Goal: Information Seeking & Learning: Find specific fact

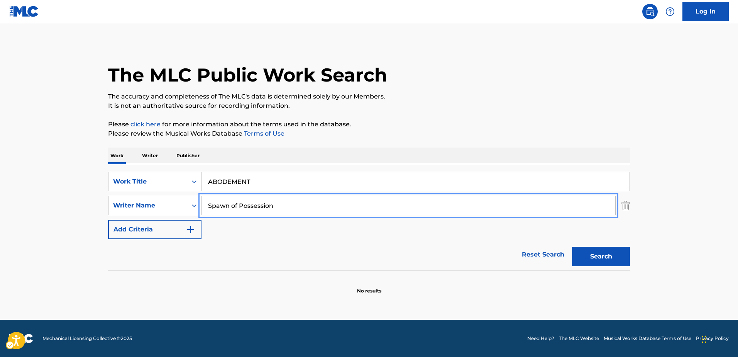
drag, startPoint x: 202, startPoint y: 209, endPoint x: 178, endPoint y: 210, distance: 24.3
click at [178, 210] on div "SearchWithCriteriafce91d03-d7ce-4179-8a28-326355145b78 Writer Name Spawn of Pos…" at bounding box center [369, 205] width 522 height 19
paste input "CHRISTIAN MUENZNER"
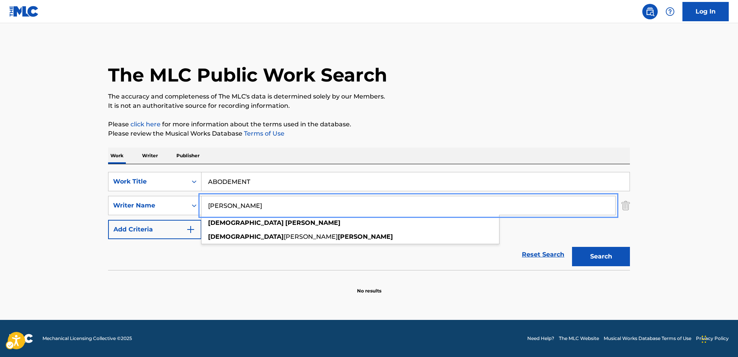
type input "CHRISTIAN MUENZNER"
click at [585, 257] on button "Search" at bounding box center [601, 256] width 58 height 19
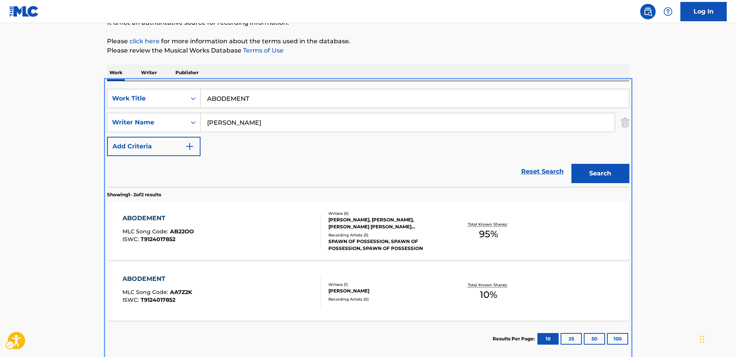
scroll to position [124, 0]
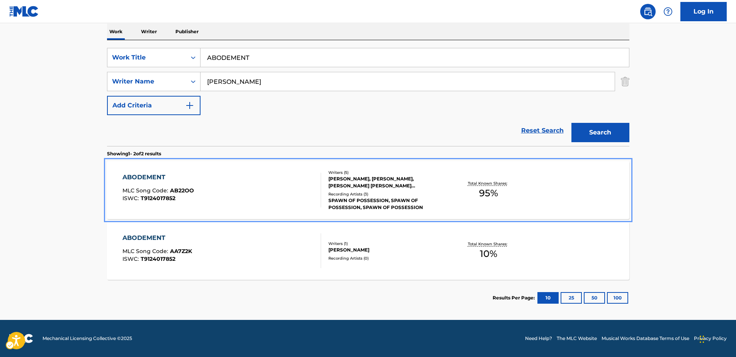
click at [144, 176] on div "ABODEMENT" at bounding box center [157, 177] width 71 height 9
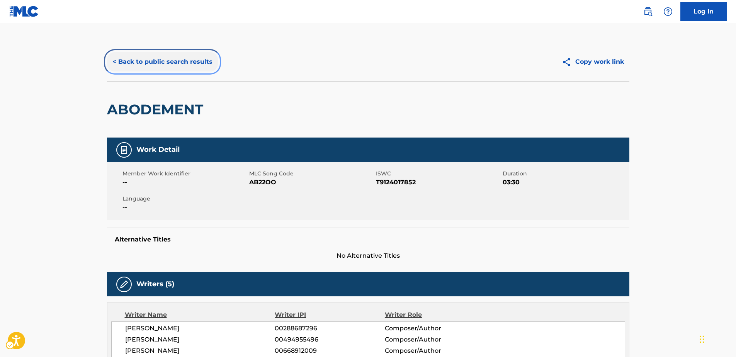
click at [144, 60] on button "< Back to public search results" at bounding box center [162, 61] width 111 height 19
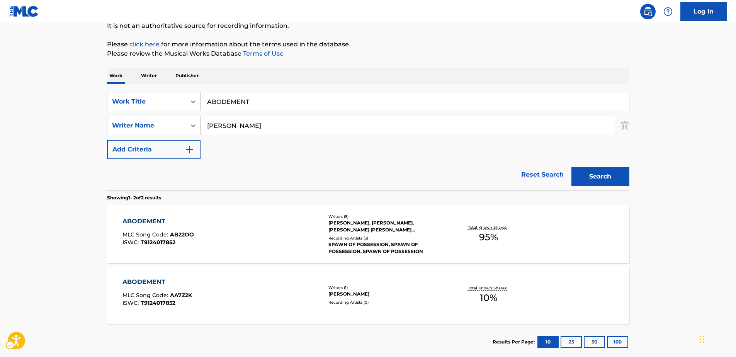
scroll to position [124, 0]
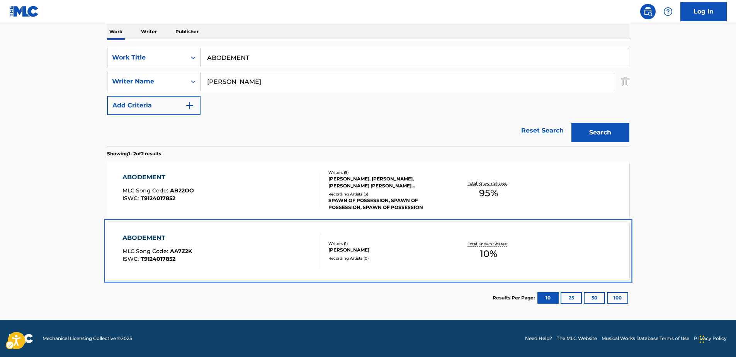
click at [140, 238] on div "ABODEMENT" at bounding box center [157, 237] width 70 height 9
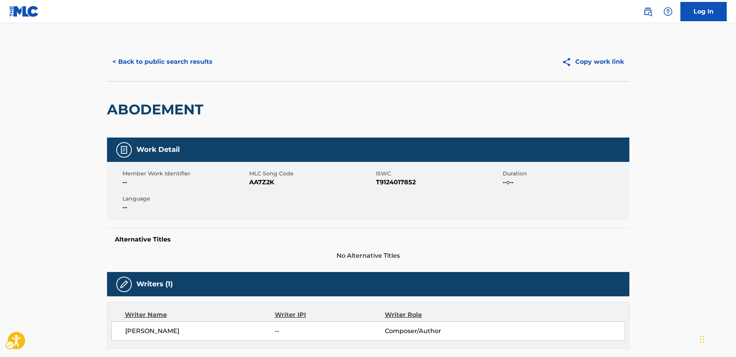
click at [262, 183] on span "MLC Song Code - AA7Z2K" at bounding box center [311, 182] width 125 height 9
copy span "AA7Z2K"
click at [139, 61] on button "< Back to public search results" at bounding box center [162, 61] width 111 height 19
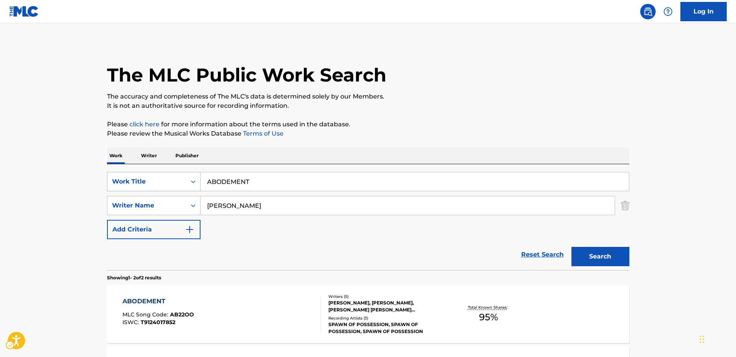
scroll to position [80, 0]
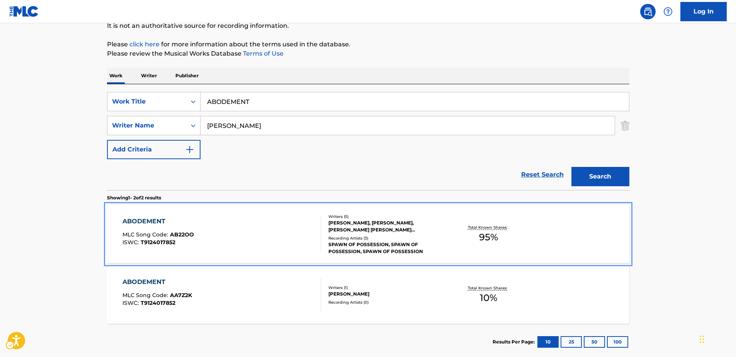
click at [180, 234] on span "AB22OO" at bounding box center [182, 234] width 24 height 7
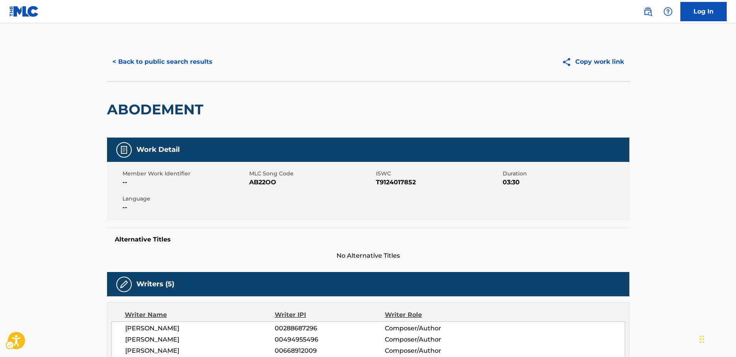
click at [258, 180] on span "MLC Song Code - AB22OO" at bounding box center [311, 182] width 125 height 9
copy span "AB22OO"
click at [151, 61] on button "< Back to public search results" at bounding box center [162, 61] width 111 height 19
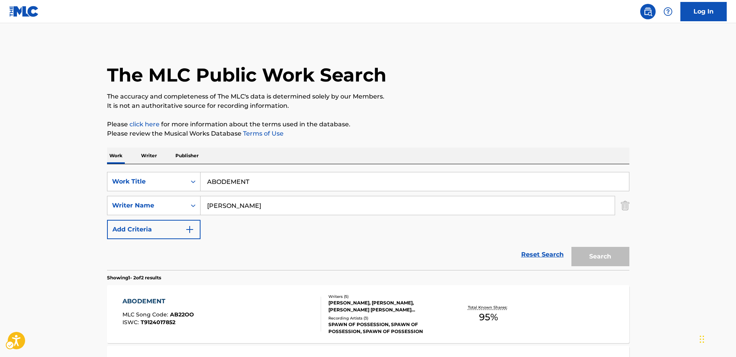
scroll to position [80, 0]
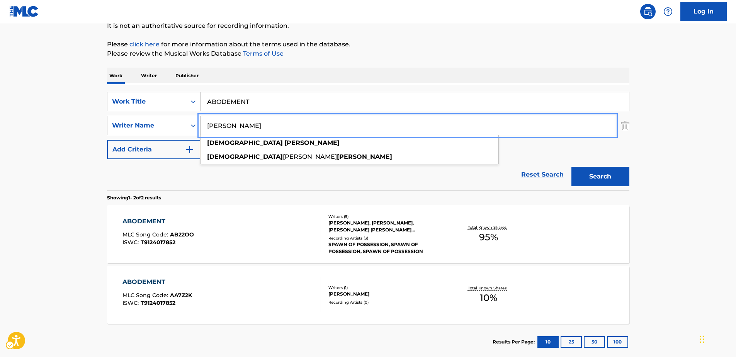
drag, startPoint x: 263, startPoint y: 127, endPoint x: 168, endPoint y: 130, distance: 94.6
click at [168, 130] on div "SearchWithCriteriafce91d03-d7ce-4179-8a28-326355145b78 Writer Name CHRISTIAN MU…" at bounding box center [368, 125] width 522 height 19
paste input "DENNIS RONDUM"
type input "DENNIS RONDUM"
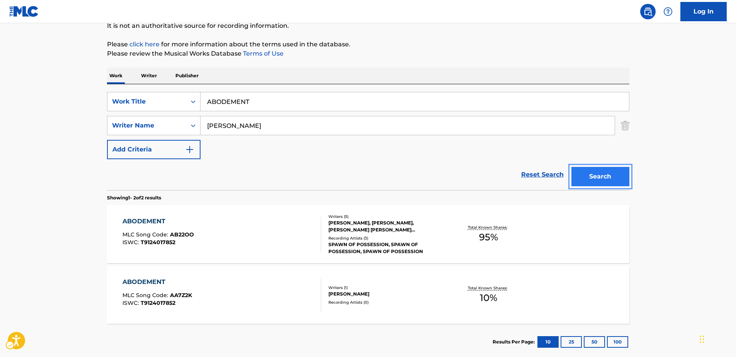
click at [593, 174] on button "Search" at bounding box center [600, 176] width 58 height 19
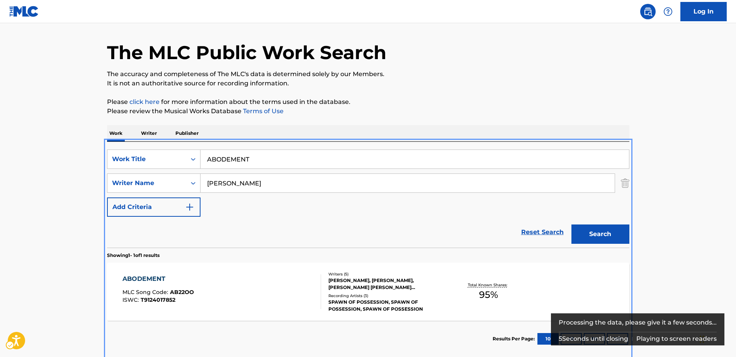
scroll to position [63, 0]
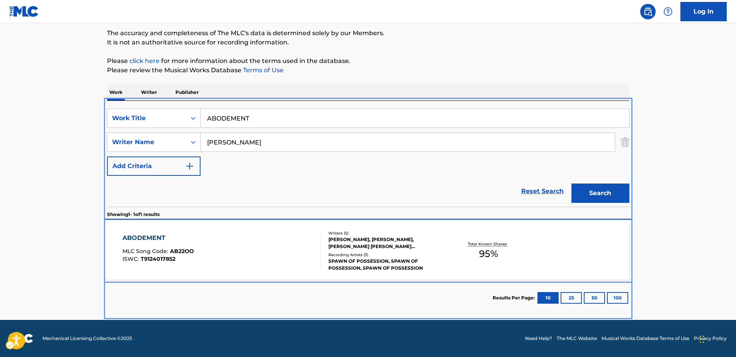
click at [142, 232] on div "ABODEMENT MLC Song Code : AB22OO ISWC : T9124017852 Writers ( 5 ) JONAS BO ANDR…" at bounding box center [368, 251] width 522 height 58
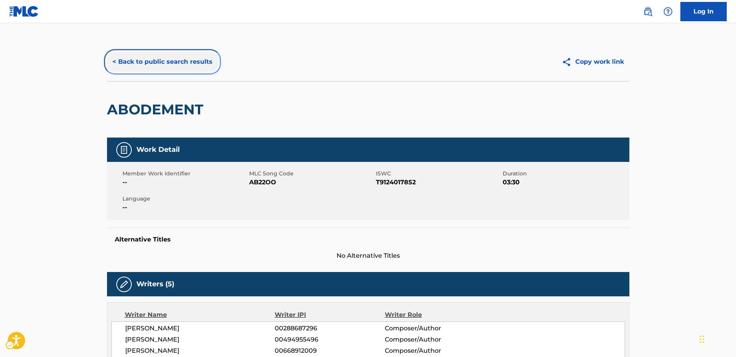
click at [164, 61] on button "< Back to public search results" at bounding box center [162, 61] width 111 height 19
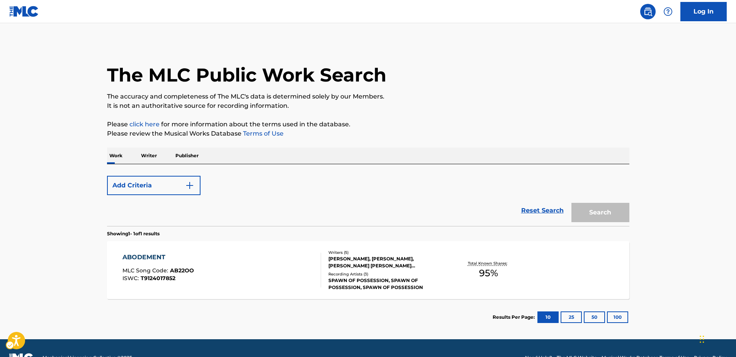
scroll to position [19, 0]
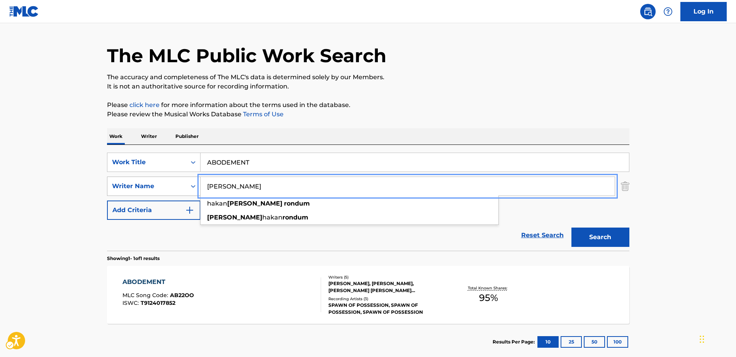
drag, startPoint x: 273, startPoint y: 181, endPoint x: 138, endPoint y: 181, distance: 134.8
click at [138, 181] on div "SearchWithCriteriafce91d03-d7ce-4179-8a28-326355145b78 Writer Name DENNIS RONDU…" at bounding box center [368, 185] width 522 height 19
paste input "HENRIK SCHONSTRO"
type input "HENRIK SCHONSTROM"
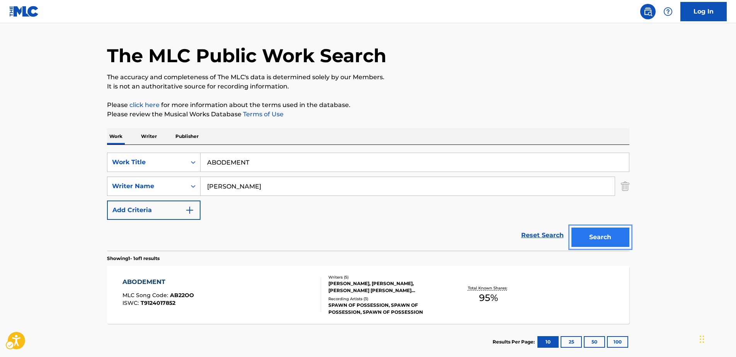
click at [611, 239] on button "Search" at bounding box center [600, 236] width 58 height 19
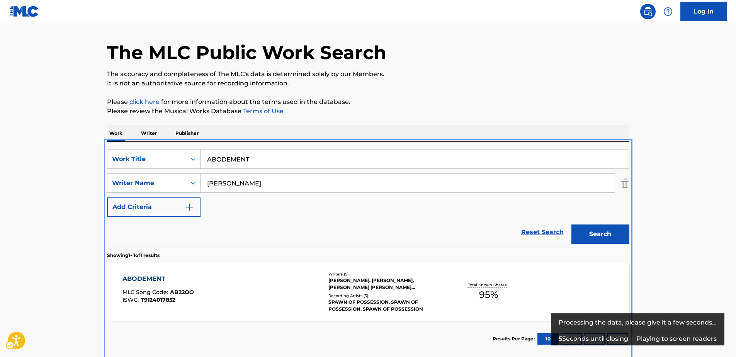
scroll to position [63, 0]
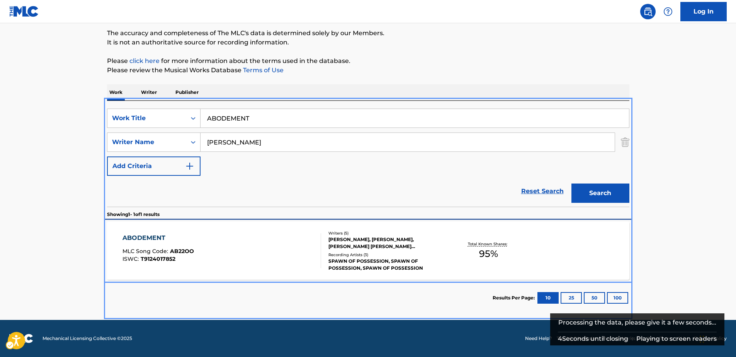
click at [151, 237] on div "ABODEMENT" at bounding box center [157, 237] width 71 height 9
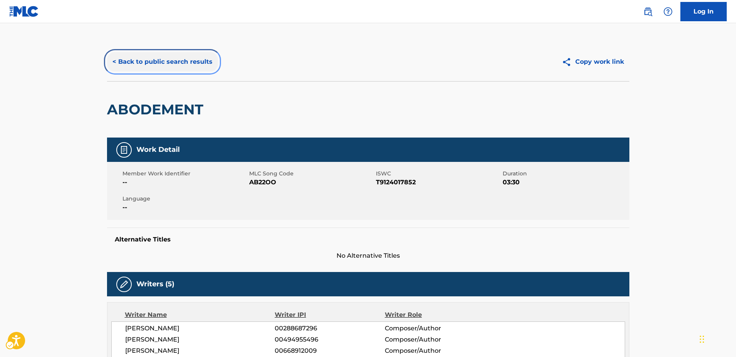
click at [164, 60] on button "< Back to public search results" at bounding box center [162, 61] width 111 height 19
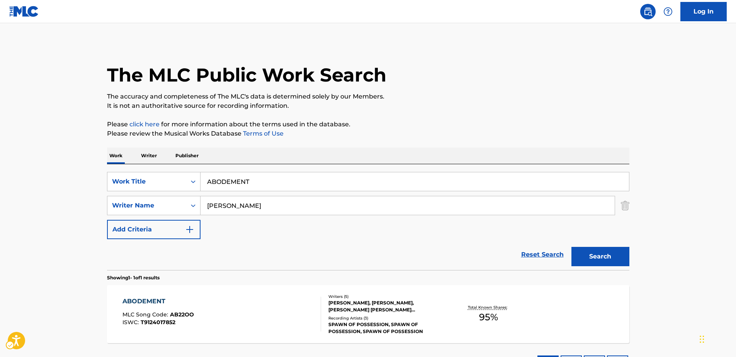
scroll to position [19, 0]
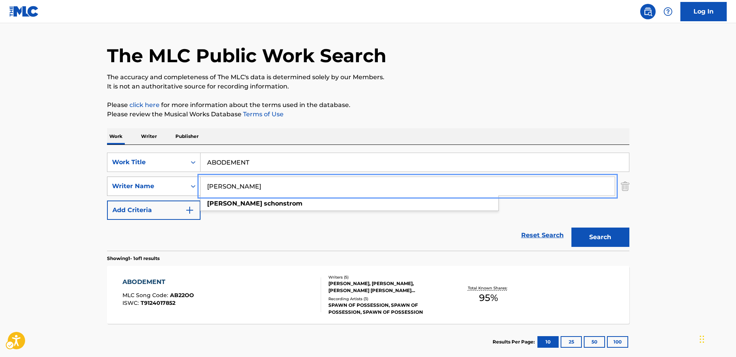
drag, startPoint x: 248, startPoint y: 185, endPoint x: 158, endPoint y: 183, distance: 90.0
click at [158, 183] on div "SearchWithCriteriafce91d03-d7ce-4179-8a28-326355145b78 Writer Name HENRIK SCHON…" at bounding box center [368, 185] width 522 height 19
paste input "ERLEND CASPERSEN"
type input "ERLEND CASPERSEN"
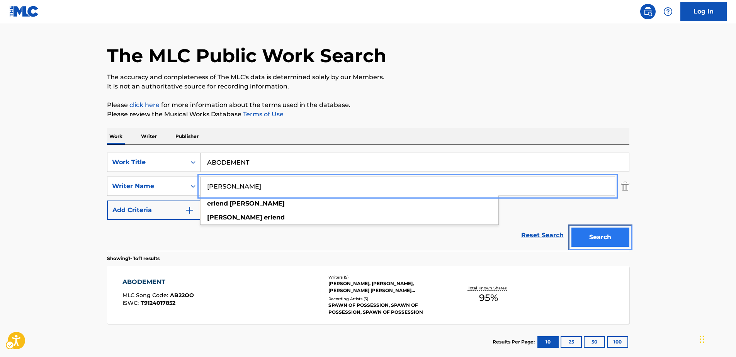
click at [603, 241] on button "Search" at bounding box center [600, 236] width 58 height 19
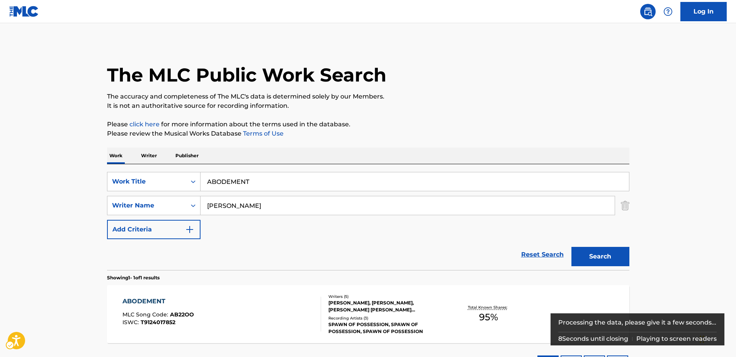
scroll to position [22, 0]
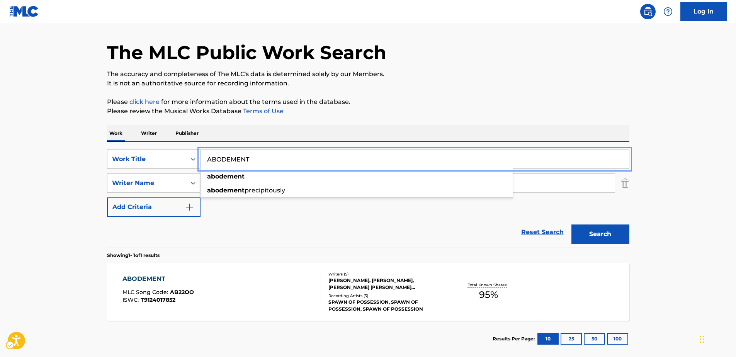
drag, startPoint x: 258, startPoint y: 158, endPoint x: 158, endPoint y: 162, distance: 99.3
click at [158, 162] on div "SearchWithCriteria7b7230a2-195e-4a5b-9f0b-99775f9fa9b5 Work Title ABODEMENT abo…" at bounding box center [368, 158] width 522 height 19
paste input "Si No Piensas Regresar"
type input "Si No Piensas Regresar"
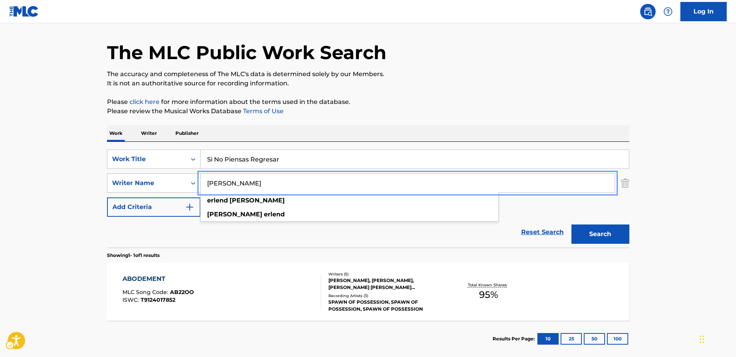
drag, startPoint x: 288, startPoint y: 186, endPoint x: 197, endPoint y: 182, distance: 91.6
click at [196, 182] on div "SearchWithCriteriafce91d03-d7ce-4179-8a28-326355145b78 Writer Name ERLEND CASPE…" at bounding box center [368, 182] width 522 height 19
paste input "[PERSON_NAME]"
type input "[PERSON_NAME]"
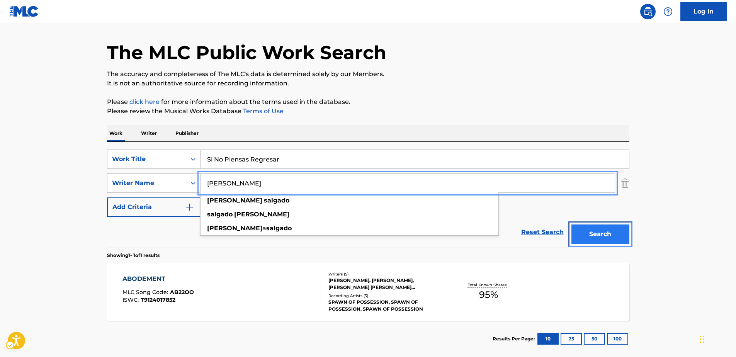
click at [600, 231] on button "Search" at bounding box center [600, 233] width 58 height 19
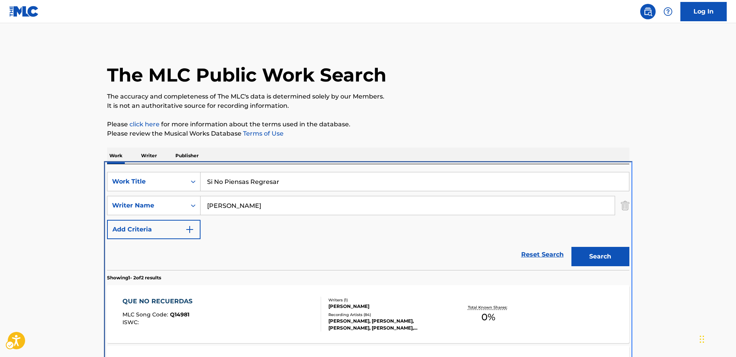
scroll to position [83, 0]
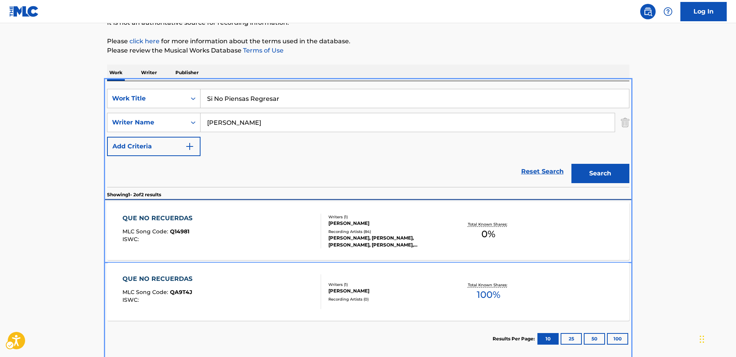
click at [162, 219] on div "QUE NO RECUERDAS" at bounding box center [159, 218] width 74 height 9
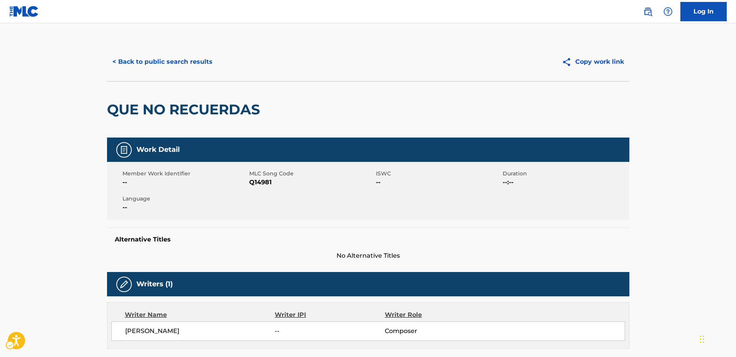
click at [261, 181] on span "MLC Song Code - Q14981" at bounding box center [311, 182] width 125 height 9
copy span "Q14981"
click at [151, 61] on button "< Back to public search results" at bounding box center [162, 61] width 111 height 19
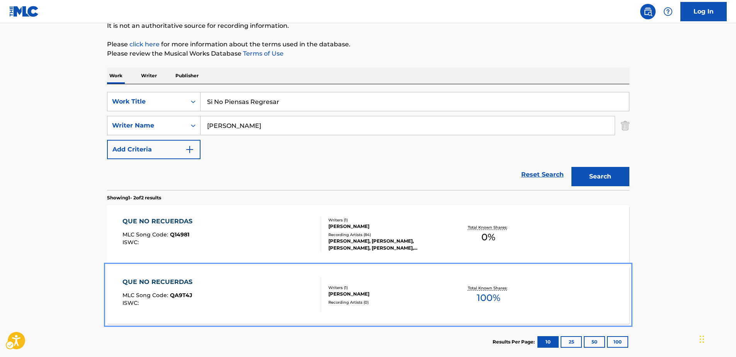
click at [164, 278] on div "QUE NO RECUERDAS" at bounding box center [159, 281] width 74 height 9
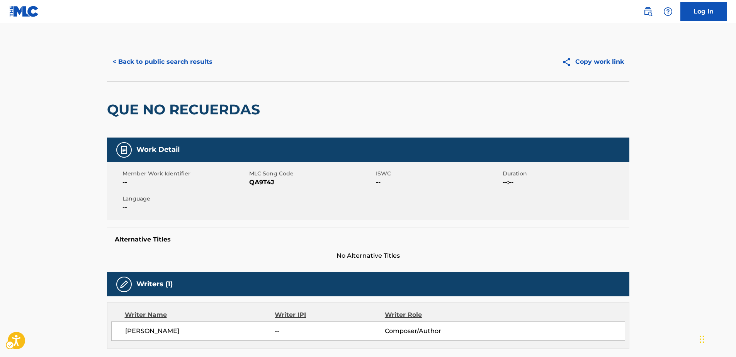
click at [263, 183] on span "MLC Song Code - QA9T4J" at bounding box center [311, 182] width 125 height 9
copy span "QA9T4J"
click at [161, 61] on button "< Back to public search results" at bounding box center [162, 61] width 111 height 19
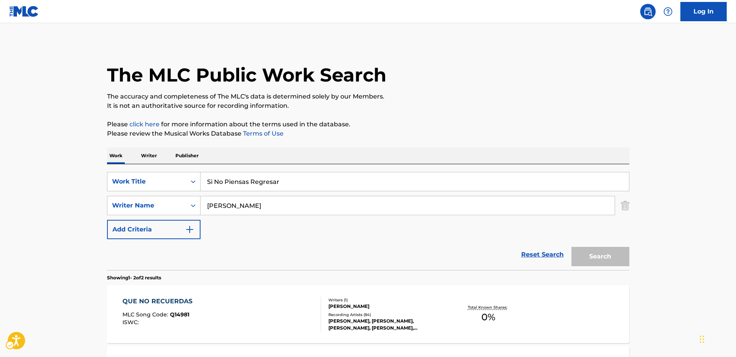
scroll to position [80, 0]
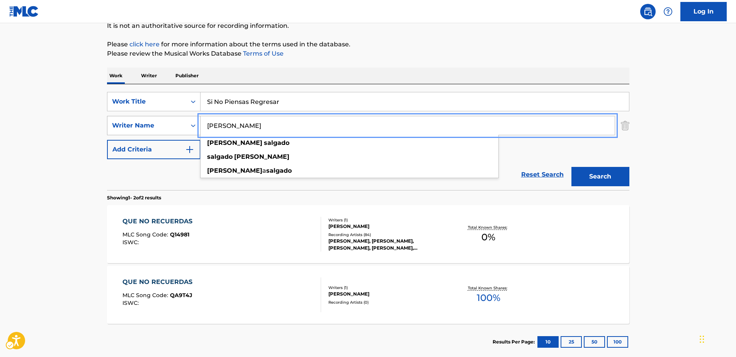
drag, startPoint x: 272, startPoint y: 132, endPoint x: 171, endPoint y: 129, distance: 100.8
click at [171, 129] on div "SearchWithCriteriafce91d03-d7ce-4179-8a28-326355145b78 Writer Name [PERSON_NAME…" at bounding box center [368, 125] width 522 height 19
paste input "[PERSON_NAME] [PERSON_NAME] [PERSON_NAME]"
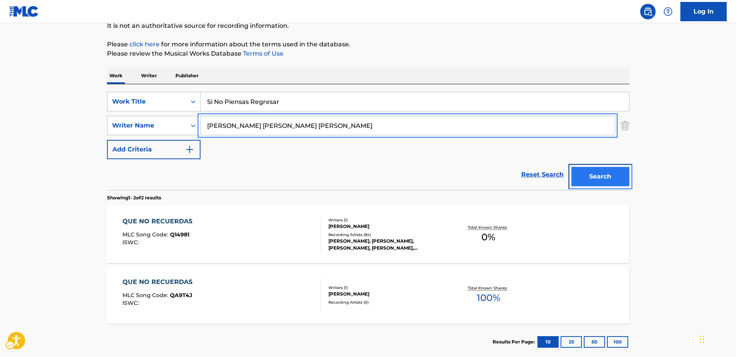
click at [601, 173] on button "Search" at bounding box center [600, 176] width 58 height 19
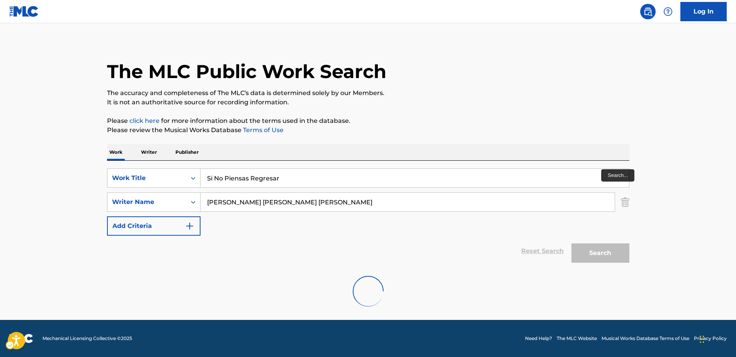
scroll to position [0, 0]
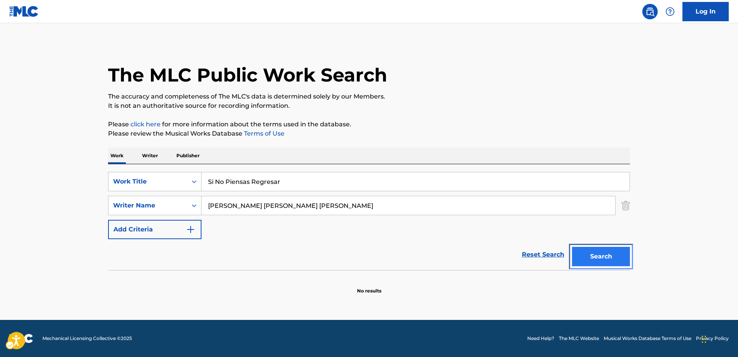
click at [594, 260] on button "Search" at bounding box center [601, 256] width 58 height 19
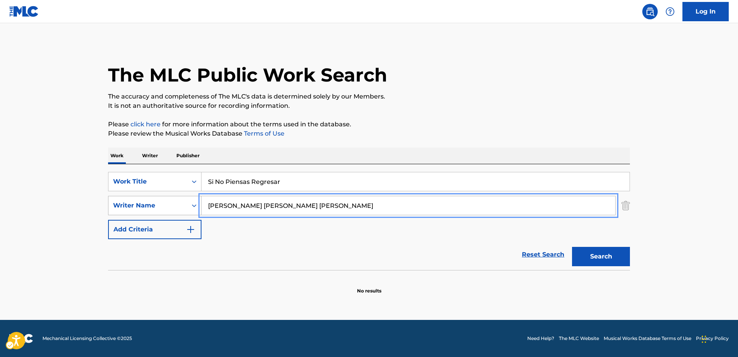
drag, startPoint x: 330, startPoint y: 203, endPoint x: 198, endPoint y: 199, distance: 132.5
click at [185, 199] on div "SearchWithCriteriafce91d03-d7ce-4179-8a28-326355145b78 Writer Name Juan Hector …" at bounding box center [369, 205] width 522 height 19
paste input "[PERSON_NAME]"
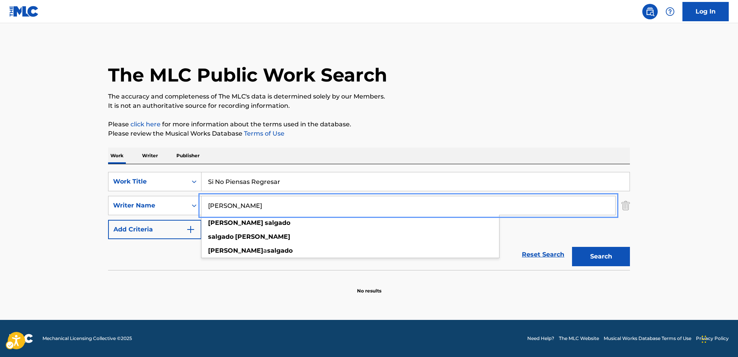
type input "[PERSON_NAME]"
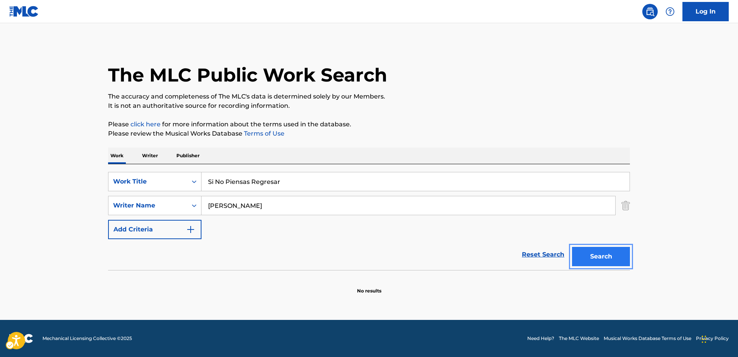
click at [603, 248] on button "Search" at bounding box center [601, 256] width 58 height 19
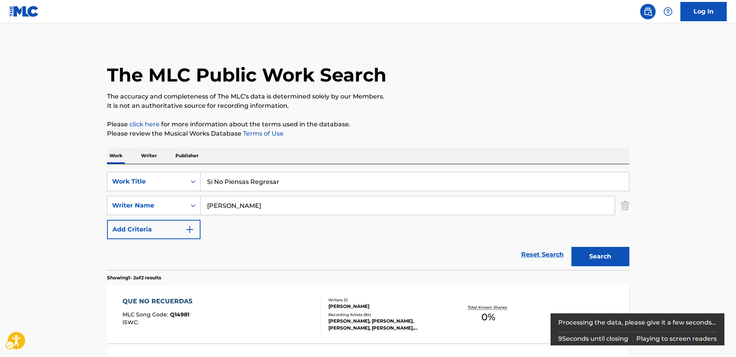
scroll to position [116, 0]
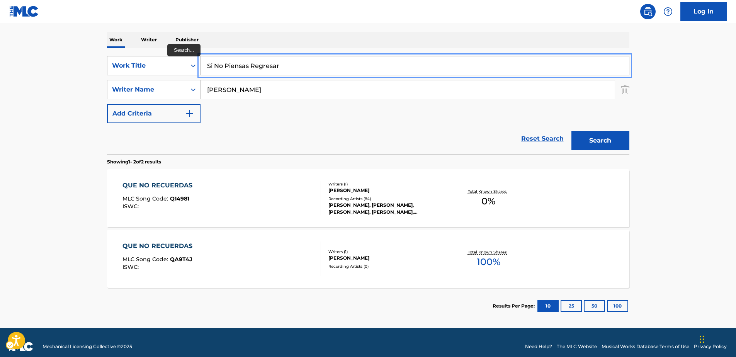
drag, startPoint x: 206, startPoint y: 61, endPoint x: 130, endPoint y: 61, distance: 76.5
click at [130, 61] on div "SearchWithCriteria7b7230a2-195e-4a5b-9f0b-99775f9fa9b5 Work Title Si No Piensas…" at bounding box center [368, 65] width 522 height 19
paste input "East & West"
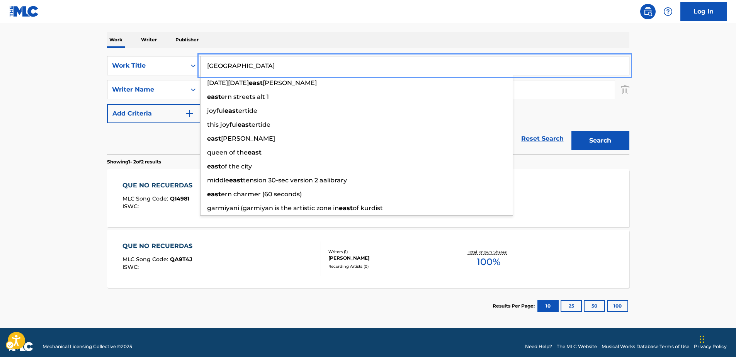
type input "East & West"
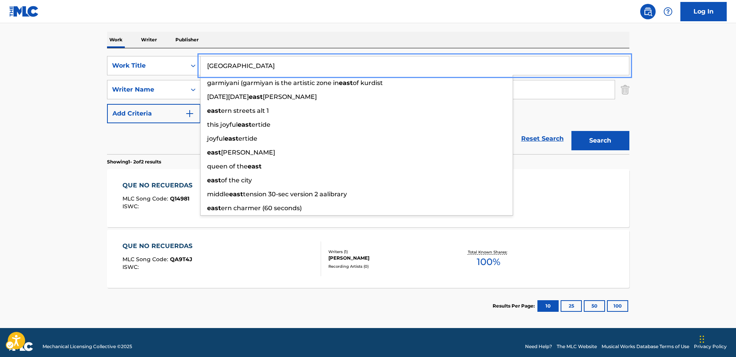
drag, startPoint x: 134, startPoint y: 137, endPoint x: 164, endPoint y: 124, distance: 32.9
click at [136, 136] on div "Reset Search Search" at bounding box center [368, 138] width 522 height 31
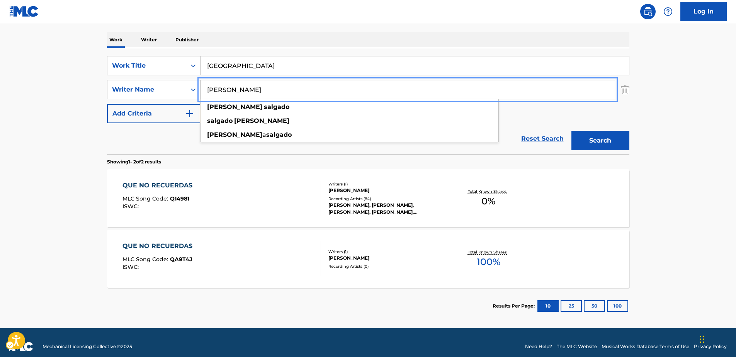
drag, startPoint x: 235, startPoint y: 86, endPoint x: 158, endPoint y: 86, distance: 76.8
click at [158, 86] on div "SearchWithCriteriafce91d03-d7ce-4179-8a28-326355145b78 Writer Name [PERSON_NAME…" at bounding box center [368, 89] width 522 height 19
paste input "In Her Own Words"
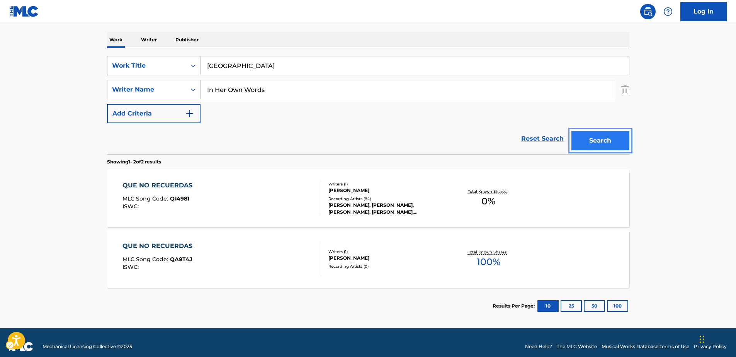
click at [588, 141] on button "Search" at bounding box center [600, 140] width 58 height 19
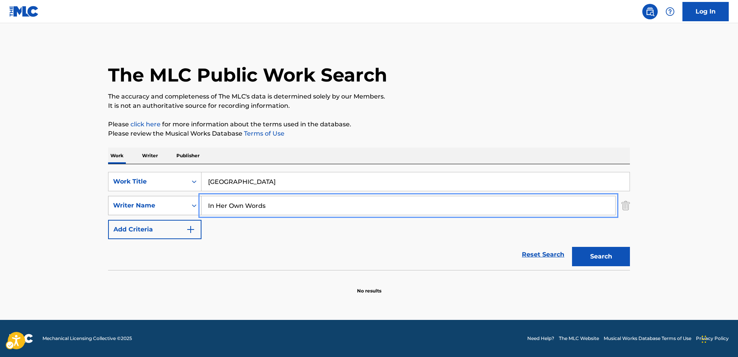
drag, startPoint x: 286, startPoint y: 205, endPoint x: 194, endPoint y: 196, distance: 93.1
click at [194, 196] on div "SearchWithCriteriafce91d03-d7ce-4179-8a28-326355145b78 Writer Name In Her Own W…" at bounding box center [369, 205] width 522 height 19
paste input "FLEMING JOSEPH PAUL"
type input "FLEMING JOSEPH PAUL"
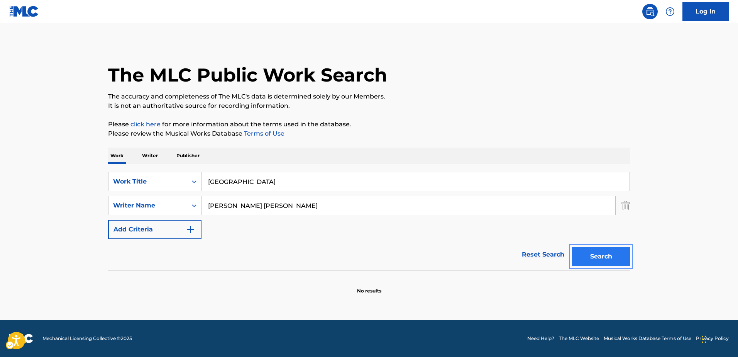
drag, startPoint x: 612, startPoint y: 257, endPoint x: 467, endPoint y: 6, distance: 289.9
click at [612, 257] on button "Search" at bounding box center [601, 256] width 58 height 19
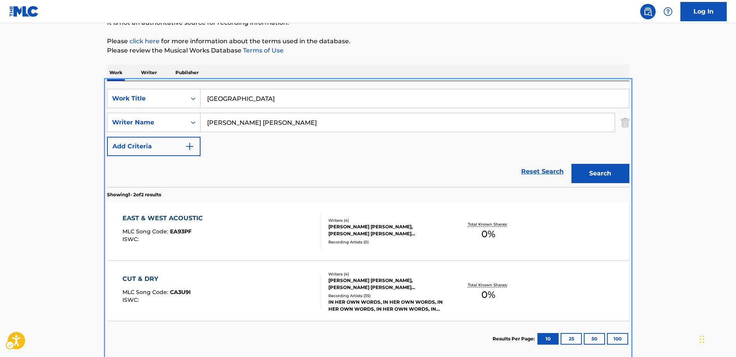
scroll to position [124, 0]
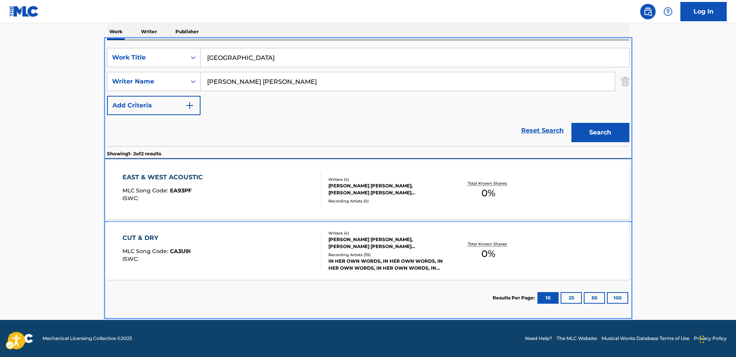
click at [168, 176] on div "EAST & WEST ACOUSTIC" at bounding box center [164, 177] width 84 height 9
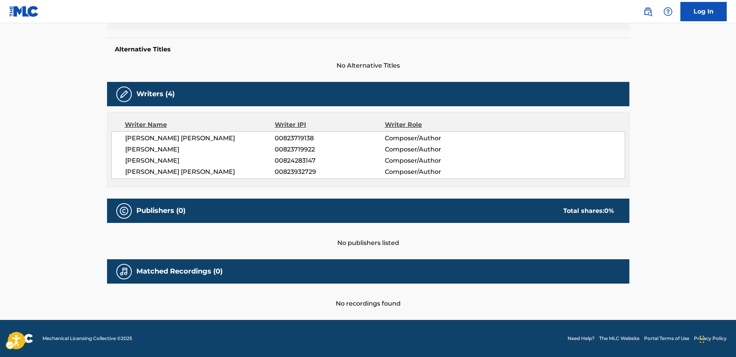
scroll to position [36, 0]
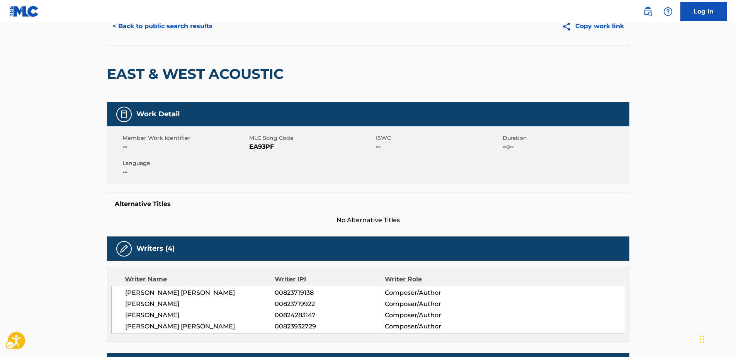
click at [261, 145] on span "MLC Song Code - EA93PF" at bounding box center [311, 146] width 125 height 9
copy span "EA93PF"
click at [143, 26] on button "< Back to public search results" at bounding box center [162, 26] width 111 height 19
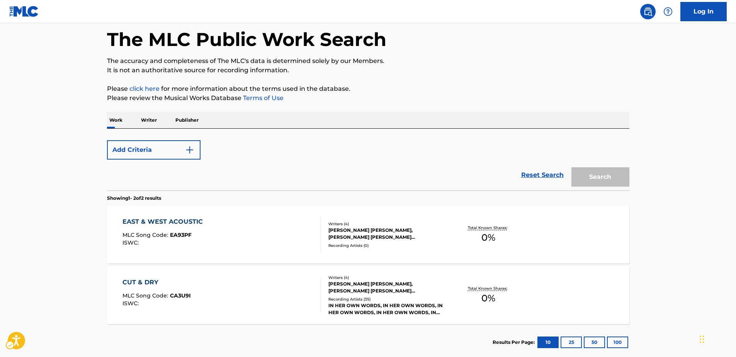
scroll to position [80, 0]
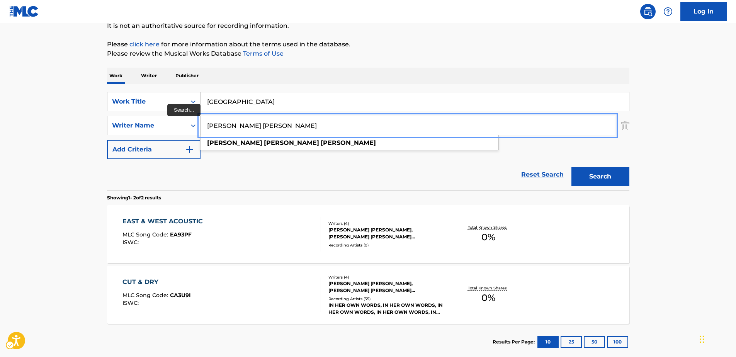
drag, startPoint x: 303, startPoint y: 126, endPoint x: 177, endPoint y: 126, distance: 125.9
click at [177, 126] on div "SearchWithCriteriafce91d03-d7ce-4179-8a28-326355145b78 Writer Name FLEMING JOSE…" at bounding box center [368, 125] width 522 height 19
paste input "RUELAS ERIC DOUG MR"
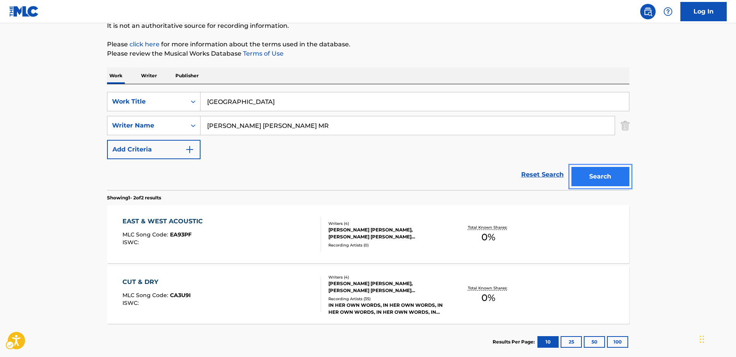
click at [607, 179] on button "Search" at bounding box center [600, 176] width 58 height 19
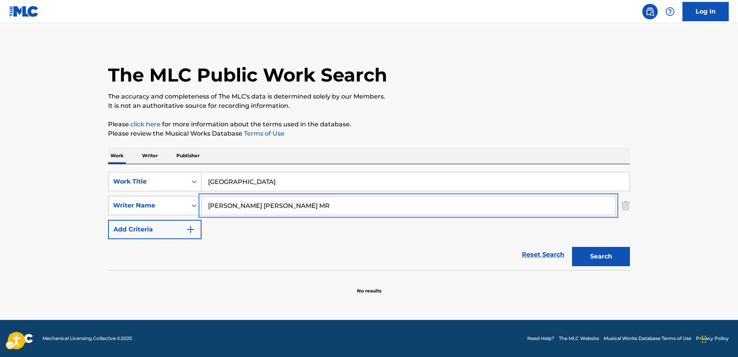
drag, startPoint x: 276, startPoint y: 203, endPoint x: 166, endPoint y: 201, distance: 109.7
click at [166, 201] on div "SearchWithCriteriafce91d03-d7ce-4179-8a28-326355145b78 Writer Name RUELAS ERIC …" at bounding box center [369, 205] width 522 height 19
paste input "SULTANI OMAR RODOLFO"
type input "SULTANI OMAR RODOLFO"
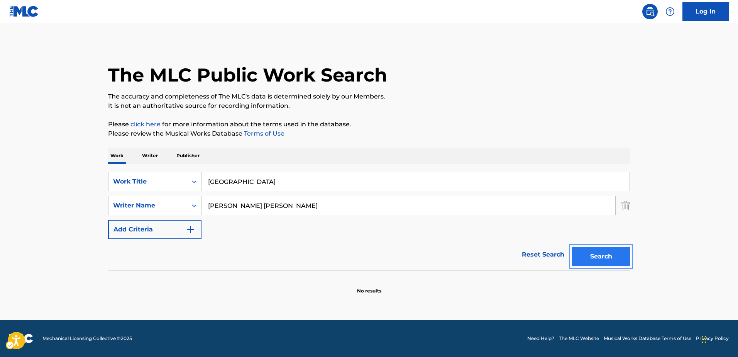
click at [607, 255] on button "Search" at bounding box center [601, 256] width 58 height 19
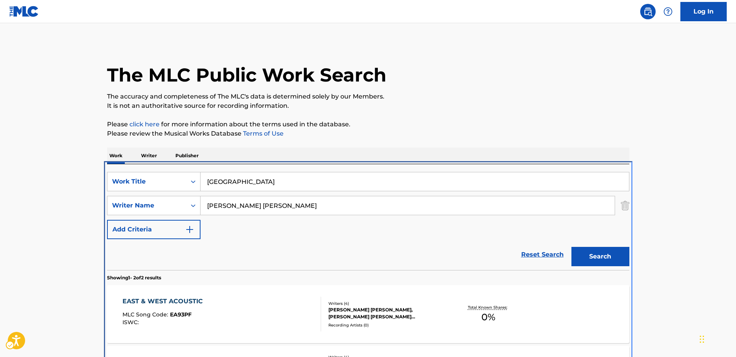
scroll to position [83, 0]
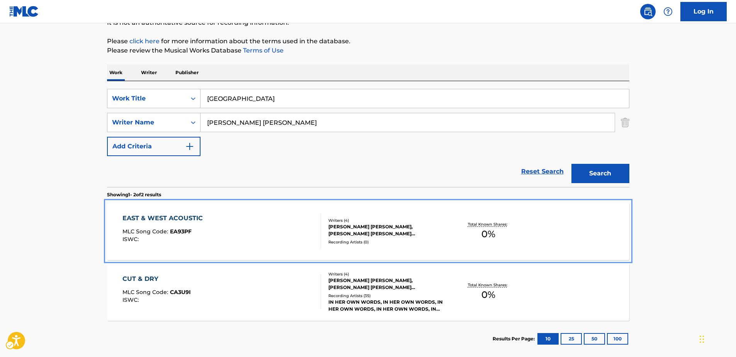
click at [184, 217] on div "EAST & WEST ACOUSTIC" at bounding box center [164, 218] width 84 height 9
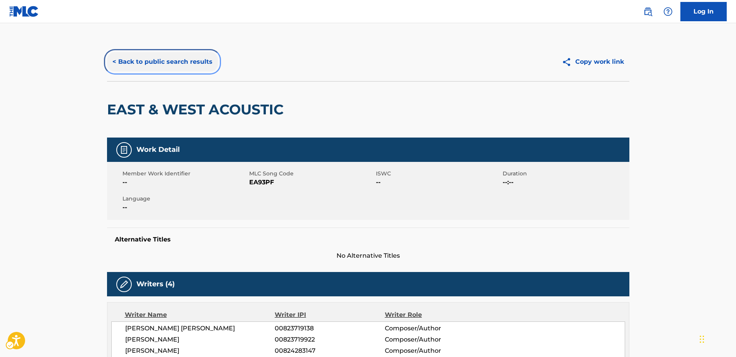
click at [144, 59] on button "< Back to public search results" at bounding box center [162, 61] width 111 height 19
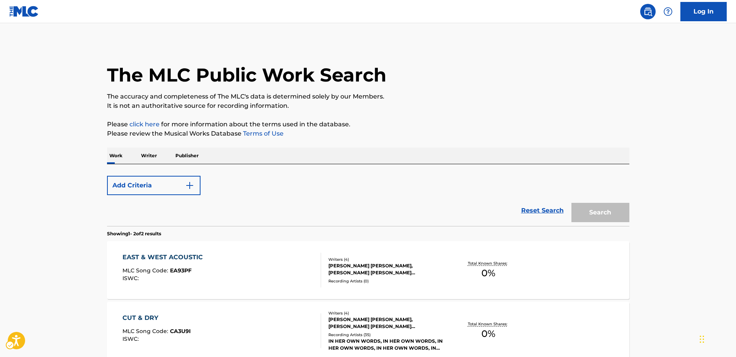
scroll to position [80, 0]
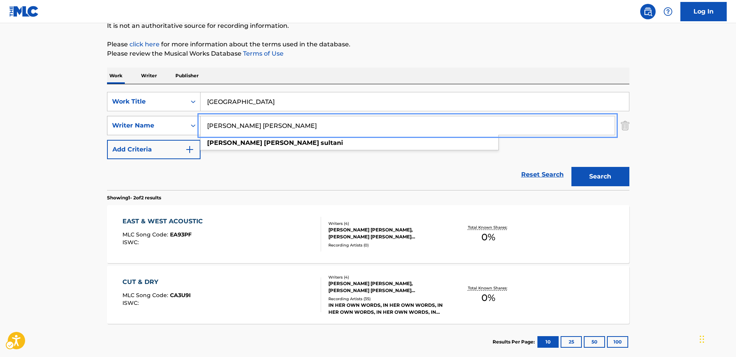
paste input "BERG IAN SEBASTIAN MR"
drag, startPoint x: 163, startPoint y: 121, endPoint x: 135, endPoint y: 119, distance: 28.3
click at [135, 119] on div "SearchWithCriteriafce91d03-d7ce-4179-8a28-326355145b78 Writer Name BERG IAN SEB…" at bounding box center [368, 125] width 522 height 19
type input "BERG IAN SEBASTIAN MR"
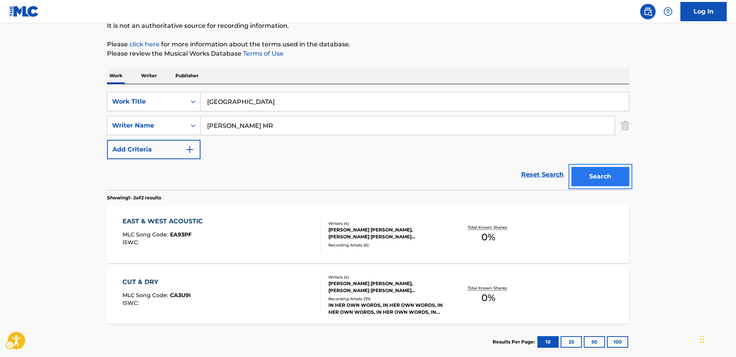
click at [607, 179] on button "Search" at bounding box center [600, 176] width 58 height 19
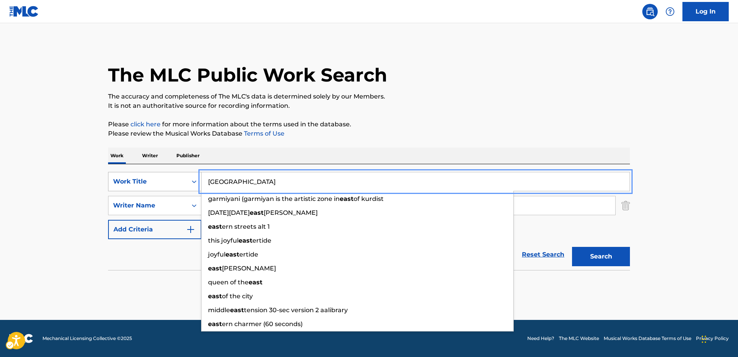
drag, startPoint x: 242, startPoint y: 180, endPoint x: 175, endPoint y: 180, distance: 67.2
click at [165, 180] on div "SearchWithCriteria7b7230a2-195e-4a5b-9f0b-99775f9fa9b5 Work Title East & West g…" at bounding box center [369, 181] width 522 height 19
paste input "Ainda Sou Seu Namorado"
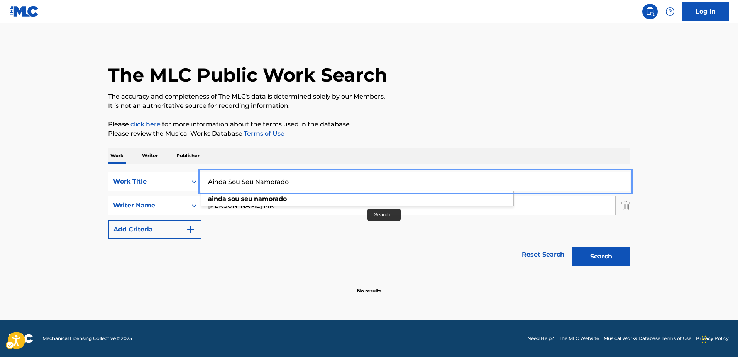
type input "Ainda Sou Seu Namorado"
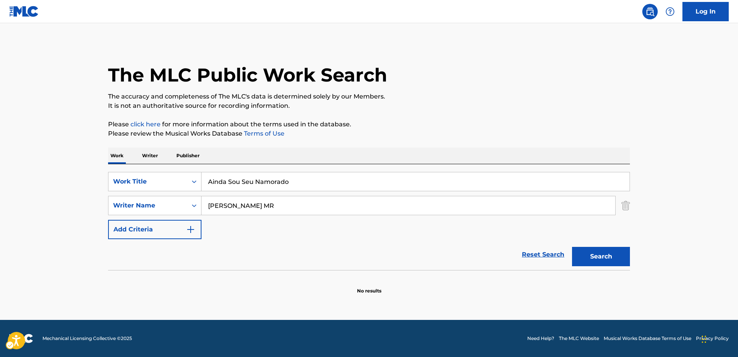
drag, startPoint x: 276, startPoint y: 239, endPoint x: 277, endPoint y: 231, distance: 8.1
click at [276, 239] on div "SearchWithCriteria7b7230a2-195e-4a5b-9f0b-99775f9fa9b5 Work Title Ainda Sou Seu…" at bounding box center [369, 205] width 522 height 67
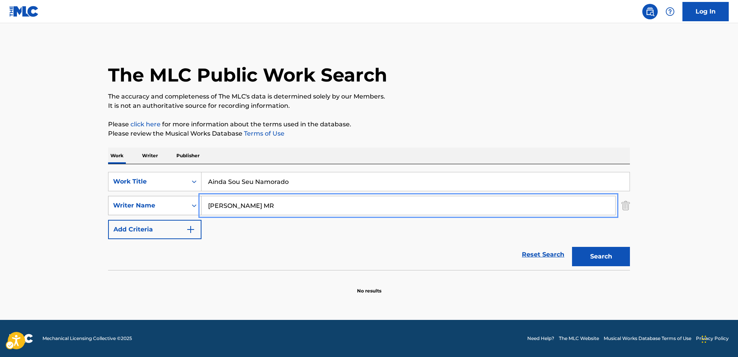
drag, startPoint x: 298, startPoint y: 202, endPoint x: 157, endPoint y: 202, distance: 140.5
click at [157, 202] on div "SearchWithCriteriafce91d03-d7ce-4179-8a28-326355145b78 Writer Name BERG IAN SEB…" at bounding box center [369, 205] width 522 height 19
paste input "Clair Plinio Borges"
type input "Clair Plinio Borges"
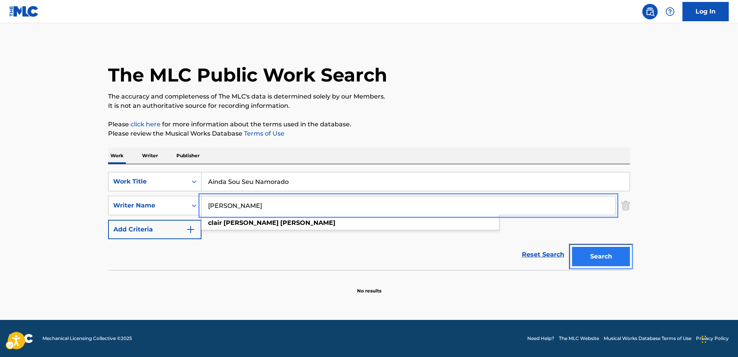
click at [614, 257] on button "Search" at bounding box center [601, 256] width 58 height 19
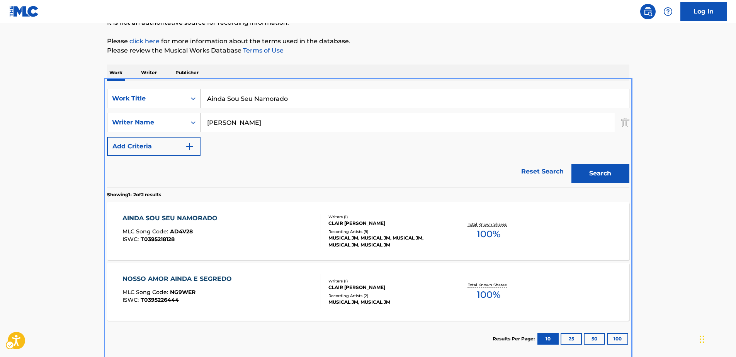
scroll to position [122, 0]
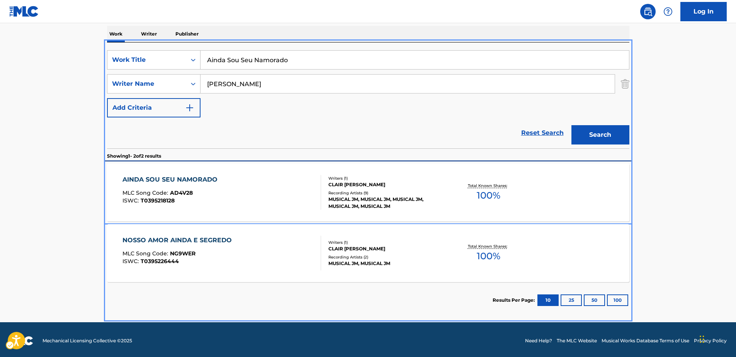
click at [184, 181] on div "AINDA SOU SEU NAMORADO" at bounding box center [171, 179] width 99 height 9
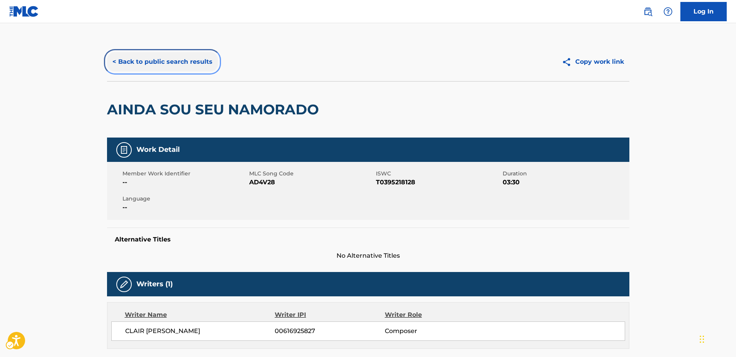
click at [175, 61] on button "< Back to public search results" at bounding box center [162, 61] width 111 height 19
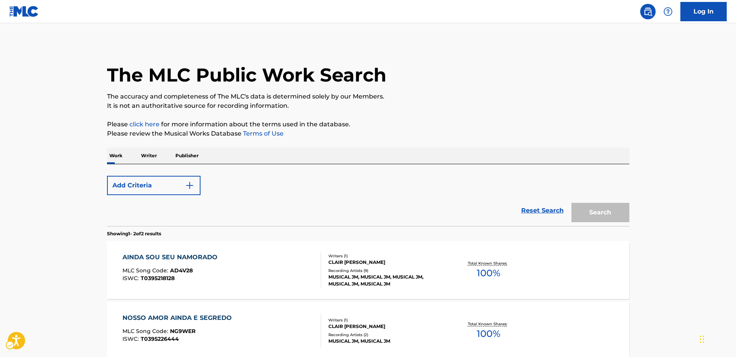
scroll to position [80, 0]
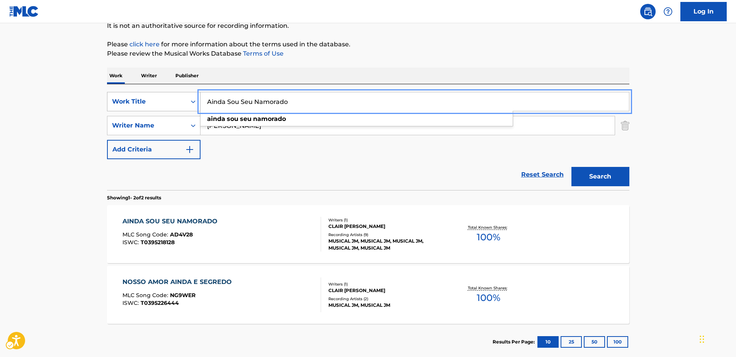
drag, startPoint x: 293, startPoint y: 102, endPoint x: 141, endPoint y: 96, distance: 152.3
click at [141, 96] on div "SearchWithCriteria7b7230a2-195e-4a5b-9f0b-99775f9fa9b5 Work Title Ainda Sou Seu…" at bounding box center [368, 101] width 522 height 19
paste input "NOSTALGIC PLACES"
type input "NOSTALGIC PLACES"
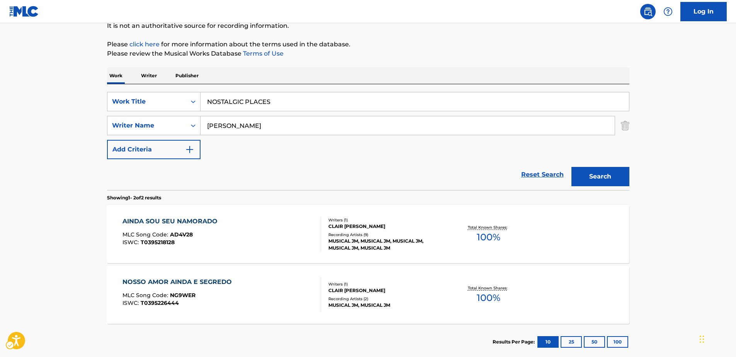
click at [236, 164] on div "Reset Search Search" at bounding box center [368, 174] width 522 height 31
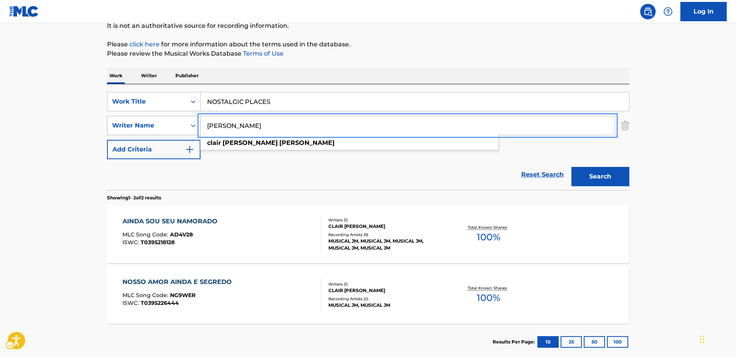
drag, startPoint x: 275, startPoint y: 125, endPoint x: 143, endPoint y: 123, distance: 131.7
click at [127, 123] on div "SearchWithCriteriafce91d03-d7ce-4179-8a28-326355145b78 Writer Name Clair Plinio…" at bounding box center [368, 125] width 522 height 19
paste input "S3BZS"
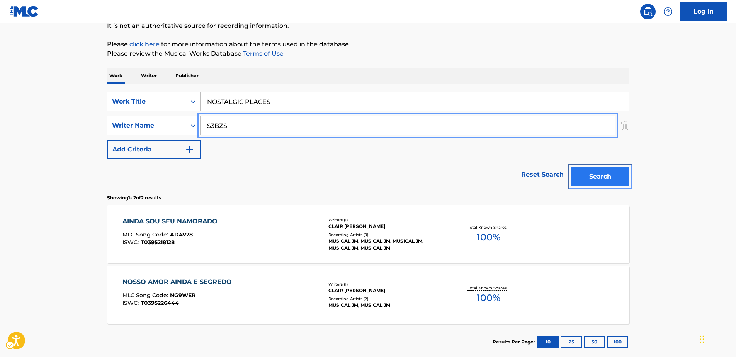
click at [581, 173] on button "Search" at bounding box center [600, 176] width 58 height 19
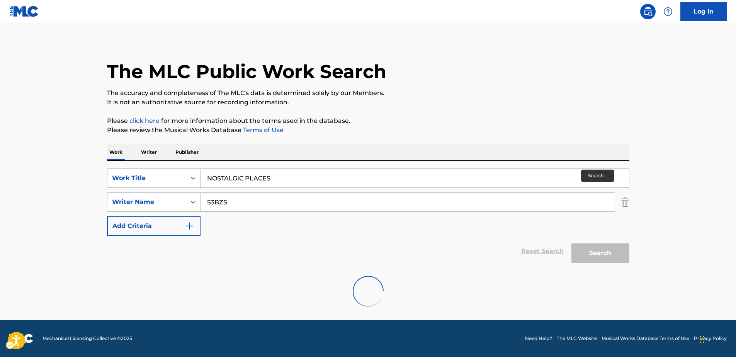
scroll to position [0, 0]
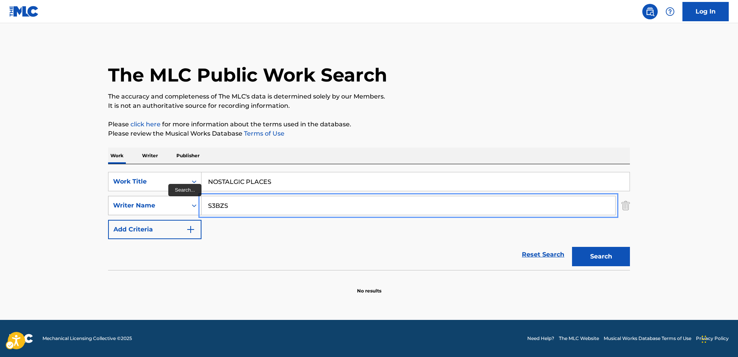
drag, startPoint x: 231, startPoint y: 207, endPoint x: 171, endPoint y: 201, distance: 59.8
click at [171, 201] on div "SearchWithCriteriafce91d03-d7ce-4179-8a28-326355145b78 Writer Name S3BZS" at bounding box center [369, 205] width 522 height 19
paste input "EBASTIAN BENJAMIN TOBIAS CORDOVA"
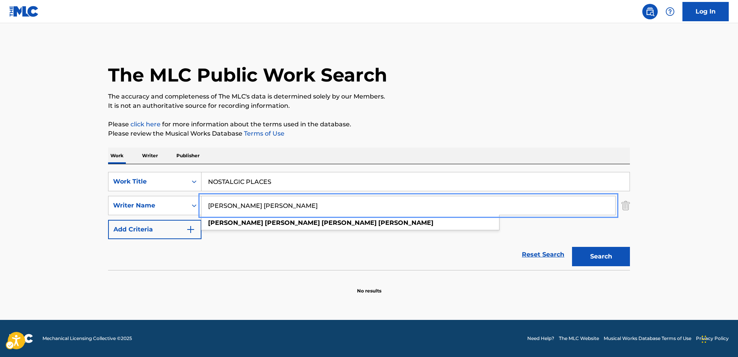
type input "SEBASTIAN BENJAMIN TOBIAS CORDOVA"
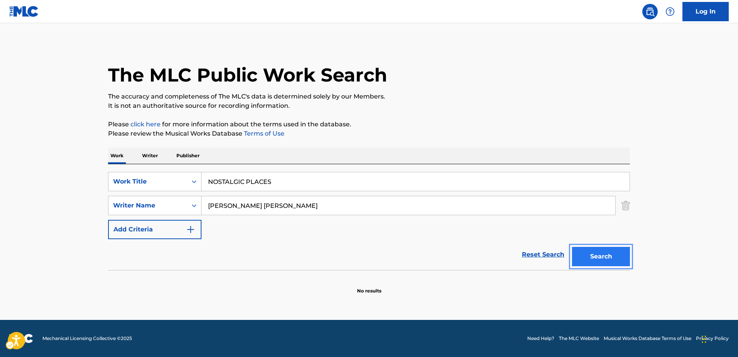
click at [593, 262] on button "Search" at bounding box center [601, 256] width 58 height 19
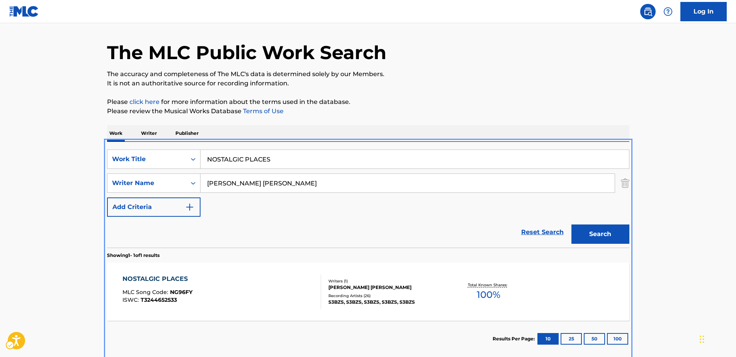
scroll to position [63, 0]
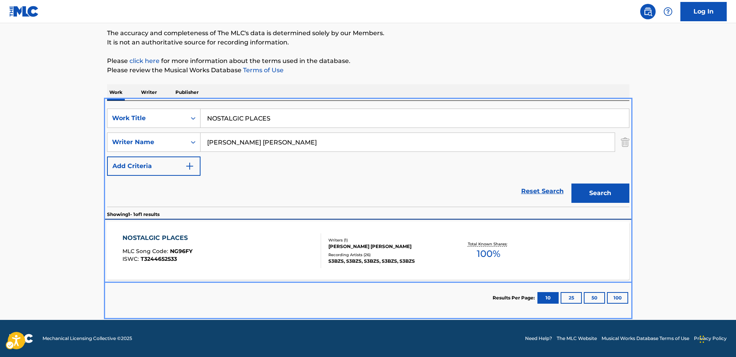
click at [171, 238] on div "NOSTALGIC PLACES" at bounding box center [157, 237] width 70 height 9
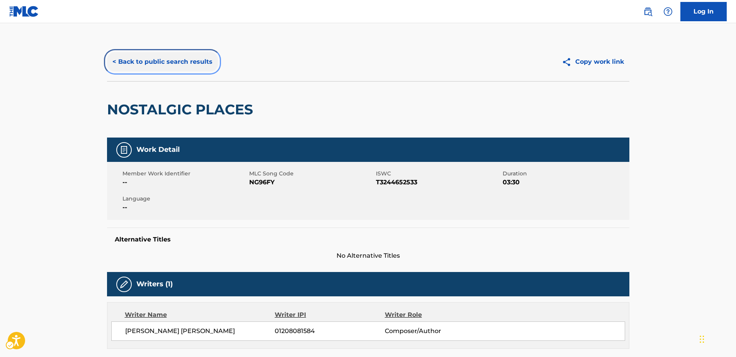
click at [168, 59] on button "< Back to public search results" at bounding box center [162, 61] width 111 height 19
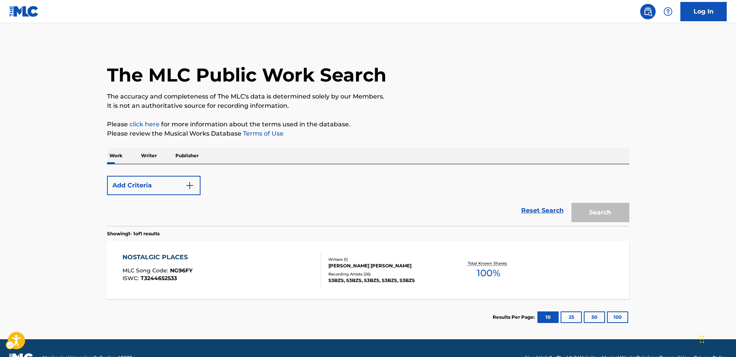
scroll to position [19, 0]
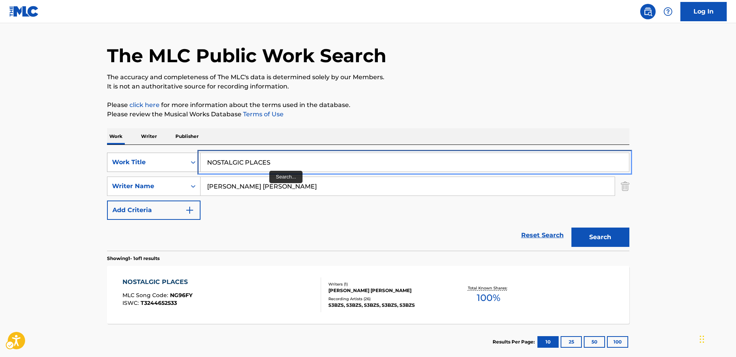
drag, startPoint x: 277, startPoint y: 159, endPoint x: 146, endPoint y: 156, distance: 130.9
click at [146, 156] on div "SearchWithCriteria7b7230a2-195e-4a5b-9f0b-99775f9fa9b5 Work Title NOSTALGIC PLA…" at bounding box center [368, 162] width 522 height 19
paste input "ossa Pegada"
type input "Nossa Pegada"
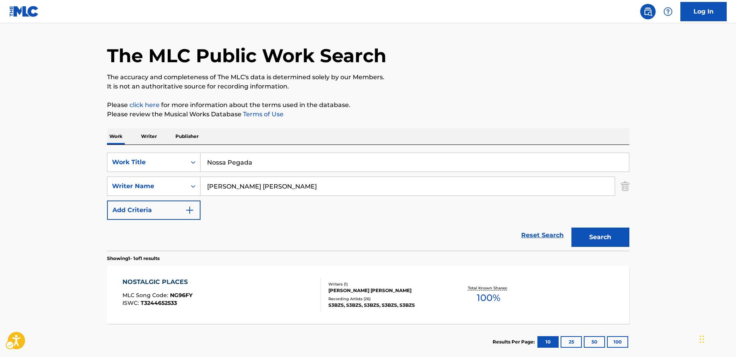
drag, startPoint x: 256, startPoint y: 229, endPoint x: 270, endPoint y: 218, distance: 17.8
click at [256, 228] on div "Reset Search Search" at bounding box center [368, 235] width 522 height 31
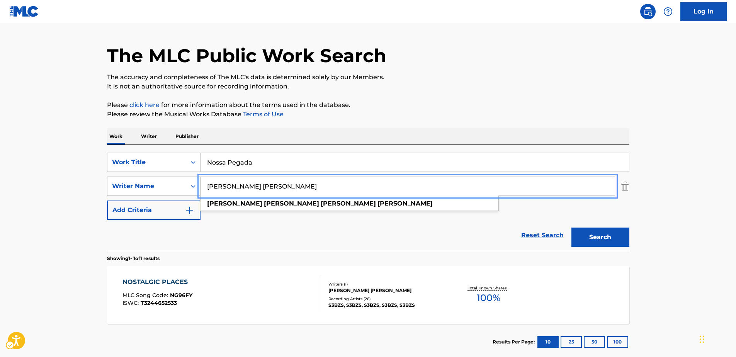
drag, startPoint x: 339, startPoint y: 187, endPoint x: 118, endPoint y: 187, distance: 220.9
click at [118, 187] on div "SearchWithCriteriafce91d03-d7ce-4179-8a28-326355145b78 Writer Name SEBASTIAN BE…" at bounding box center [368, 185] width 522 height 19
paste input "Luiz Claudio dos Santos"
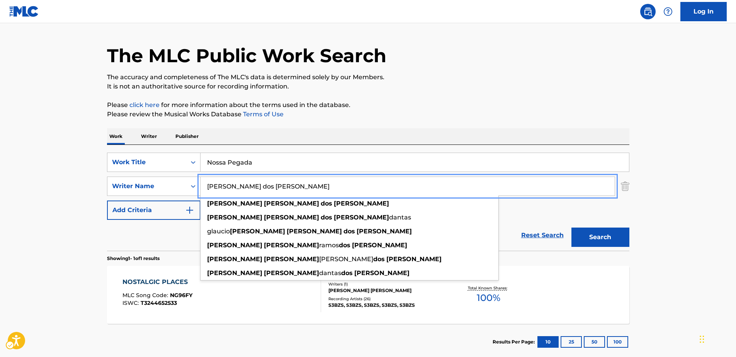
type input "Luiz Claudio dos Santos"
click at [593, 237] on button "Search" at bounding box center [600, 236] width 58 height 19
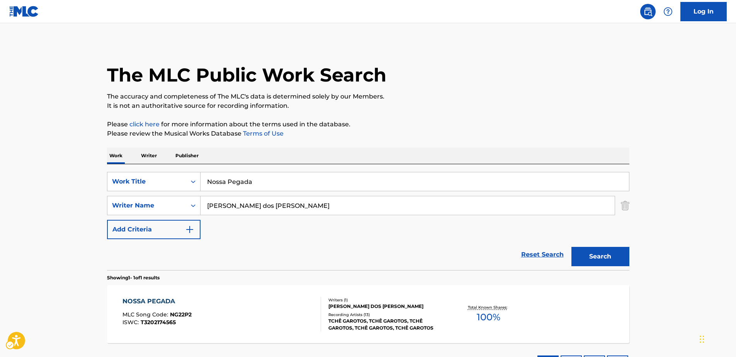
scroll to position [63, 0]
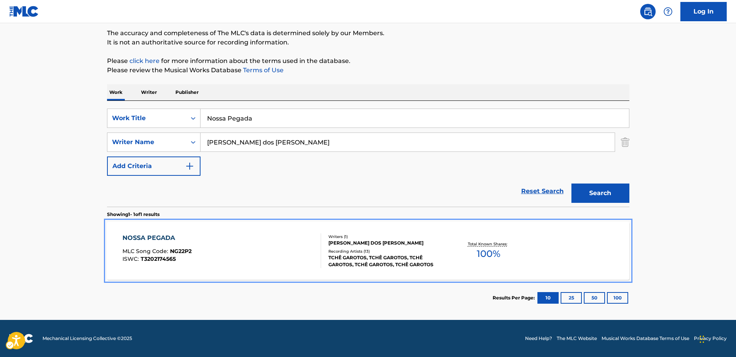
click at [153, 237] on div "NOSSA PEGADA" at bounding box center [156, 237] width 69 height 9
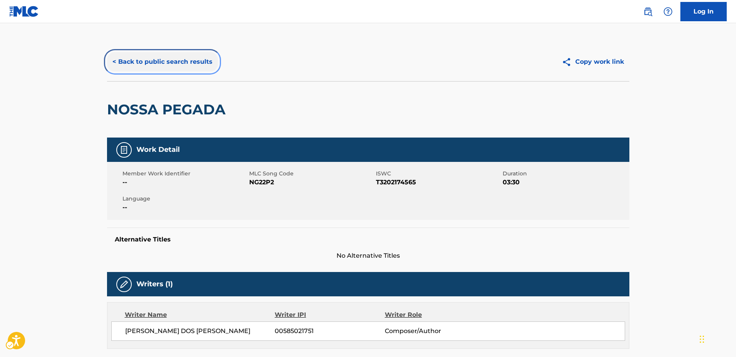
click at [192, 61] on button "< Back to public search results" at bounding box center [162, 61] width 111 height 19
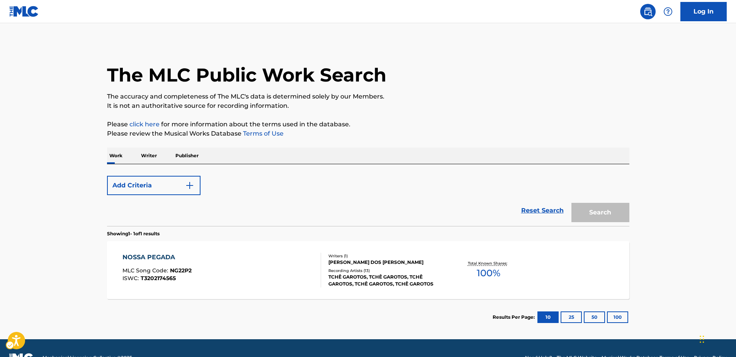
scroll to position [19, 0]
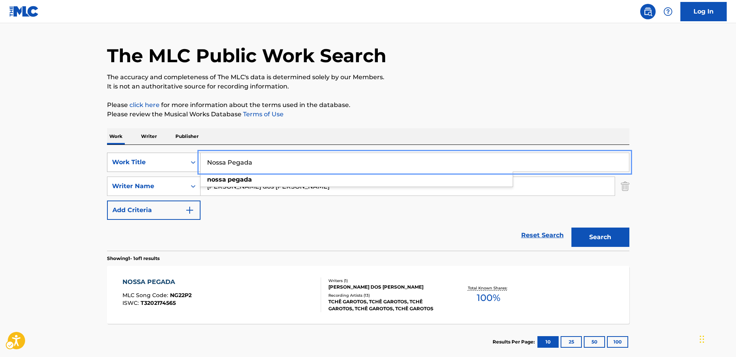
drag, startPoint x: 256, startPoint y: 163, endPoint x: 167, endPoint y: 161, distance: 88.8
click at [156, 163] on div "SearchWithCriteria7b7230a2-195e-4a5b-9f0b-99775f9fa9b5 Work Title Nossa Pegada …" at bounding box center [368, 162] width 522 height 19
paste input "KALABAKA - Remix"
type input "KALABAKA - Remix"
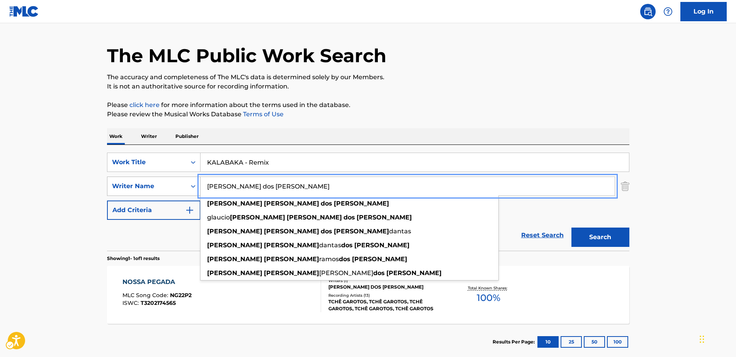
drag, startPoint x: 296, startPoint y: 187, endPoint x: 134, endPoint y: 186, distance: 162.2
click at [134, 186] on div "SearchWithCriteriafce91d03-d7ce-4179-8a28-326355145b78 Writer Name Luiz Claudio…" at bounding box center [368, 185] width 522 height 19
paste input "iLLEOo"
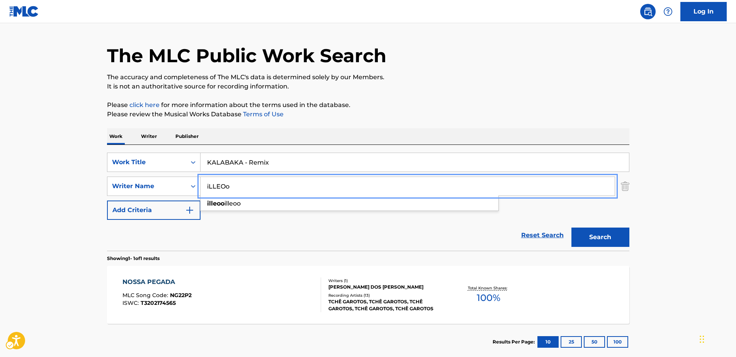
type input "iLLEOo"
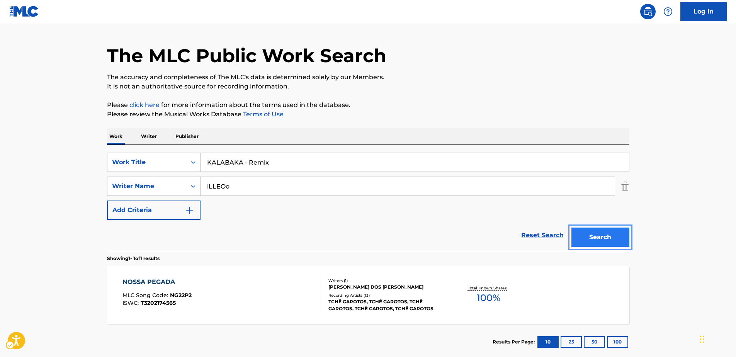
click at [602, 241] on button "Search" at bounding box center [600, 236] width 58 height 19
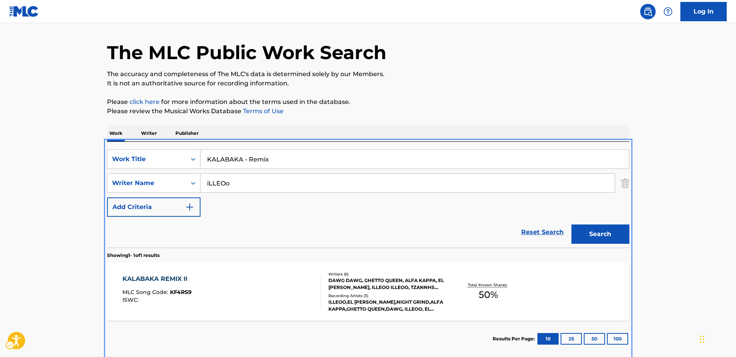
scroll to position [63, 0]
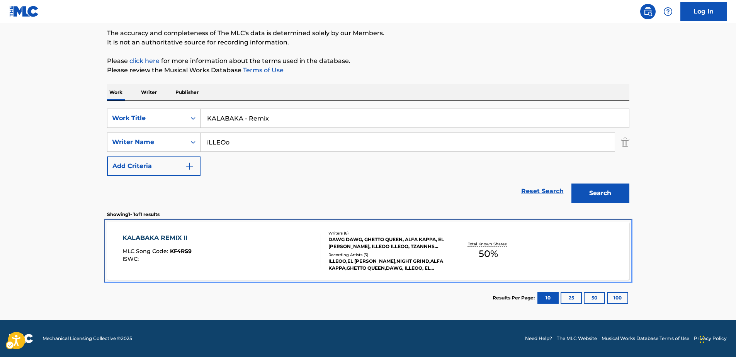
click at [157, 236] on div "KALABAKA REMIX II" at bounding box center [156, 237] width 69 height 9
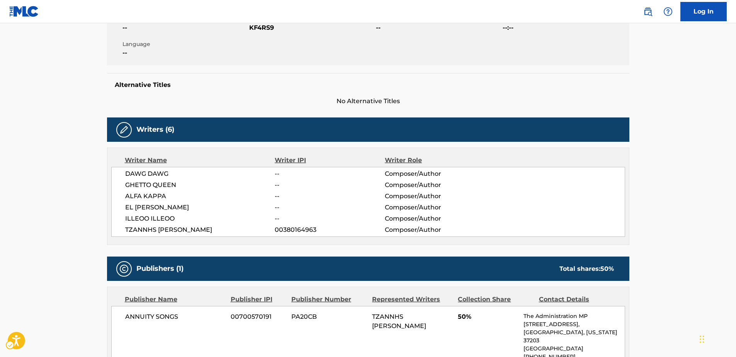
scroll to position [39, 0]
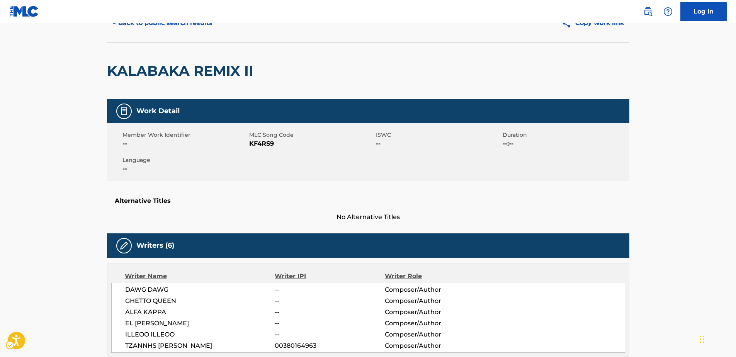
click at [261, 142] on span "MLC Song Code - KF4RS9" at bounding box center [311, 143] width 125 height 9
copy span "KF4RS9"
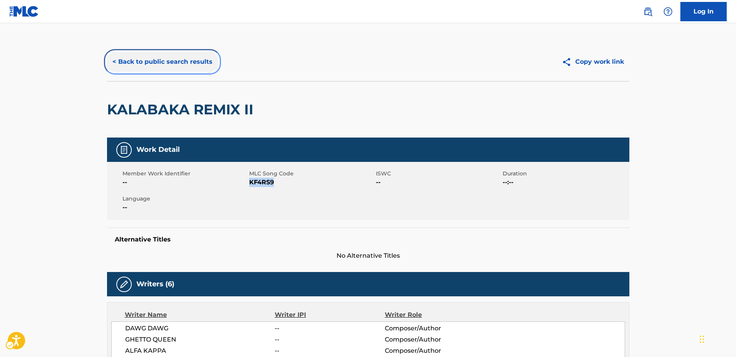
click at [157, 60] on button "< Back to public search results" at bounding box center [162, 61] width 111 height 19
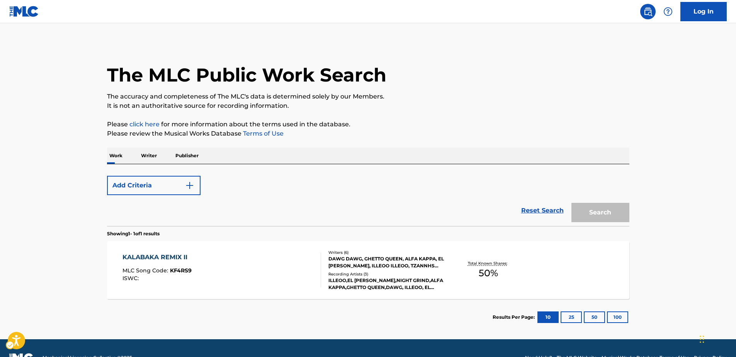
scroll to position [19, 0]
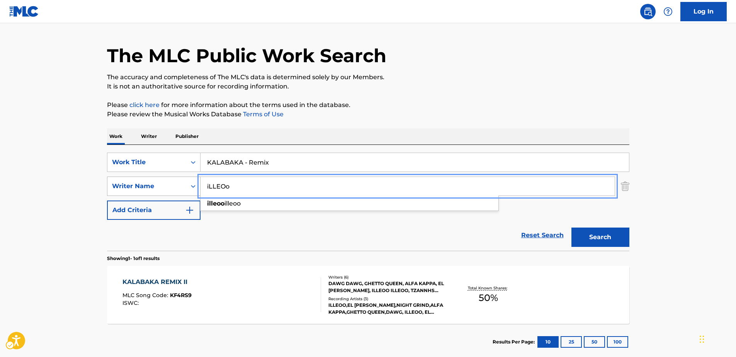
drag, startPoint x: 240, startPoint y: 190, endPoint x: 177, endPoint y: 185, distance: 63.1
click at [177, 185] on div "SearchWithCriteriafce91d03-d7ce-4179-8a28-326355145b78 Writer Name iLLEOo illeo…" at bounding box center [368, 185] width 522 height 19
paste input "Generalis Gavriil"
type input "Generalis Gavriil"
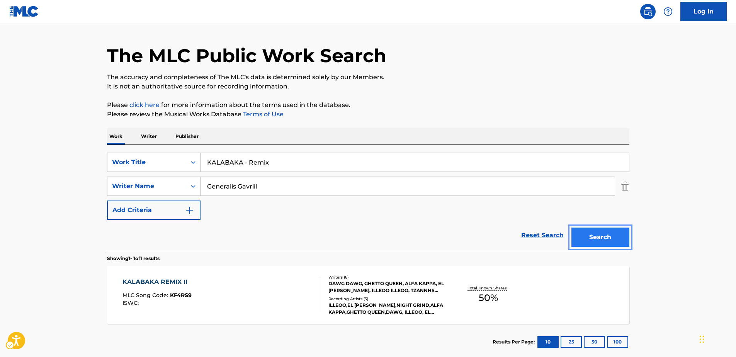
click at [614, 242] on button "Search" at bounding box center [600, 236] width 58 height 19
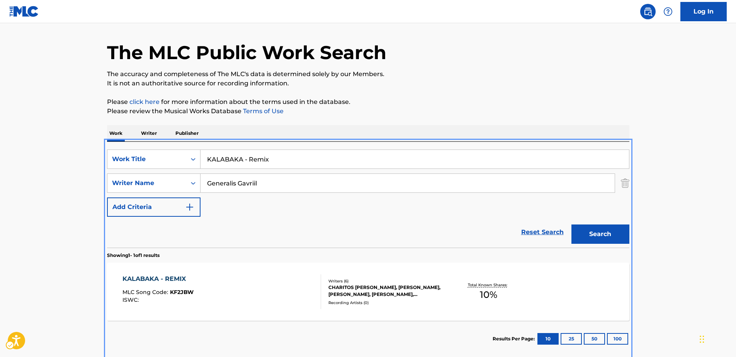
scroll to position [63, 0]
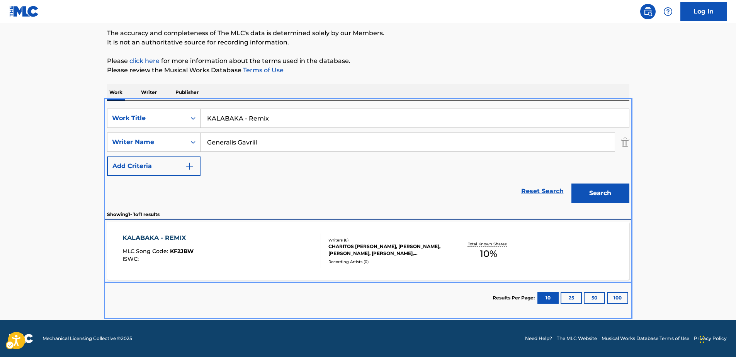
click at [153, 237] on div "KALABAKA - REMIX" at bounding box center [157, 237] width 71 height 9
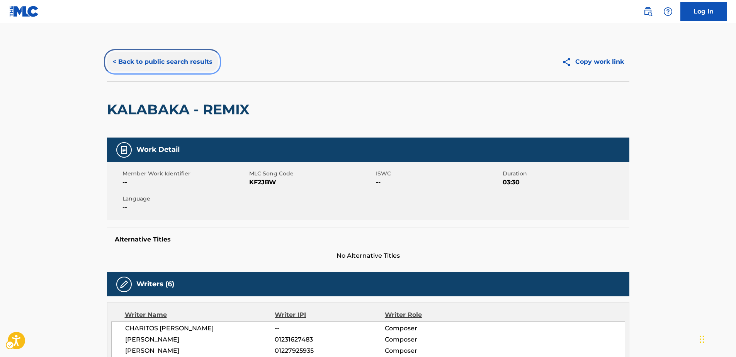
click at [161, 66] on button "< Back to public search results" at bounding box center [162, 61] width 111 height 19
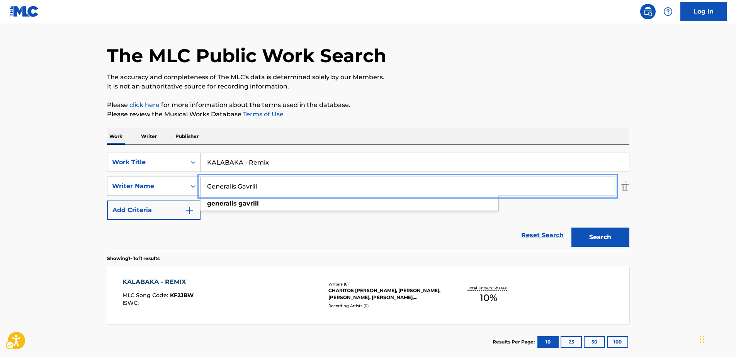
drag, startPoint x: 271, startPoint y: 186, endPoint x: 169, endPoint y: 186, distance: 102.7
click at [169, 186] on div "SearchWithCriteriafce91d03-d7ce-4179-8a28-326355145b78 Writer Name Generalis [P…" at bounding box center [368, 185] width 522 height 19
paste input "[PERSON_NAME]"
type input "[PERSON_NAME]"
click at [614, 242] on button "Search" at bounding box center [600, 236] width 58 height 19
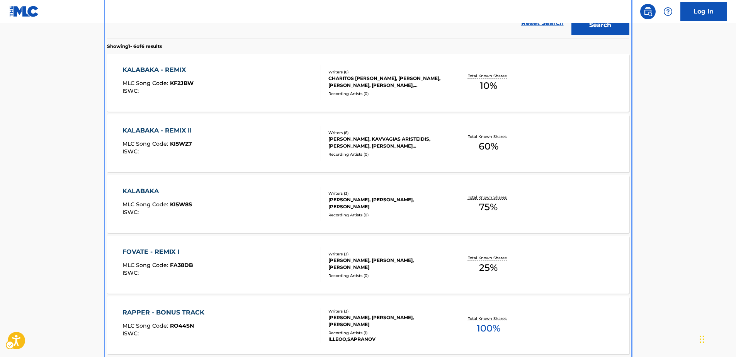
scroll to position [193, 0]
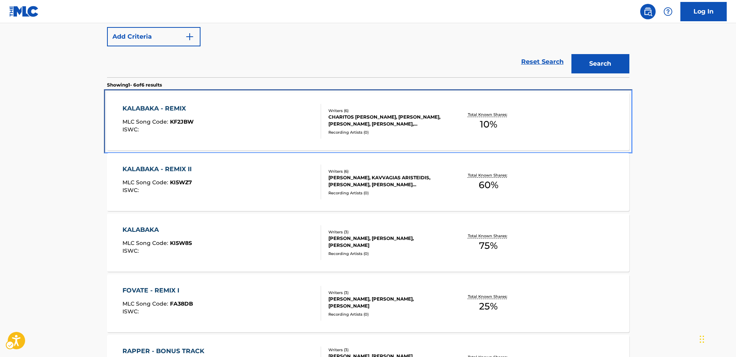
click at [177, 122] on span "KF2JBW" at bounding box center [182, 121] width 24 height 7
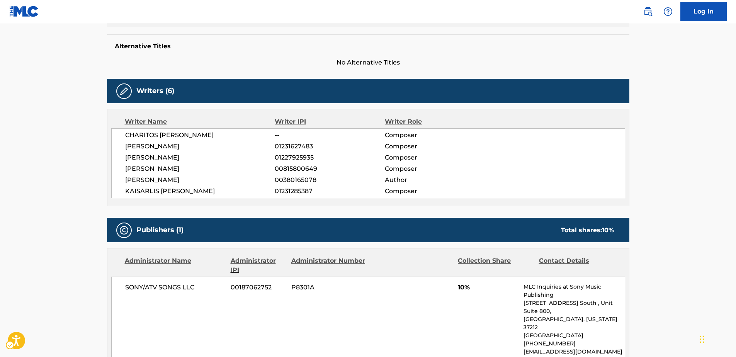
scroll to position [39, 0]
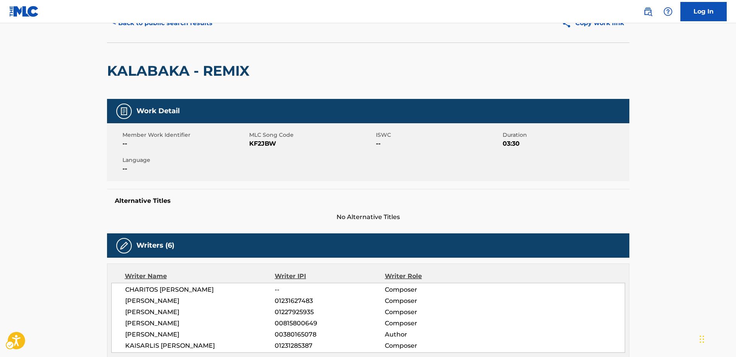
click at [258, 142] on span "MLC Song Code - KF2JBW" at bounding box center [311, 143] width 125 height 9
copy span "KF2JBW"
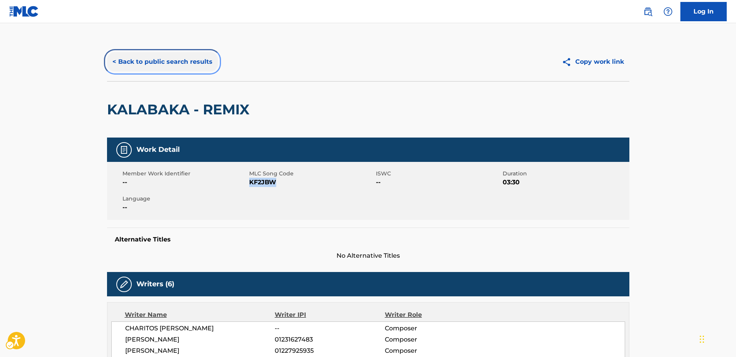
click at [163, 64] on button "< Back to public search results" at bounding box center [162, 61] width 111 height 19
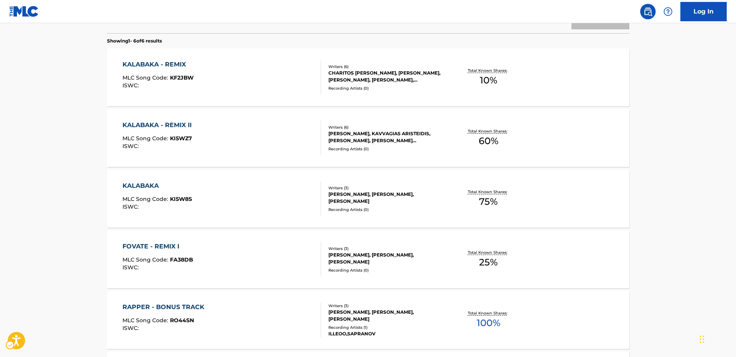
scroll to position [237, 0]
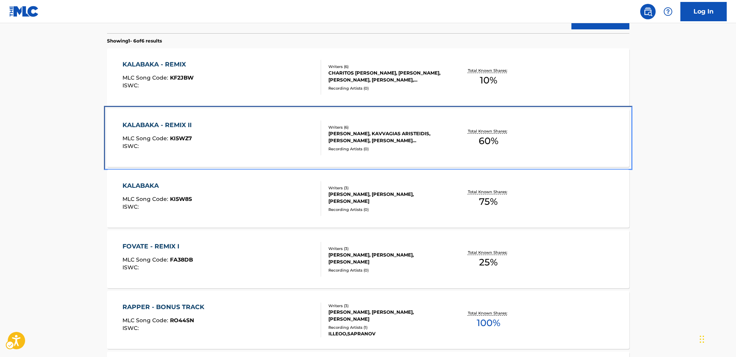
click at [177, 120] on div "KALABAKA - REMIX II MLC Song Code : KI5WZ7 ISWC : Writers ( 6 ) NETIS GEORGIOS,…" at bounding box center [368, 138] width 522 height 58
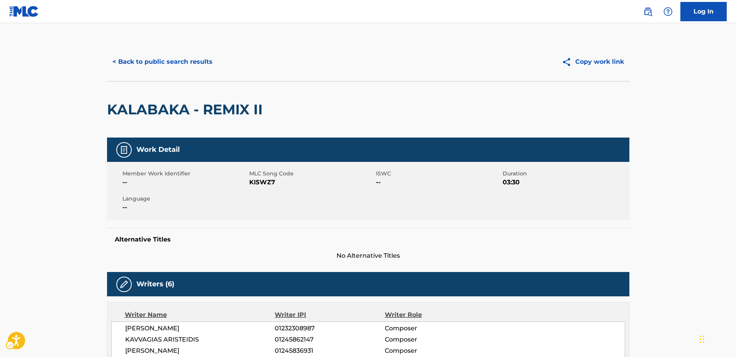
click at [251, 182] on span "MLC Song Code - KI5WZ7" at bounding box center [311, 182] width 125 height 9
copy span "KI5WZ7"
click at [141, 59] on button "< Back to public search results" at bounding box center [162, 61] width 111 height 19
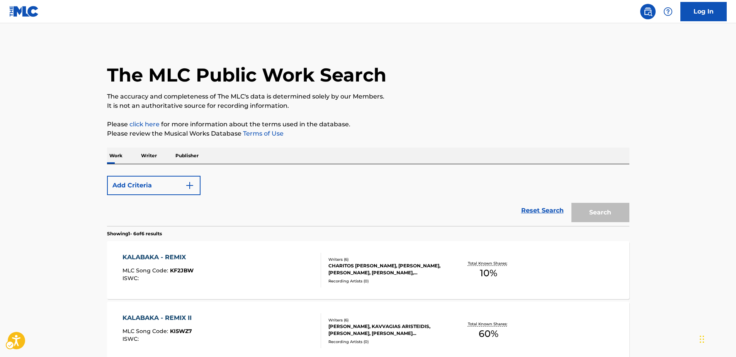
scroll to position [281, 0]
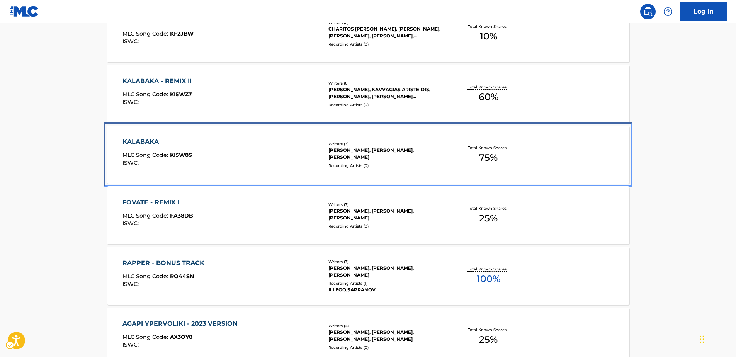
click at [157, 141] on div "KALABAKA" at bounding box center [157, 141] width 70 height 9
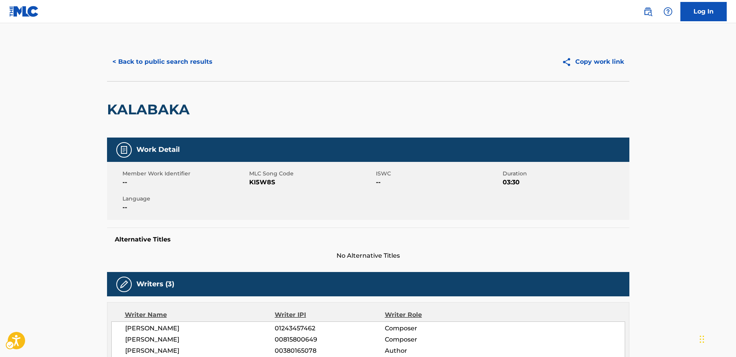
click at [250, 182] on span "MLC Song Code - KI5W8S" at bounding box center [311, 182] width 125 height 9
click at [153, 63] on button "< Back to public search results" at bounding box center [162, 61] width 111 height 19
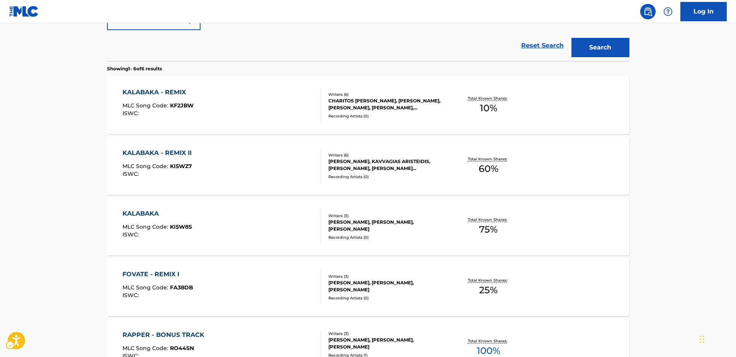
scroll to position [54, 0]
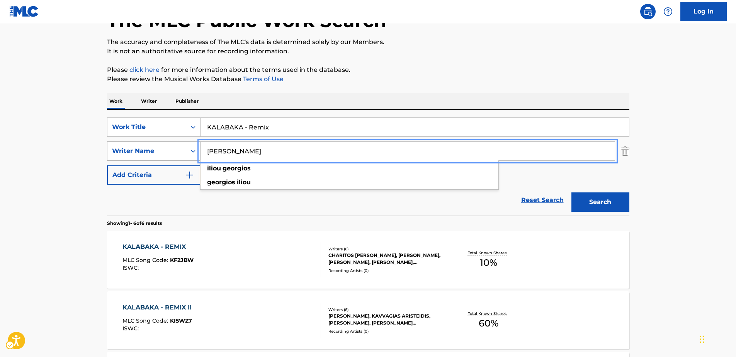
drag, startPoint x: 189, startPoint y: 151, endPoint x: 145, endPoint y: 151, distance: 43.6
click at [145, 151] on div "SearchWithCriteriafce91d03-d7ce-4179-8a28-326355145b78 Writer Name [PERSON_NAME…" at bounding box center [368, 150] width 522 height 19
paste input "Tselnikou Stylian"
type input "Tselnikou Stylianos"
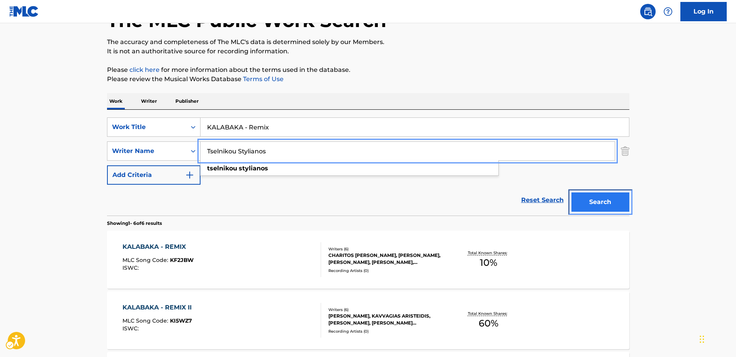
click at [593, 202] on button "Search" at bounding box center [600, 201] width 58 height 19
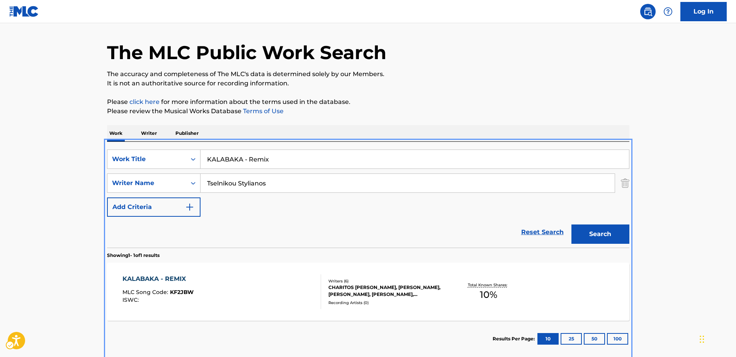
scroll to position [63, 0]
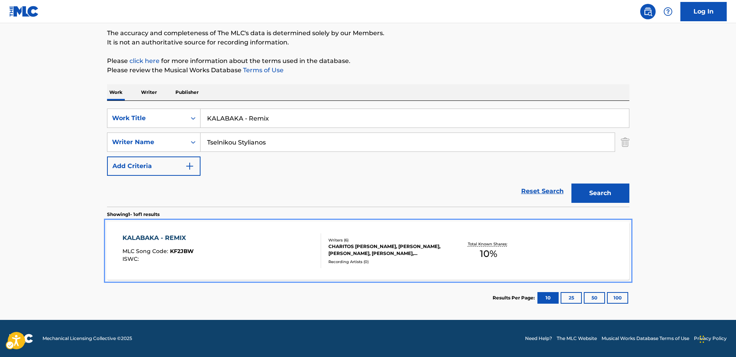
click at [161, 237] on div "KALABAKA - REMIX" at bounding box center [157, 237] width 71 height 9
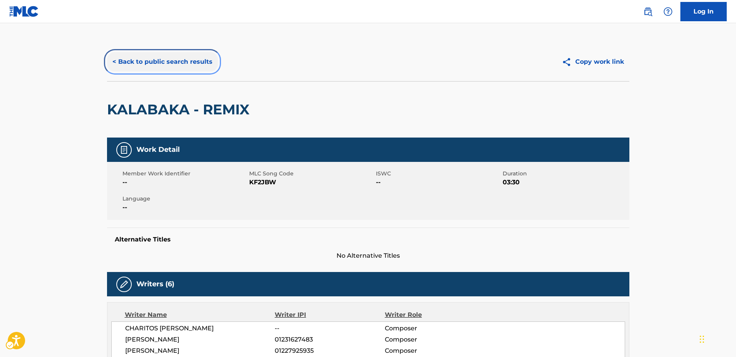
click at [153, 58] on button "< Back to public search results" at bounding box center [162, 61] width 111 height 19
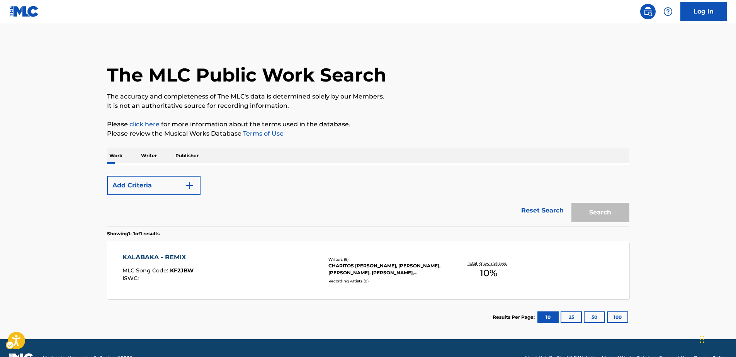
scroll to position [19, 0]
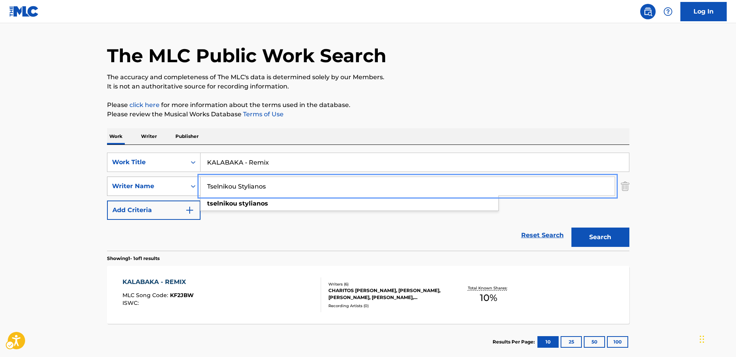
drag, startPoint x: 257, startPoint y: 183, endPoint x: 121, endPoint y: 179, distance: 136.4
click at [121, 179] on div "SearchWithCriteriafce91d03-d7ce-4179-8a28-326355145b78 Writer Name [PERSON_NAME…" at bounding box center [368, 185] width 522 height 19
paste input "[PERSON_NAME]"
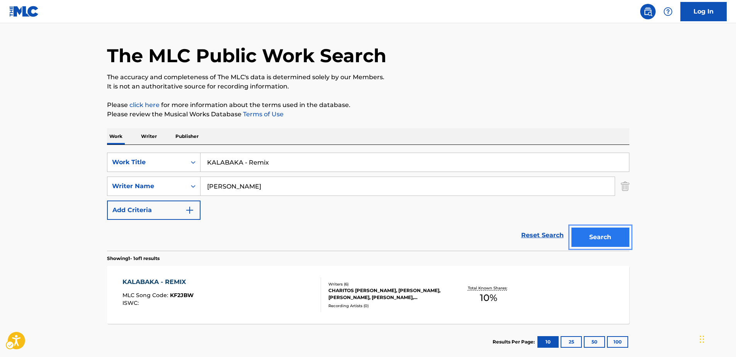
click at [591, 237] on button "Search" at bounding box center [600, 236] width 58 height 19
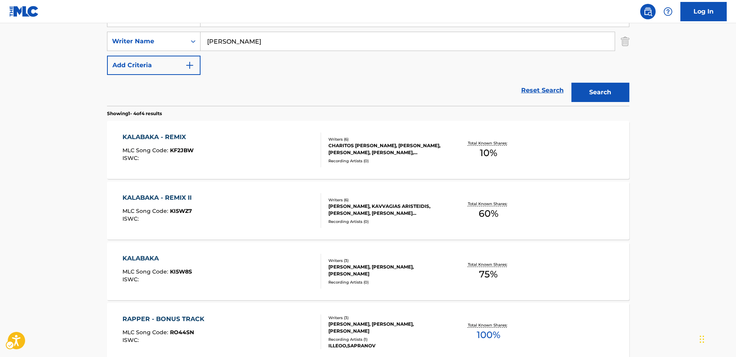
scroll to position [87, 0]
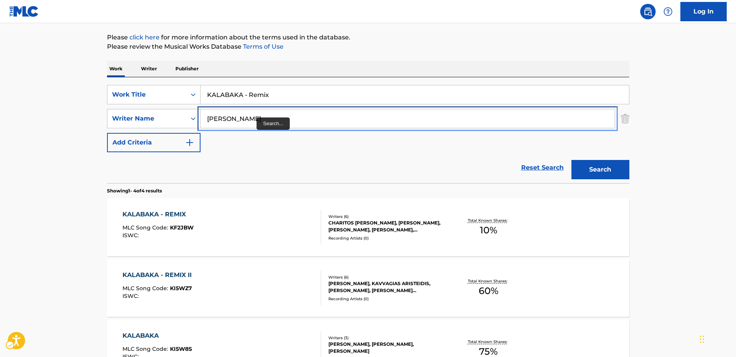
click at [306, 114] on input "[PERSON_NAME]" at bounding box center [407, 118] width 414 height 19
drag, startPoint x: 294, startPoint y: 117, endPoint x: 175, endPoint y: 117, distance: 119.3
click at [175, 117] on div "SearchWithCriteriafce91d03-d7ce-4179-8a28-326355145b78 Writer Name [PERSON_NAME…" at bounding box center [368, 118] width 522 height 19
paste input "Kaisarlis [PERSON_NAME]"
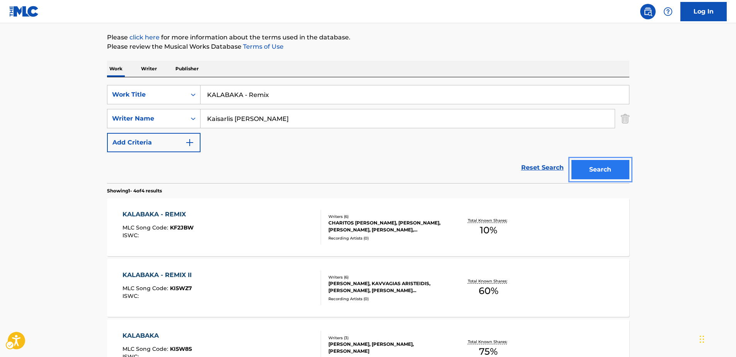
click at [602, 170] on button "Search" at bounding box center [600, 169] width 58 height 19
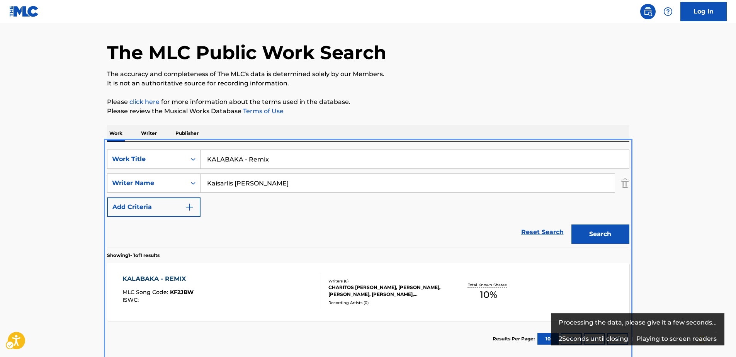
scroll to position [63, 0]
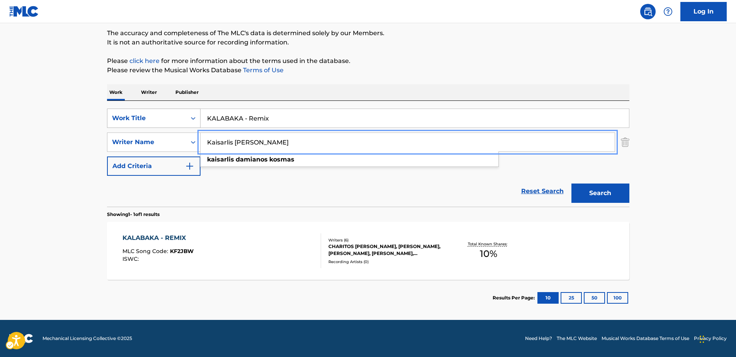
drag, startPoint x: 292, startPoint y: 142, endPoint x: 122, endPoint y: 124, distance: 170.4
click at [122, 124] on div "SearchWithCriteria7b7230a2-195e-4a5b-9f0b-99775f9fa9b5 Work Title KALABAKA - Re…" at bounding box center [368, 141] width 522 height 67
paste input "[PERSON_NAME]"
type input "[PERSON_NAME]"
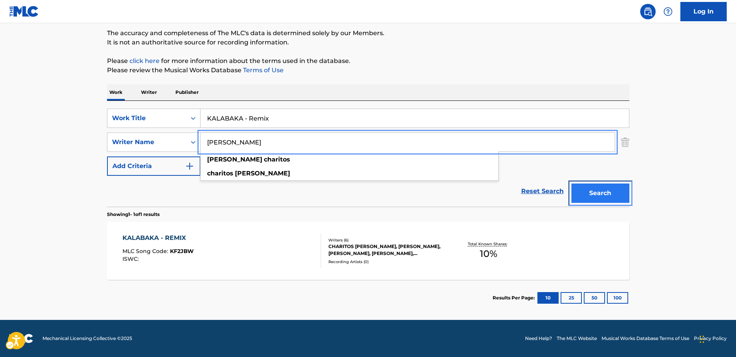
click at [610, 193] on button "Search" at bounding box center [600, 192] width 58 height 19
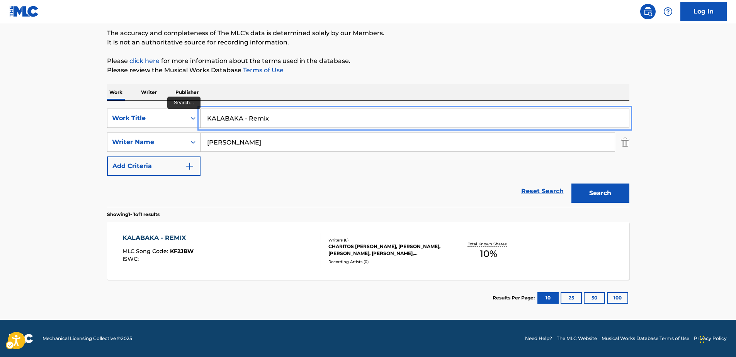
drag, startPoint x: 246, startPoint y: 116, endPoint x: 168, endPoint y: 116, distance: 78.0
click at [168, 116] on div "SearchWithCriteria7b7230a2-195e-4a5b-9f0b-99775f9fa9b5 Work Title KALABAKA - Re…" at bounding box center [368, 117] width 522 height 19
paste input "RESURRECT"
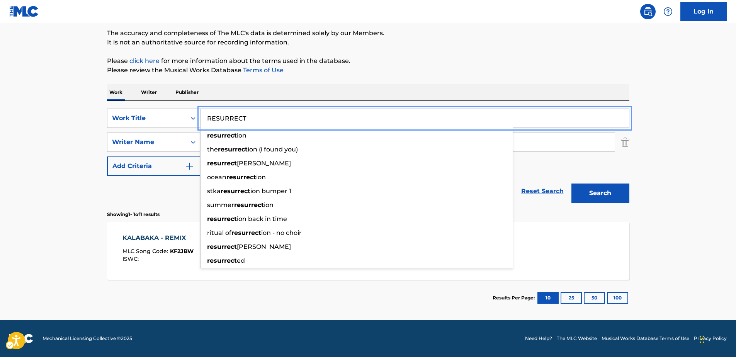
type input "RESURRECT"
drag, startPoint x: 141, startPoint y: 185, endPoint x: 176, endPoint y: 177, distance: 36.1
click at [141, 185] on div "Reset Search Search" at bounding box center [368, 191] width 522 height 31
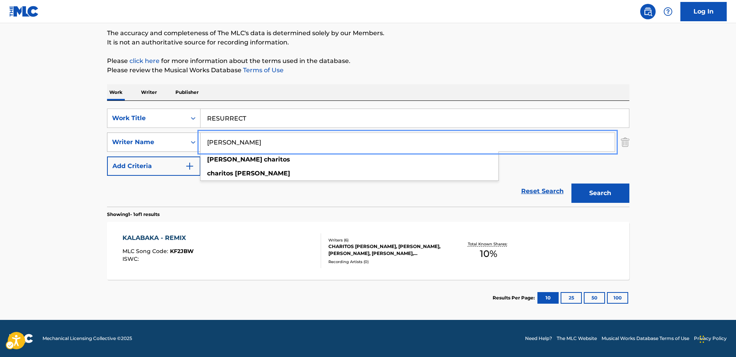
drag, startPoint x: 189, startPoint y: 141, endPoint x: 171, endPoint y: 141, distance: 17.8
click at [171, 141] on div "SearchWithCriteriafce91d03-d7ce-4179-8a28-326355145b78 Writer Name [PERSON_NAME…" at bounding box center [368, 141] width 522 height 19
paste input "RORY SPENCER RODRIGUEZ"
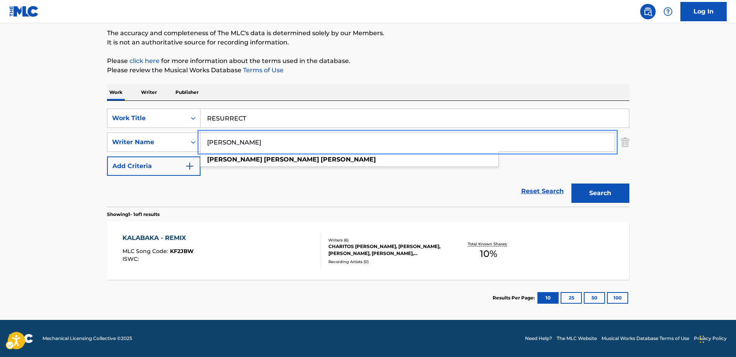
type input "RORY SPENCER RODRIGUEZ"
click at [603, 198] on button "Search" at bounding box center [600, 192] width 58 height 19
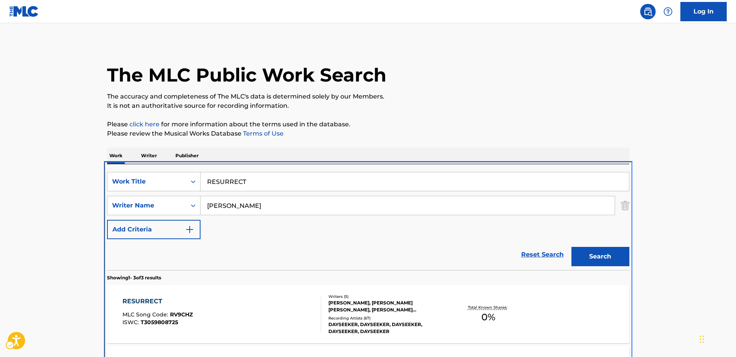
scroll to position [144, 0]
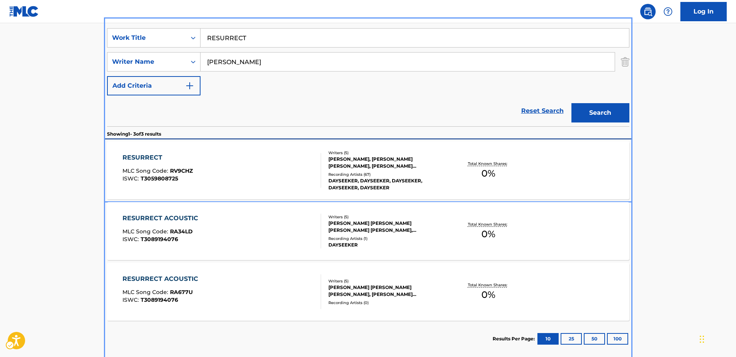
click at [143, 158] on div "RESURRECT" at bounding box center [157, 157] width 70 height 9
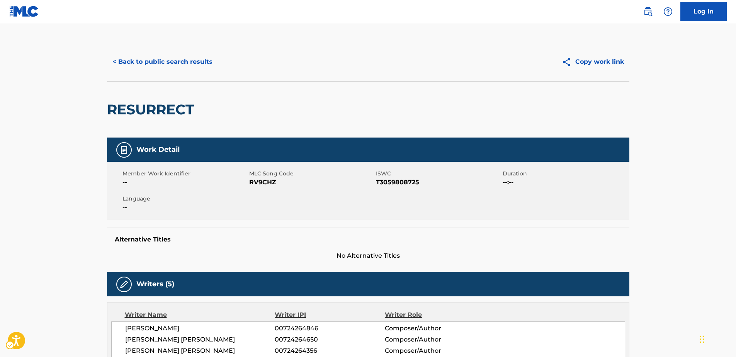
click at [258, 180] on span "MLC Song Code - RV9CHZ" at bounding box center [311, 182] width 125 height 9
copy span "RV9CHZ"
click at [142, 61] on button "< Back to public search results" at bounding box center [162, 61] width 111 height 19
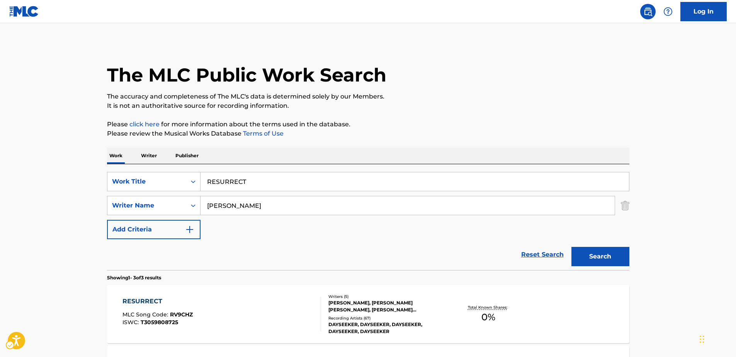
scroll to position [141, 0]
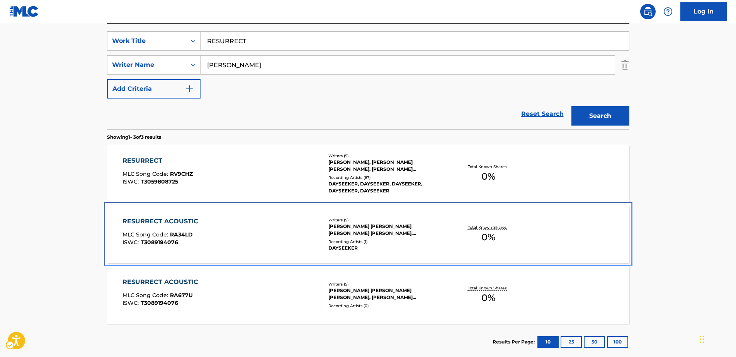
click at [162, 222] on div "RESURRECT ACOUSTIC" at bounding box center [162, 221] width 80 height 9
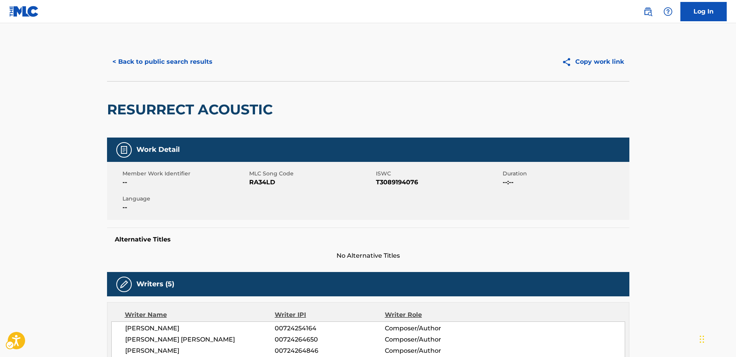
click at [259, 180] on span "MLC Song Code - RA34LD" at bounding box center [311, 182] width 125 height 9
copy span "RA34LD"
click at [174, 60] on button "< Back to public search results" at bounding box center [162, 61] width 111 height 19
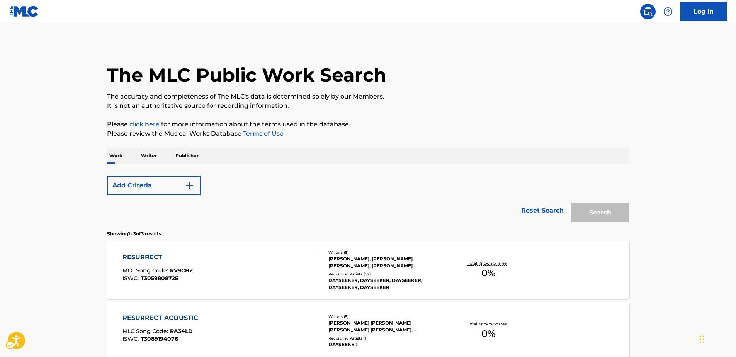
scroll to position [141, 0]
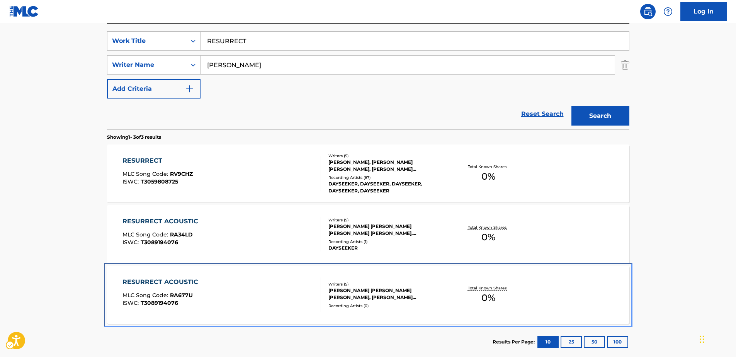
click at [167, 280] on div "RESURRECT ACOUSTIC" at bounding box center [162, 281] width 80 height 9
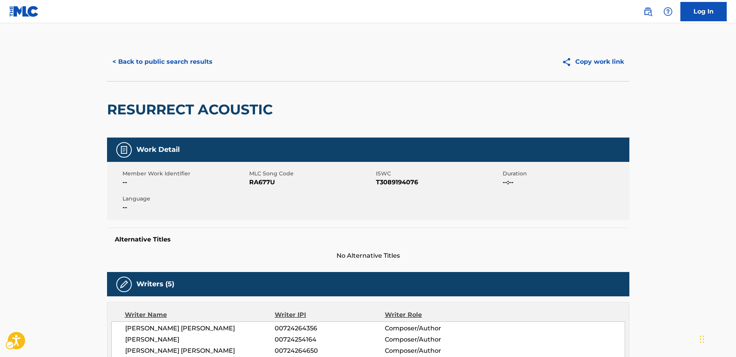
click at [249, 181] on span "MLC Song Code - RA677U" at bounding box center [311, 182] width 125 height 9
click at [166, 63] on button "< Back to public search results" at bounding box center [162, 61] width 111 height 19
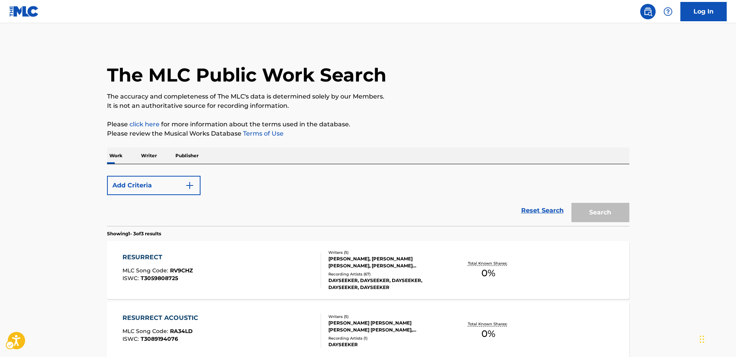
scroll to position [141, 0]
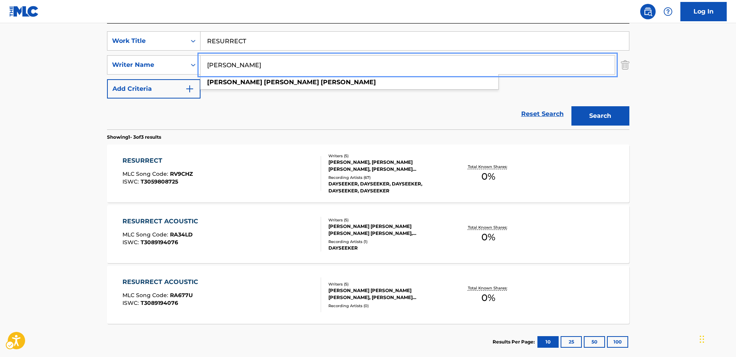
drag, startPoint x: 253, startPoint y: 62, endPoint x: 205, endPoint y: 64, distance: 47.9
click at [131, 62] on div "SearchWithCriteriafce91d03-d7ce-4179-8a28-326355145b78 Writer Name RORY SPENCER…" at bounding box center [368, 64] width 522 height 19
paste input "ANDREW WRAY SHARP"
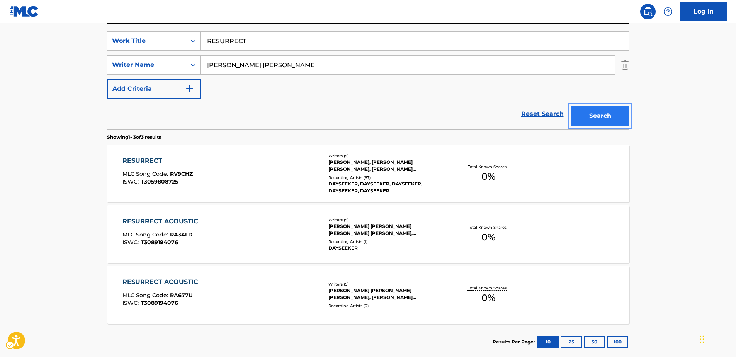
click at [589, 119] on button "Search" at bounding box center [600, 115] width 58 height 19
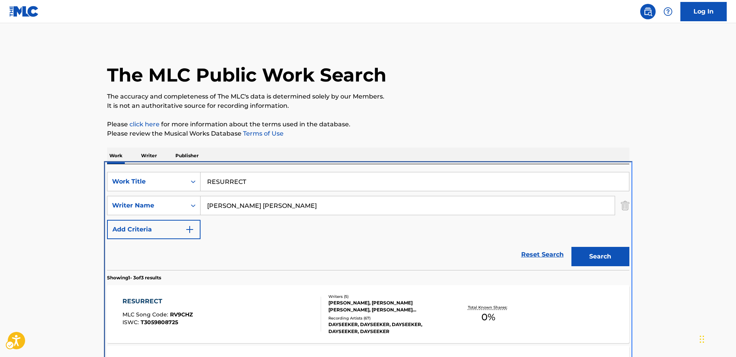
scroll to position [144, 0]
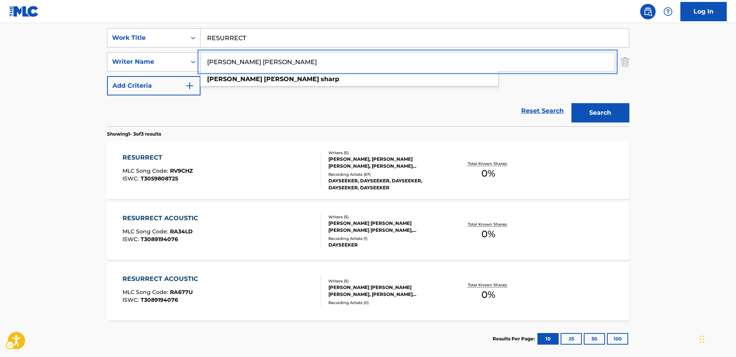
drag, startPoint x: 288, startPoint y: 63, endPoint x: 151, endPoint y: 53, distance: 137.1
click at [151, 53] on div "SearchWithCriteriafce91d03-d7ce-4179-8a28-326355145b78 Writer Name ANDREW WRAY …" at bounding box center [368, 61] width 522 height 19
paste input "GIOVANNI NICHOLAS SGAMBELLURI"
click at [603, 116] on button "Search" at bounding box center [600, 112] width 58 height 19
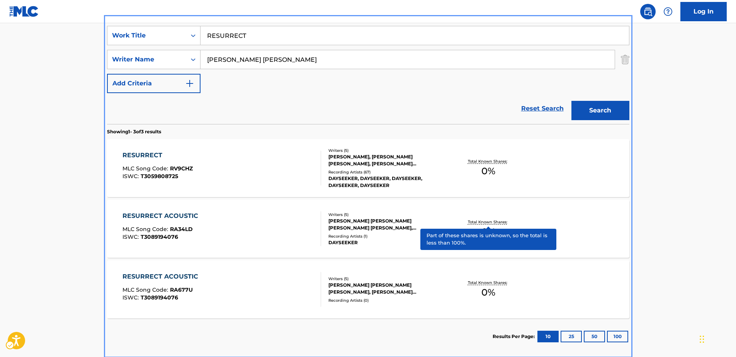
scroll to position [69, 0]
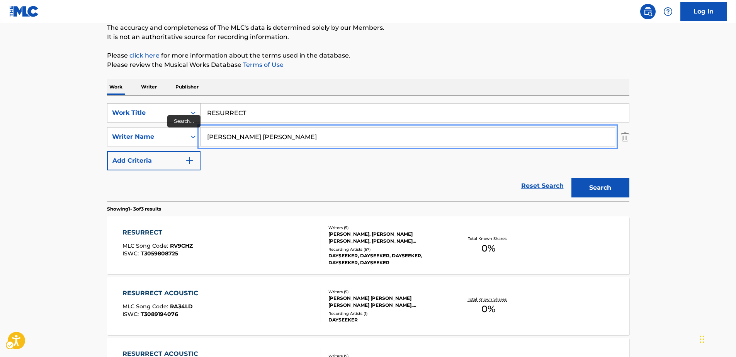
drag, startPoint x: 331, startPoint y: 139, endPoint x: 193, endPoint y: 118, distance: 139.5
click at [193, 118] on div "SearchWithCriteria7b7230a2-195e-4a5b-9f0b-99775f9fa9b5 Work Title RESURRECT Sea…" at bounding box center [368, 136] width 522 height 67
paste input "MICHAEL JAMES KARLE"
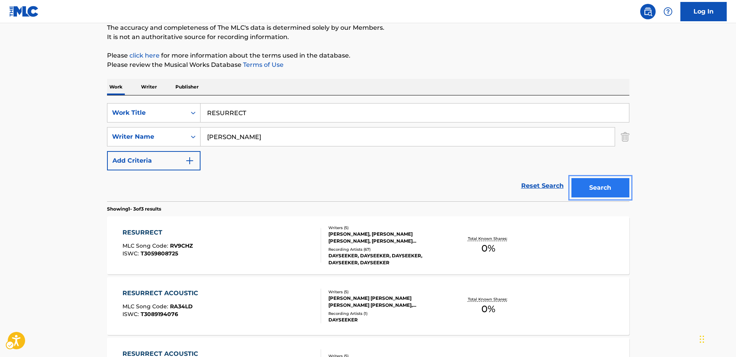
click at [587, 192] on button "Search" at bounding box center [600, 187] width 58 height 19
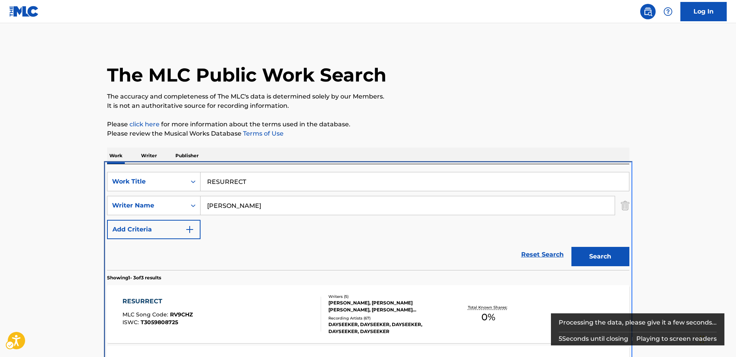
scroll to position [144, 0]
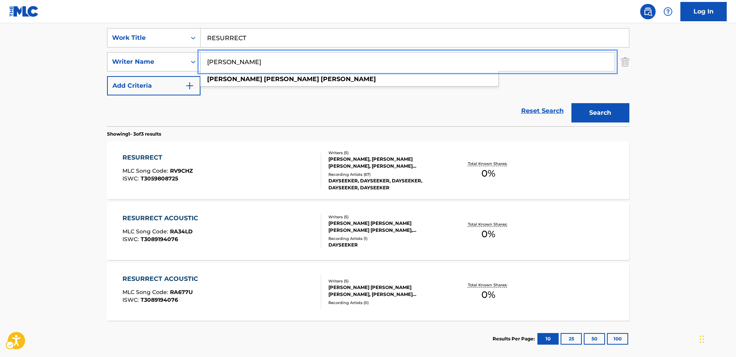
drag, startPoint x: 310, startPoint y: 66, endPoint x: 181, endPoint y: 56, distance: 129.4
click at [160, 53] on div "SearchWithCriteriafce91d03-d7ce-4179-8a28-326355145b78 Writer Name MICHAEL JAME…" at bounding box center [368, 61] width 522 height 19
paste input "ALEX RAY POLK"
type input "ALEX RAY POLK"
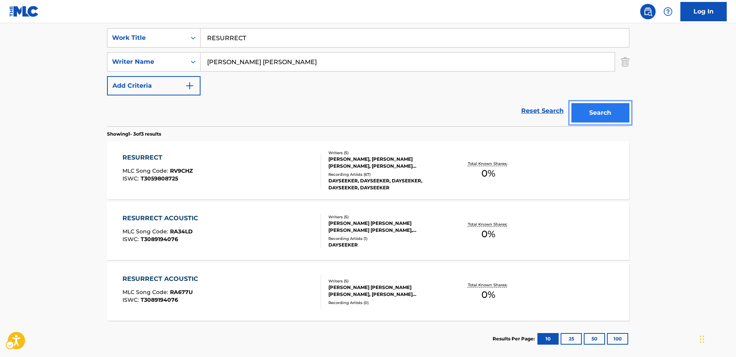
click at [579, 111] on button "Search" at bounding box center [600, 112] width 58 height 19
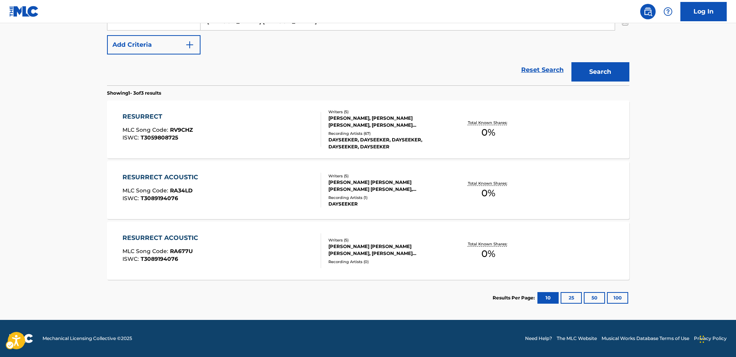
scroll to position [0, 0]
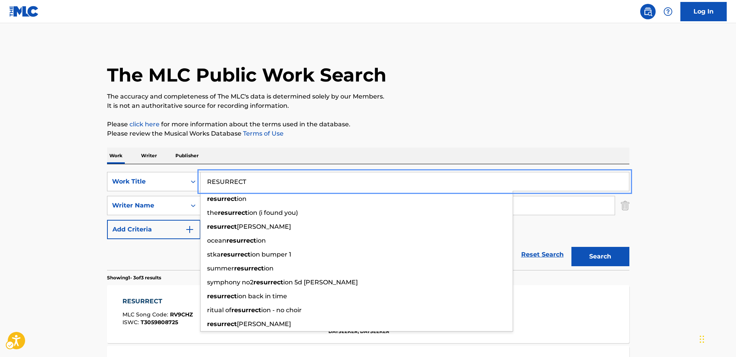
drag, startPoint x: 243, startPoint y: 179, endPoint x: 181, endPoint y: 170, distance: 62.4
click at [181, 170] on div "SearchWithCriteria7b7230a2-195e-4a5b-9f0b-99775f9fa9b5 Work Title RESURRECT res…" at bounding box center [368, 217] width 522 height 106
paste input "Blood Money"
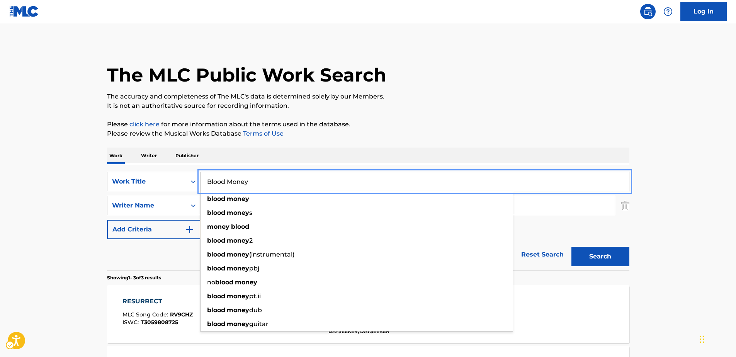
type input "Blood Money"
click at [463, 125] on p "Please click here | New Window for more information about the terms used in the…" at bounding box center [368, 124] width 522 height 9
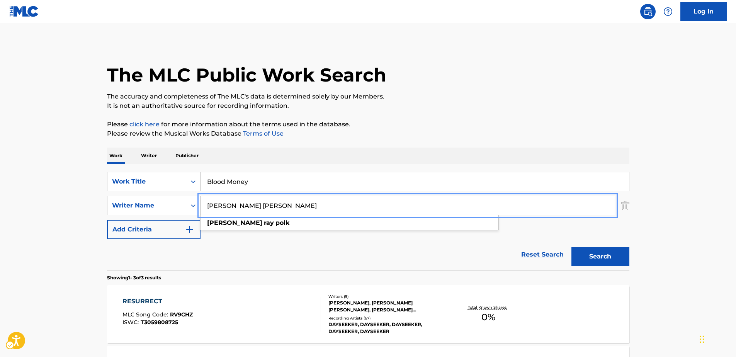
drag, startPoint x: 198, startPoint y: 203, endPoint x: 145, endPoint y: 197, distance: 53.7
click at [145, 197] on div "SearchWithCriteriafce91d03-d7ce-4179-8a28-326355145b78 Writer Name ALEX RAY POL…" at bounding box center [368, 205] width 522 height 19
paste input "Dayseeker"
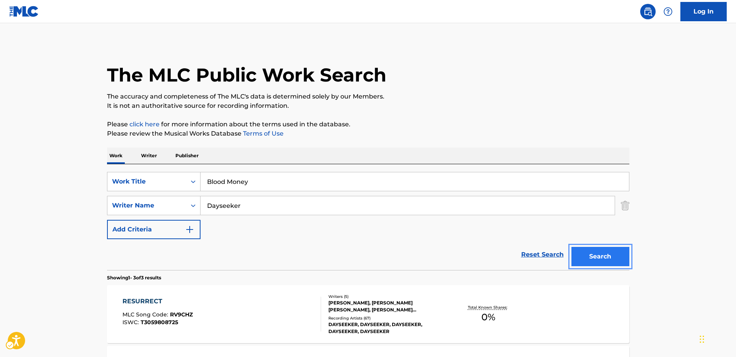
click at [592, 254] on button "Search" at bounding box center [600, 256] width 58 height 19
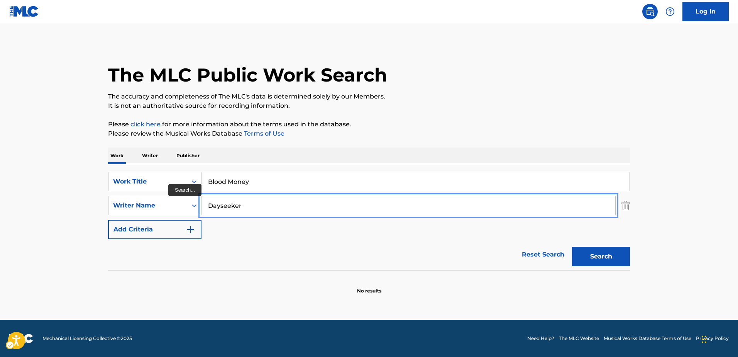
drag, startPoint x: 247, startPoint y: 207, endPoint x: 205, endPoint y: 200, distance: 42.6
click at [205, 200] on input "Dayseeker" at bounding box center [409, 205] width 414 height 19
paste input "errick Lawrence"
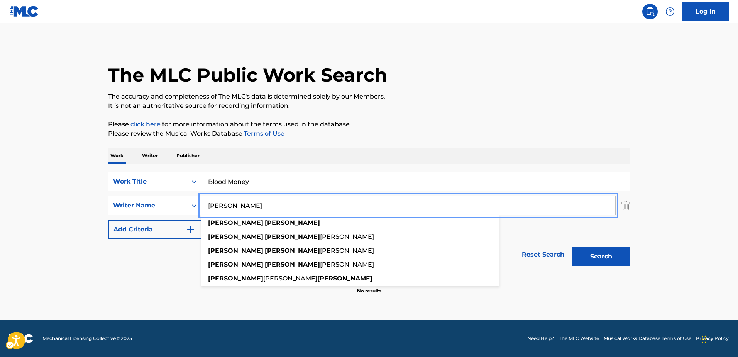
type input "Derrick Lawrence"
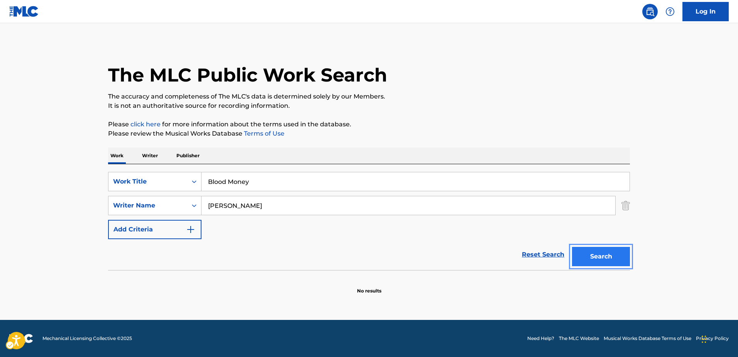
click at [590, 256] on button "Search" at bounding box center [601, 256] width 58 height 19
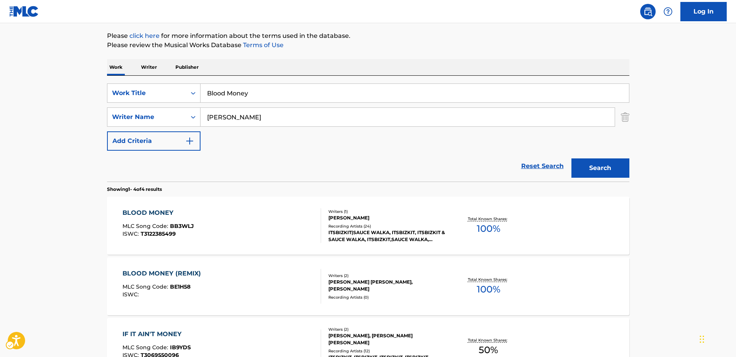
scroll to position [50, 0]
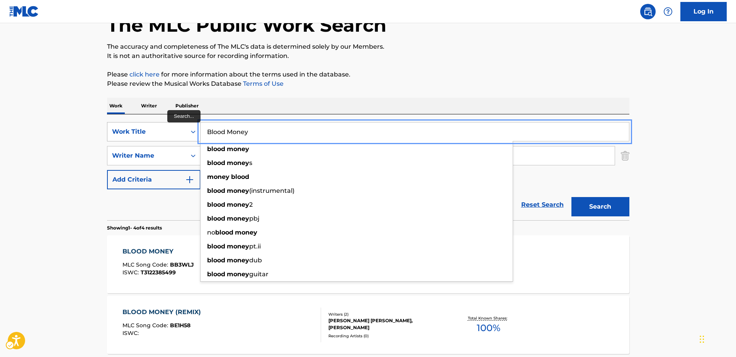
drag, startPoint x: 254, startPoint y: 129, endPoint x: 193, endPoint y: 124, distance: 62.0
click at [193, 124] on div "SearchWithCriteria7b7230a2-195e-4a5b-9f0b-99775f9fa9b5 Work Title Blood Money b…" at bounding box center [368, 131] width 522 height 19
paste input "The Mullet Burden"
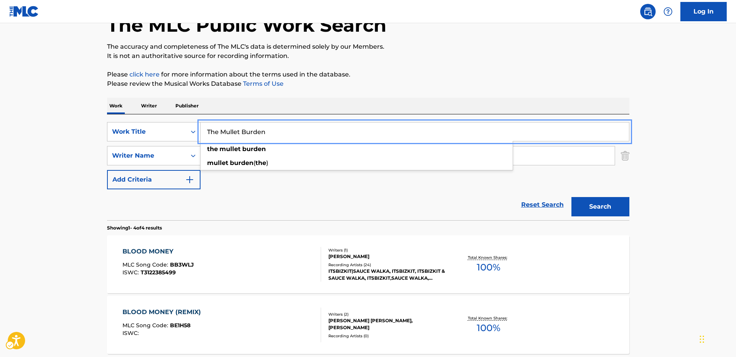
type input "The Mullet Burden"
click at [213, 210] on div "Reset Search Search" at bounding box center [368, 204] width 522 height 31
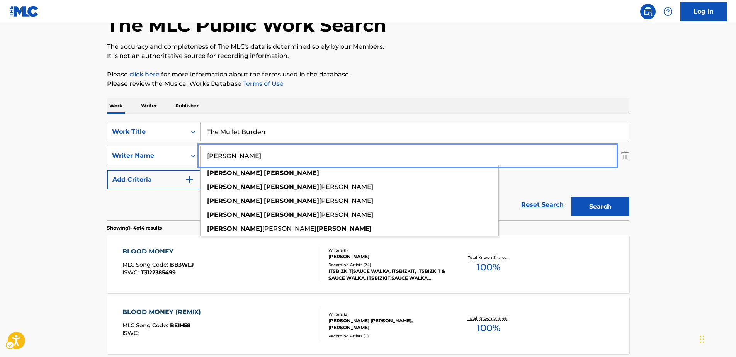
drag, startPoint x: 268, startPoint y: 156, endPoint x: 195, endPoint y: 144, distance: 73.3
click at [195, 144] on div "SearchWithCriteria7b7230a2-195e-4a5b-9f0b-99775f9fa9b5 Work Title The Mullet Bu…" at bounding box center [368, 155] width 522 height 67
paste input "illinger Escape Plan"
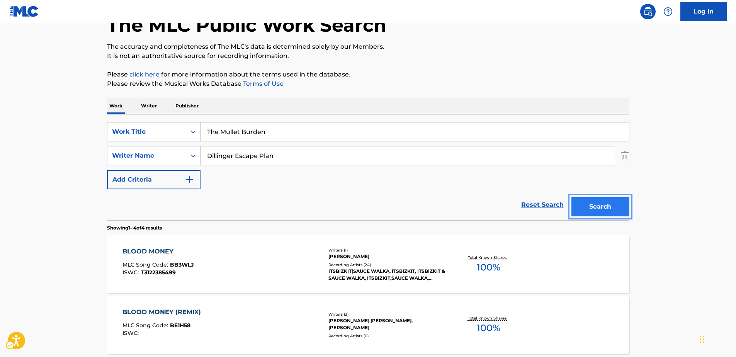
click at [618, 209] on button "Search" at bounding box center [600, 206] width 58 height 19
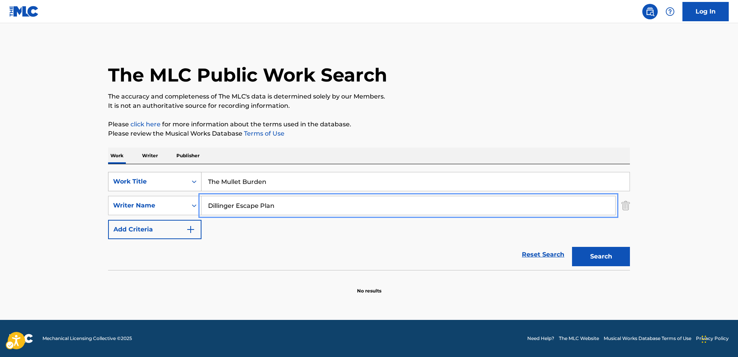
drag, startPoint x: 285, startPoint y: 204, endPoint x: 170, endPoint y: 186, distance: 116.4
click at [170, 186] on div "SearchWithCriteria7b7230a2-195e-4a5b-9f0b-99775f9fa9b5 Work Title The Mullet Bu…" at bounding box center [369, 205] width 522 height 67
paste input "[PERSON_NAME]"
type input "[PERSON_NAME]"
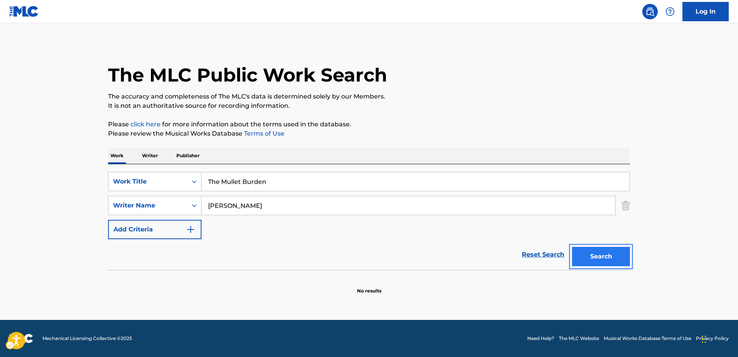
click at [590, 259] on button "Search" at bounding box center [601, 256] width 58 height 19
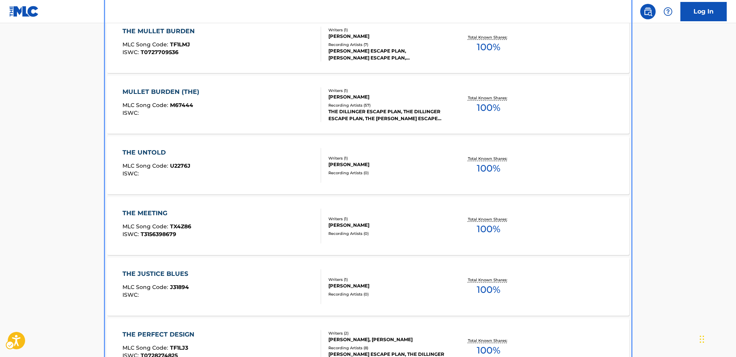
scroll to position [154, 0]
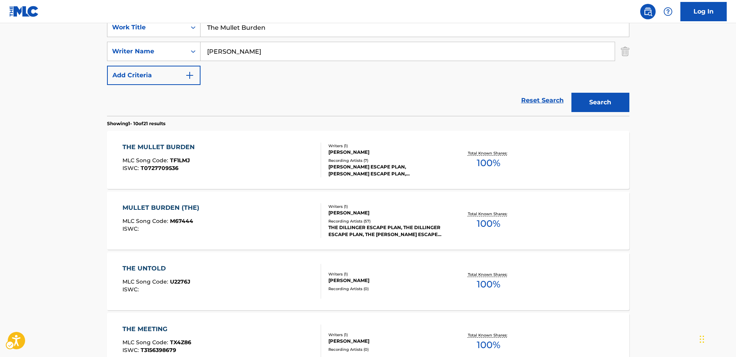
scroll to position [77, 0]
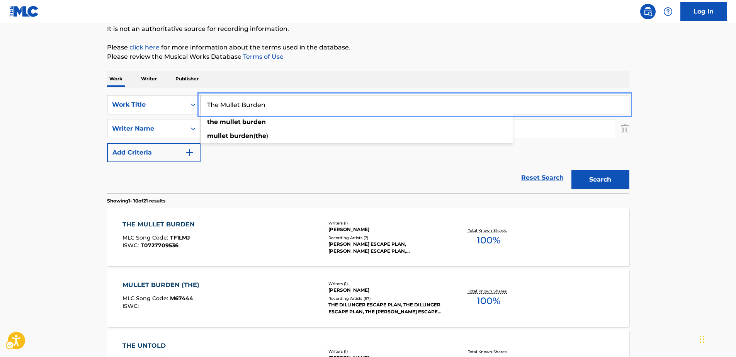
drag, startPoint x: 264, startPoint y: 103, endPoint x: 192, endPoint y: 99, distance: 71.6
click at [192, 99] on div "SearchWithCriteria7b7230a2-195e-4a5b-9f0b-99775f9fa9b5 Work Title The Mullet Bu…" at bounding box center [368, 104] width 522 height 19
paste input "Si No Piensas Regresar"
type input "Si No Piensas Regresar"
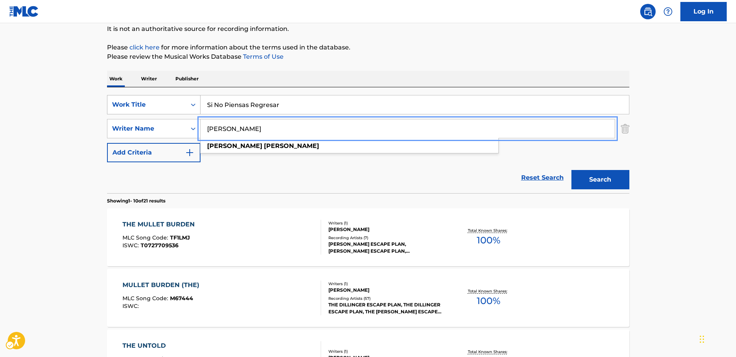
drag, startPoint x: 201, startPoint y: 117, endPoint x: 155, endPoint y: 112, distance: 46.3
click at [155, 112] on div "SearchWithCriteria7b7230a2-195e-4a5b-9f0b-99775f9fa9b5 Work Title Si No Piensas…" at bounding box center [368, 128] width 522 height 67
paste input "[PERSON_NAME] [PERSON_NAME] [PERSON_NAME]"
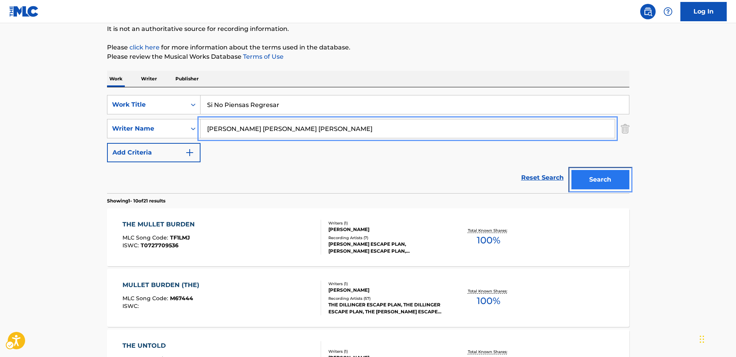
click at [596, 181] on button "Search" at bounding box center [600, 179] width 58 height 19
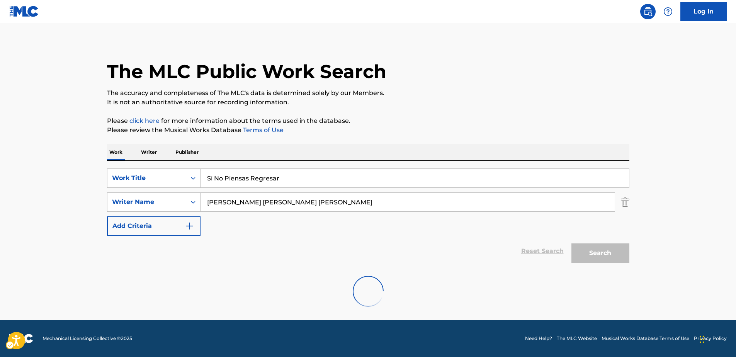
scroll to position [0, 0]
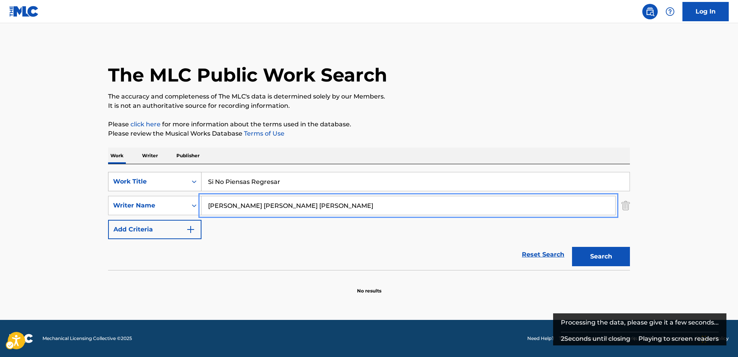
drag, startPoint x: 319, startPoint y: 206, endPoint x: 183, endPoint y: 189, distance: 137.4
click at [183, 189] on div "SearchWithCriteria7b7230a2-195e-4a5b-9f0b-99775f9fa9b5 Work Title Si No Piensas…" at bounding box center [369, 205] width 522 height 67
paste input "[PERSON_NAME]"
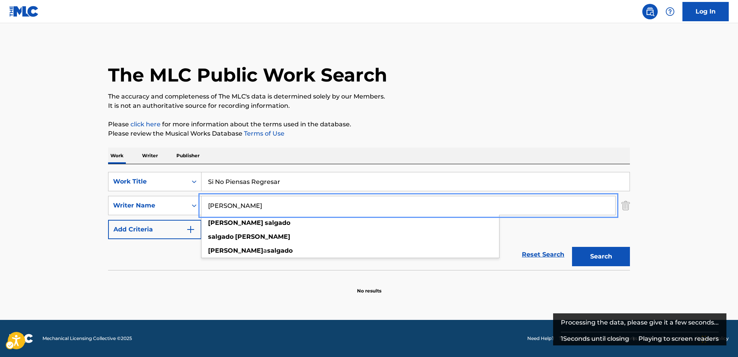
type input "[PERSON_NAME]"
click at [578, 254] on button "Search" at bounding box center [601, 256] width 58 height 19
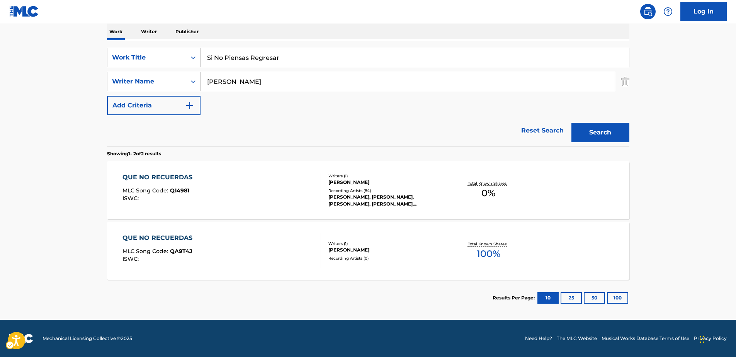
scroll to position [8, 0]
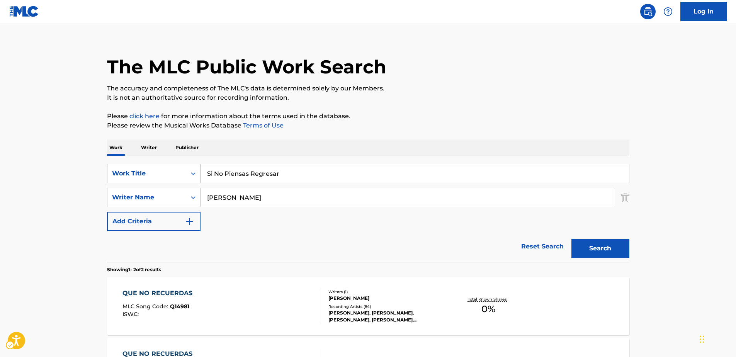
click at [184, 175] on div "Work Title" at bounding box center [146, 173] width 79 height 15
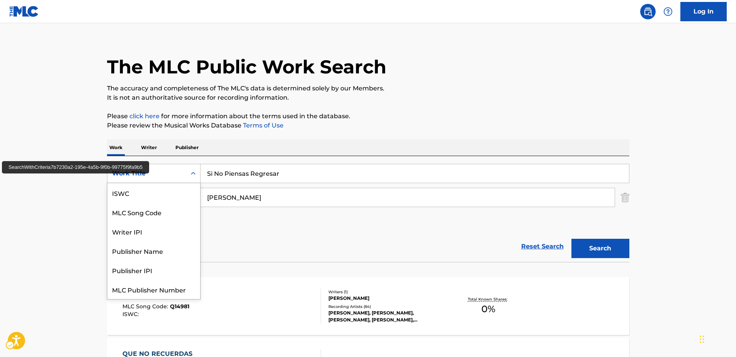
scroll to position [19, 0]
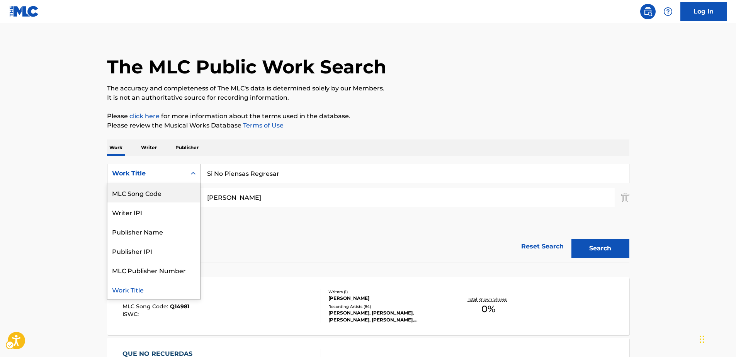
click at [153, 193] on div "MLC Song Code" at bounding box center [153, 192] width 93 height 19
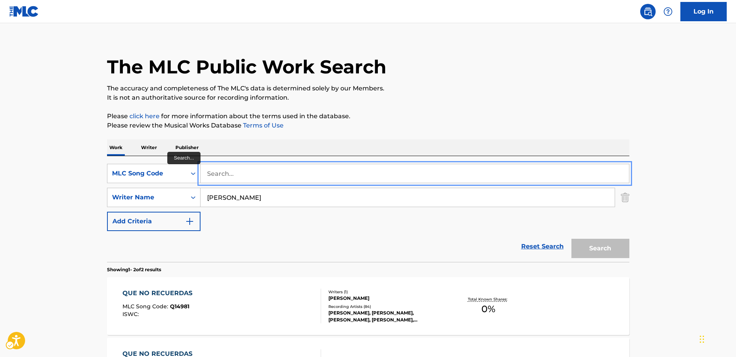
drag, startPoint x: 261, startPoint y: 172, endPoint x: 204, endPoint y: 168, distance: 57.3
click at [204, 168] on input "Search..." at bounding box center [414, 173] width 428 height 19
paste input "KF4RS9"
type input "KF4RS9"
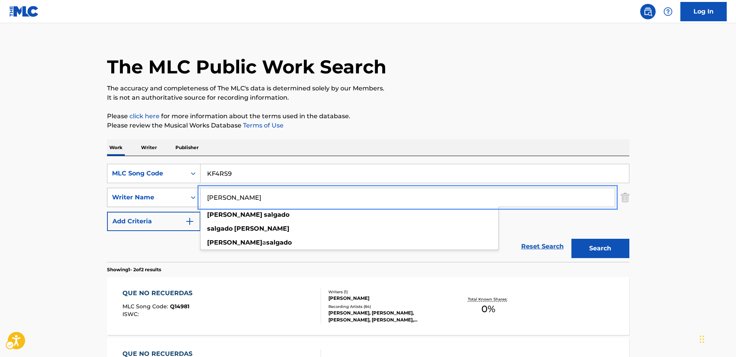
drag, startPoint x: 235, startPoint y: 199, endPoint x: 173, endPoint y: 196, distance: 62.3
click at [173, 196] on div "SearchWithCriteriafce91d03-d7ce-4179-8a28-326355145b78 Writer Name [PERSON_NAME…" at bounding box center [368, 197] width 522 height 19
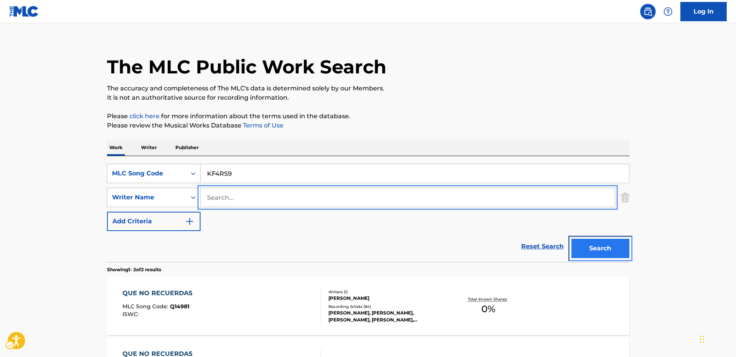
click at [593, 244] on button "Search" at bounding box center [600, 248] width 58 height 19
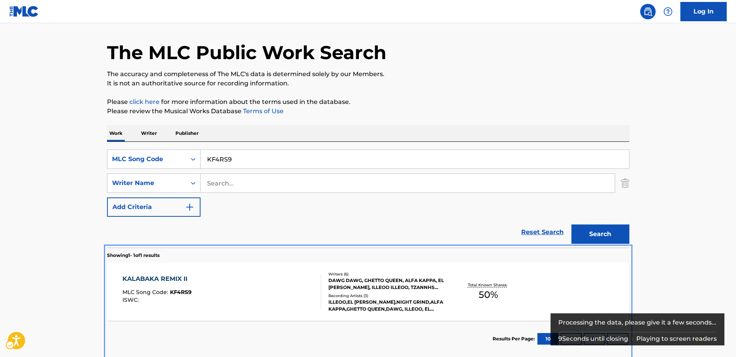
scroll to position [61, 0]
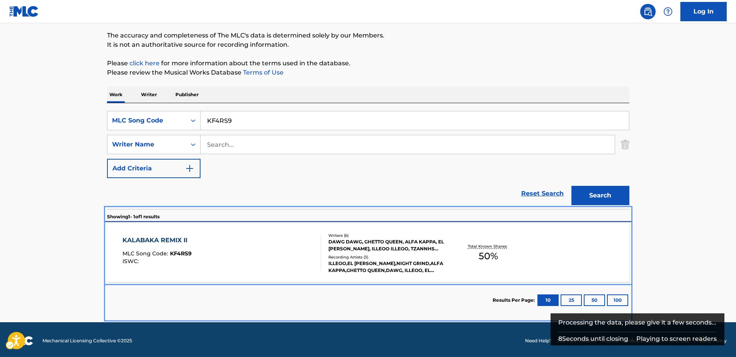
click at [169, 239] on div "KALABAKA REMIX II" at bounding box center [156, 240] width 69 height 9
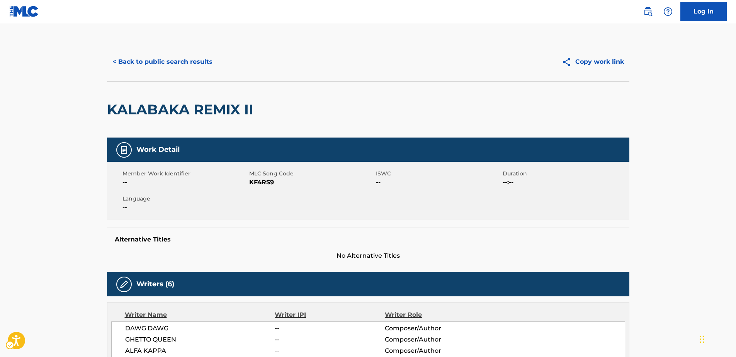
click at [263, 182] on span "MLC Song Code - KF4RS9" at bounding box center [311, 182] width 125 height 9
copy span "KF4RS9"
click at [161, 62] on button "< Back to public search results" at bounding box center [162, 61] width 111 height 19
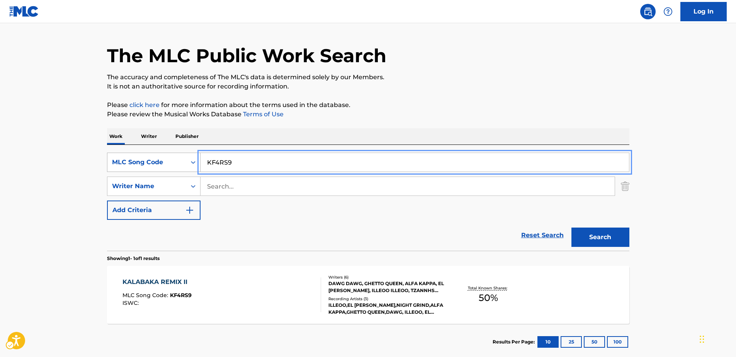
drag, startPoint x: 245, startPoint y: 157, endPoint x: 153, endPoint y: 158, distance: 92.7
click at [153, 157] on div "SearchWithCriteria6ec4fe92-1bc3-4be5-b6ba-32370a8c3752 MLC Song Code KF4RS9" at bounding box center [368, 162] width 522 height 19
paste input "ALABAKA - Remix"
type input "KALABAKA - Remix"
click at [588, 232] on button "Search" at bounding box center [600, 236] width 58 height 19
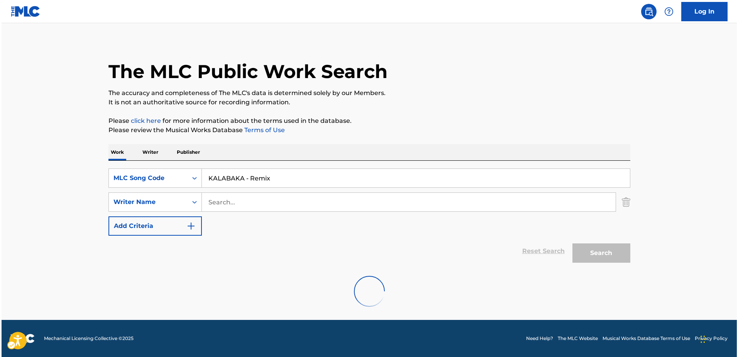
scroll to position [0, 0]
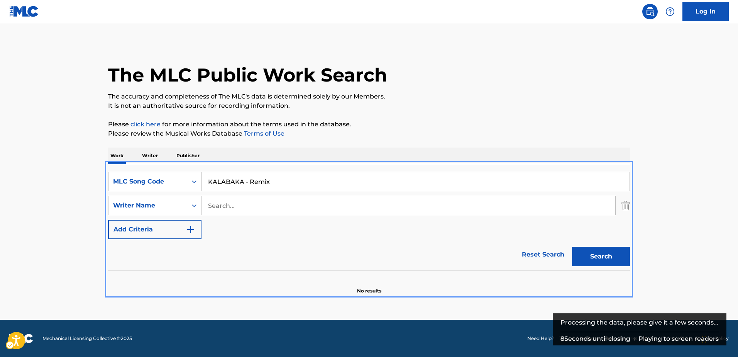
click at [154, 182] on div "MLC Song Code" at bounding box center [148, 181] width 70 height 9
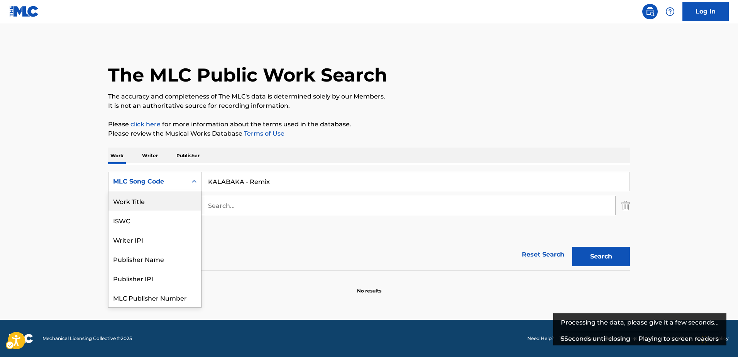
click at [135, 200] on div "Work Title" at bounding box center [154, 200] width 93 height 19
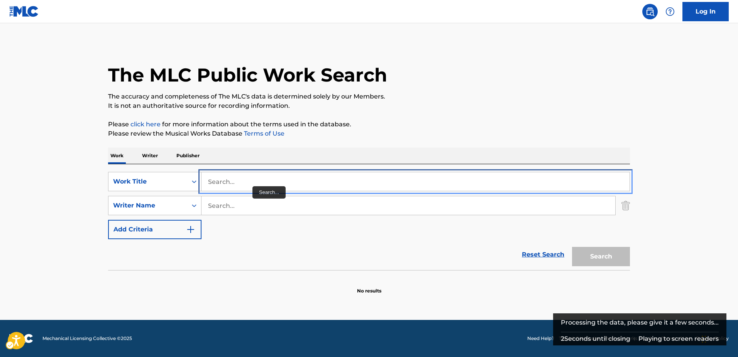
click at [252, 185] on input "Search..." at bounding box center [416, 181] width 428 height 19
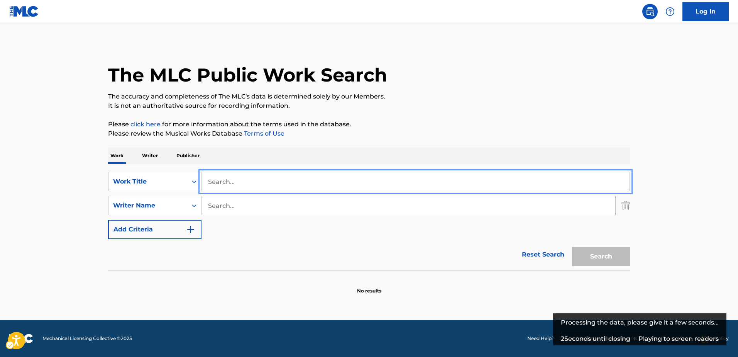
paste input "KALABAKA - Remix"
type input "KALABAKA - Remix"
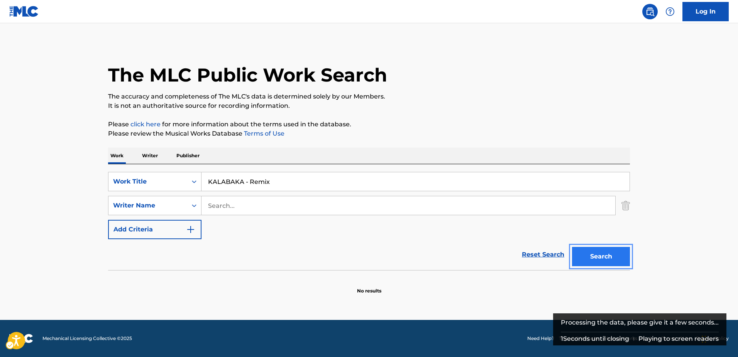
click at [603, 253] on button "Search" at bounding box center [601, 256] width 58 height 19
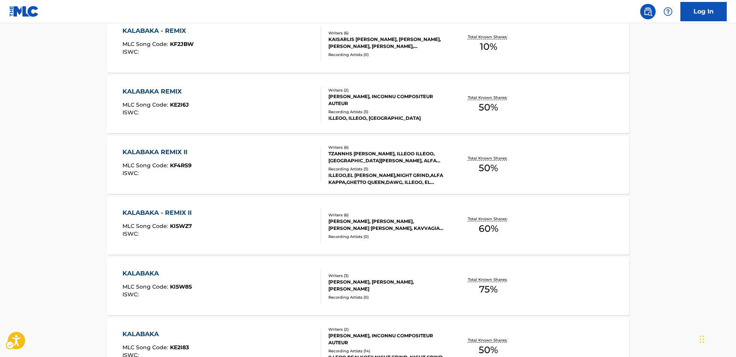
scroll to position [193, 0]
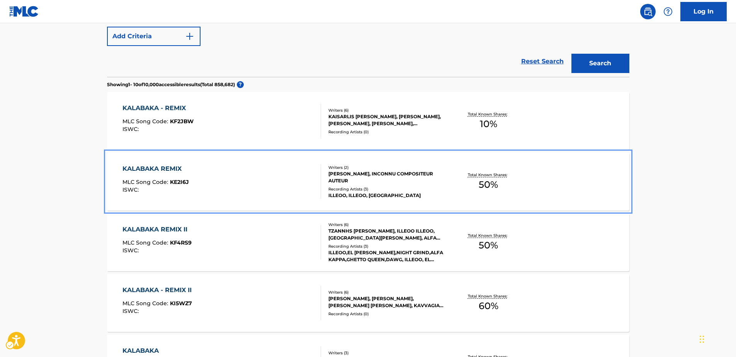
click at [179, 184] on span "KE2I6J" at bounding box center [179, 181] width 19 height 7
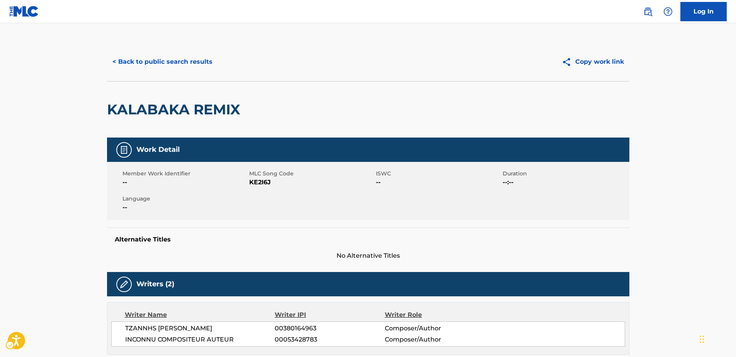
click at [258, 181] on span "MLC Song Code - KE2I6J" at bounding box center [311, 182] width 125 height 9
copy span "KE2I6J"
click at [121, 58] on button "< Back to public search results" at bounding box center [162, 61] width 111 height 19
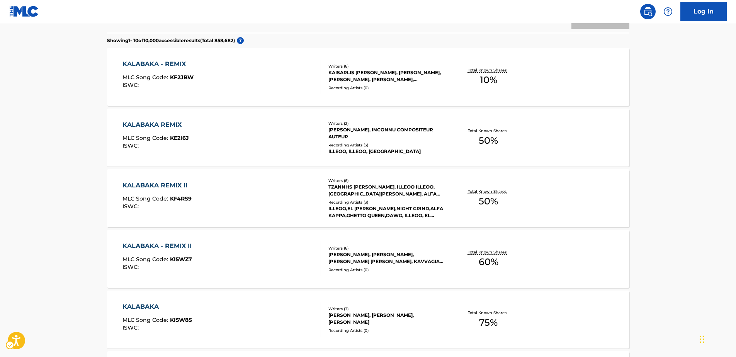
scroll to position [237, 0]
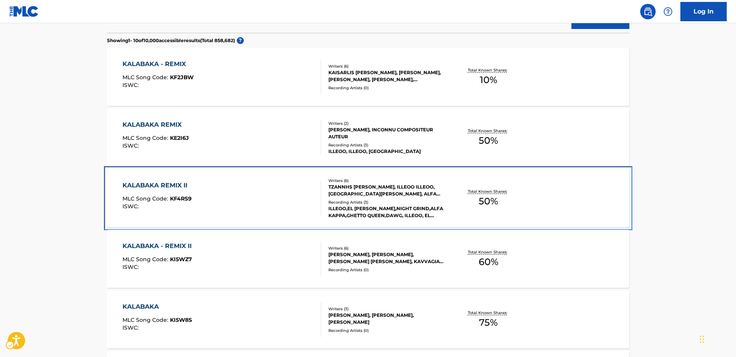
click at [175, 199] on span "KF4RS9" at bounding box center [181, 198] width 22 height 7
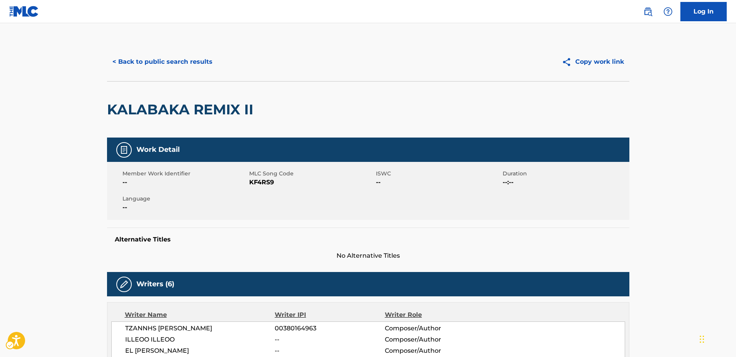
click at [257, 181] on span "KF4RS9" at bounding box center [311, 182] width 125 height 9
click at [257, 181] on span "MLC Song Code - KF4RS9" at bounding box center [311, 182] width 125 height 9
click at [147, 62] on button "< Back to public search results" at bounding box center [162, 61] width 111 height 19
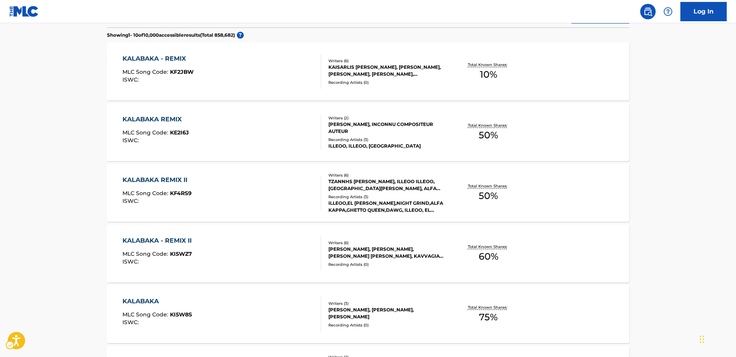
scroll to position [358, 0]
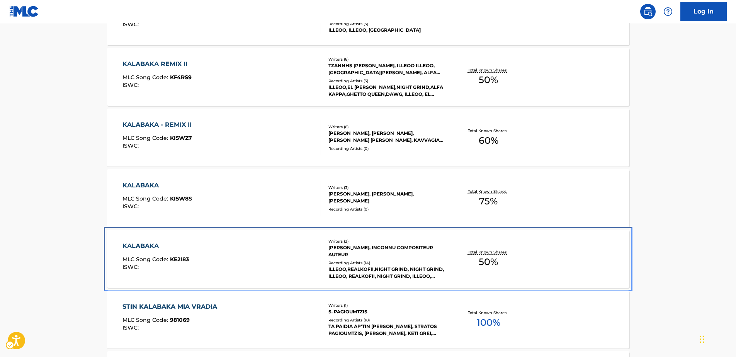
click at [177, 261] on span "KE2I83" at bounding box center [179, 259] width 19 height 7
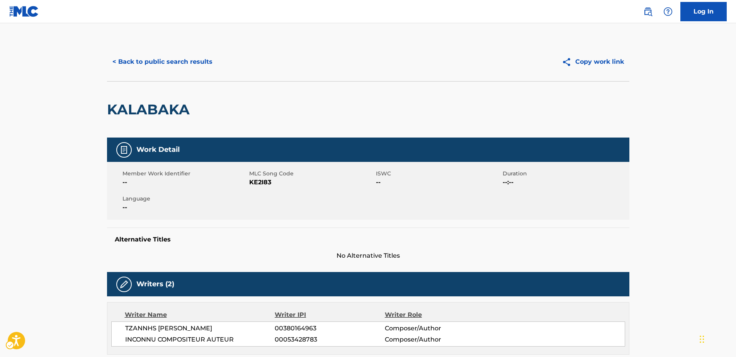
click at [260, 182] on span "MLC Song Code - KE2I83" at bounding box center [311, 182] width 125 height 9
copy span "KE2I83"
click at [146, 58] on button "< Back to public search results" at bounding box center [162, 61] width 111 height 19
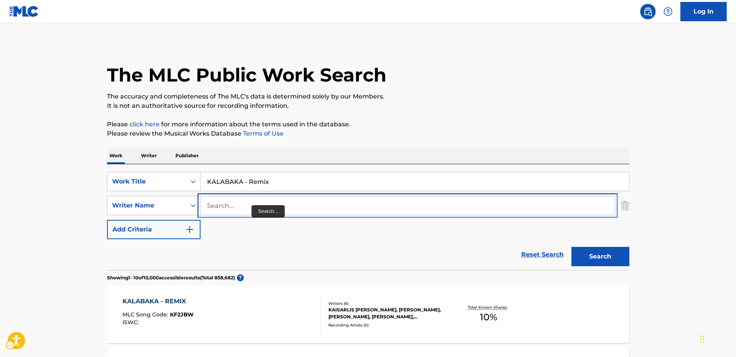
click at [235, 206] on input "Search..." at bounding box center [407, 205] width 414 height 19
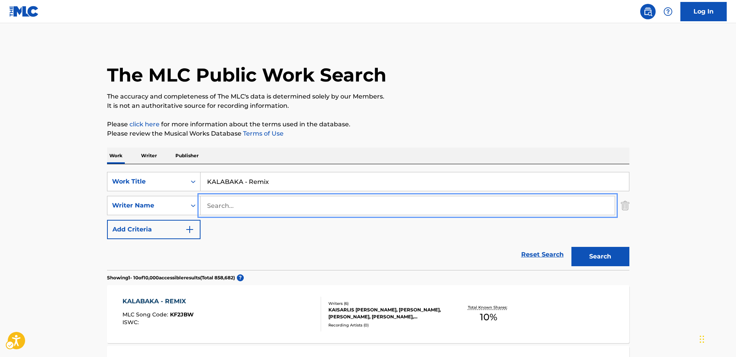
paste input "Generalis Gavriil"
click at [601, 257] on button "Search" at bounding box center [600, 256] width 58 height 19
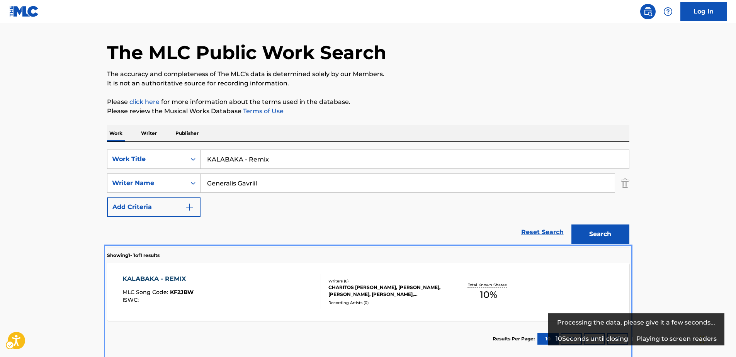
scroll to position [63, 0]
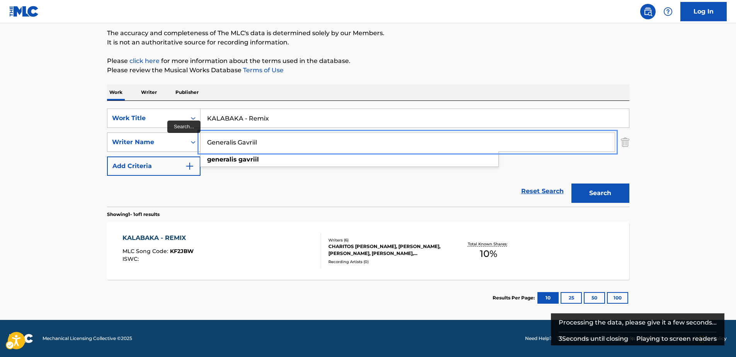
drag, startPoint x: 244, startPoint y: 144, endPoint x: 162, endPoint y: 144, distance: 82.6
click at [162, 144] on div "SearchWithCriteriafce91d03-d7ce-4179-8a28-326355145b78 Writer Name Generalis [P…" at bounding box center [368, 141] width 522 height 19
paste input "[PERSON_NAME]"
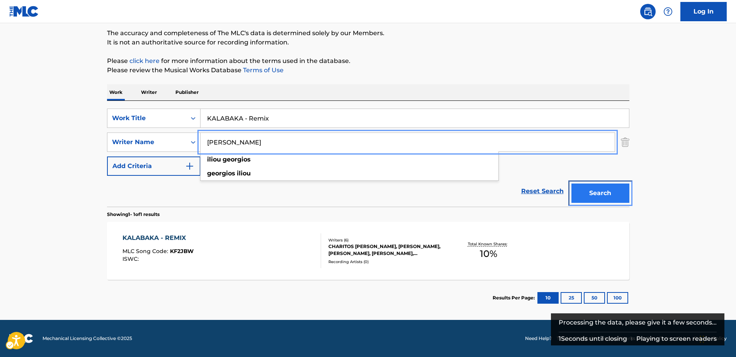
click at [579, 191] on button "Search" at bounding box center [600, 192] width 58 height 19
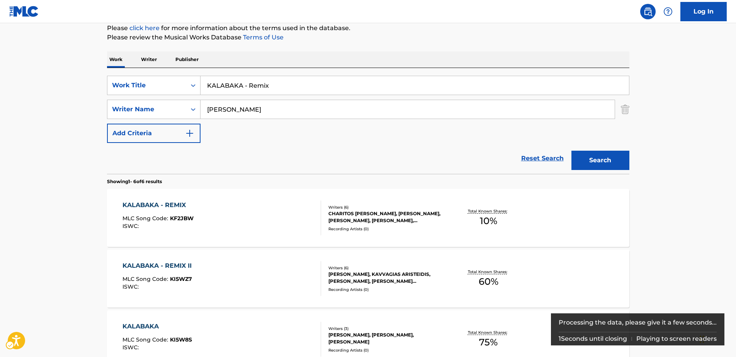
scroll to position [0, 0]
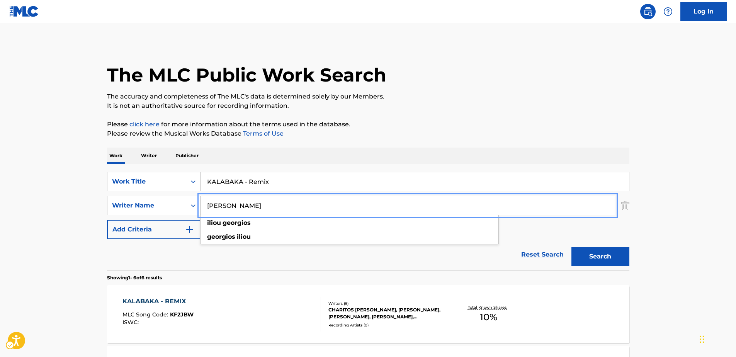
drag, startPoint x: 265, startPoint y: 206, endPoint x: 159, endPoint y: 206, distance: 106.2
click at [159, 206] on div "SearchWithCriteriafce91d03-d7ce-4179-8a28-326355145b78 Writer Name [PERSON_NAME…" at bounding box center [368, 205] width 522 height 19
paste input "Tselnikou Stylian"
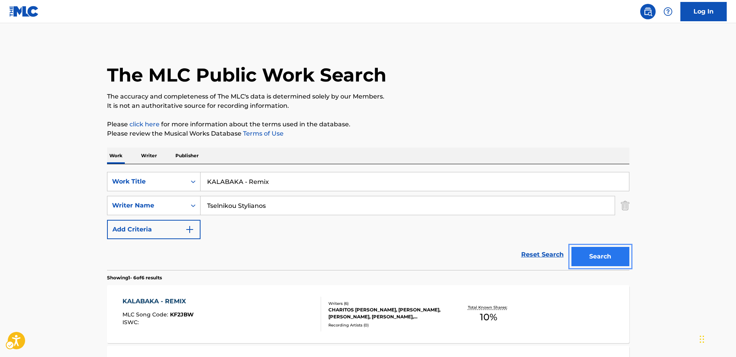
click at [596, 254] on button "Search" at bounding box center [600, 256] width 58 height 19
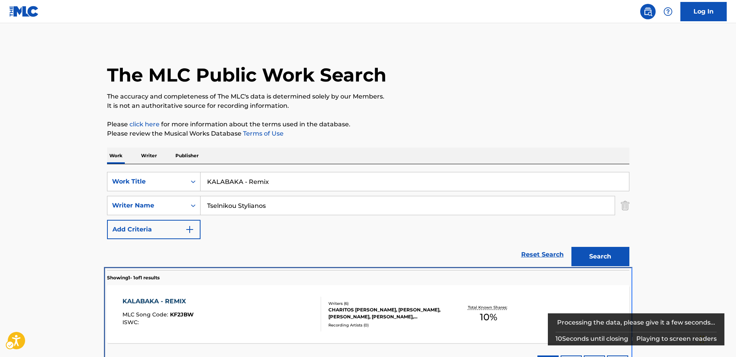
scroll to position [22, 0]
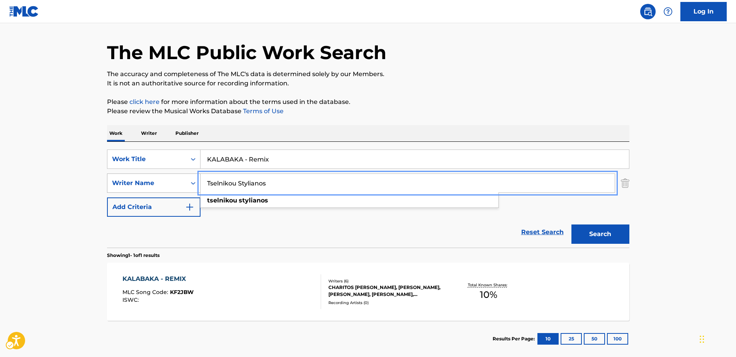
drag, startPoint x: 284, startPoint y: 183, endPoint x: 150, endPoint y: 176, distance: 134.2
click at [150, 176] on div "SearchWithCriteriafce91d03-d7ce-4179-8a28-326355145b78 Writer Name [PERSON_NAME…" at bounding box center [368, 182] width 522 height 19
paste input "[PERSON_NAME]"
click at [584, 236] on button "Search" at bounding box center [600, 233] width 58 height 19
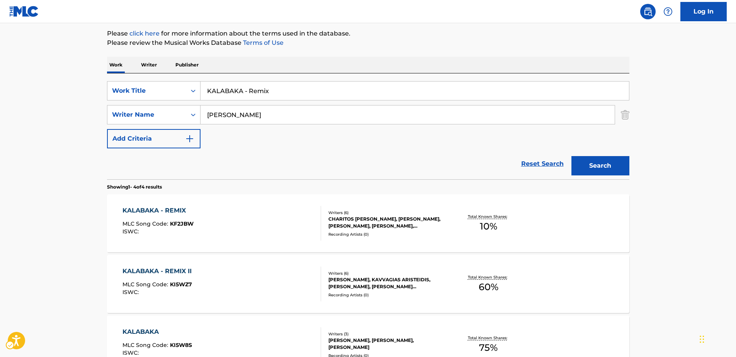
scroll to position [14, 0]
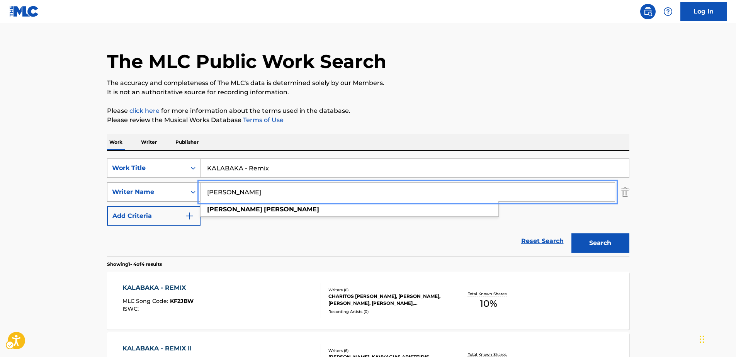
drag, startPoint x: 261, startPoint y: 192, endPoint x: 163, endPoint y: 186, distance: 98.2
click at [163, 186] on div "SearchWithCriteriafce91d03-d7ce-4179-8a28-326355145b78 Writer Name [PERSON_NAME…" at bounding box center [368, 191] width 522 height 19
paste input "Kaisarlis [PERSON_NAME]"
click at [604, 243] on button "Search" at bounding box center [600, 242] width 58 height 19
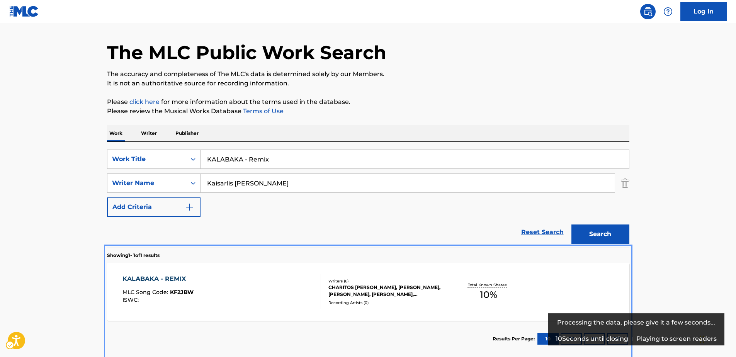
scroll to position [63, 0]
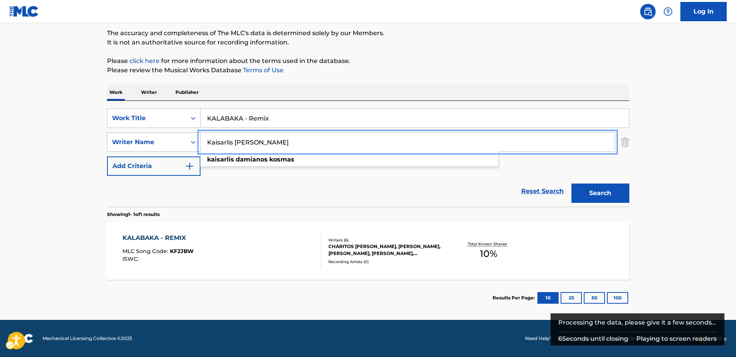
drag, startPoint x: 264, startPoint y: 142, endPoint x: 170, endPoint y: 142, distance: 95.0
click at [170, 142] on div "SearchWithCriteriafce91d03-d7ce-4179-8a28-326355145b78 Writer Name Kaisarlis [P…" at bounding box center [368, 141] width 522 height 19
paste input "[PERSON_NAME]"
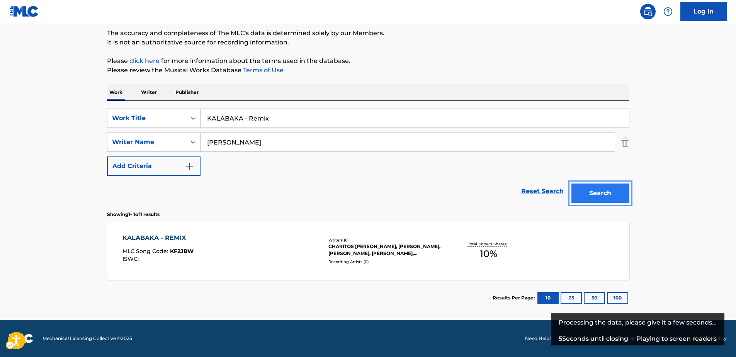
click at [597, 199] on button "Search" at bounding box center [600, 192] width 58 height 19
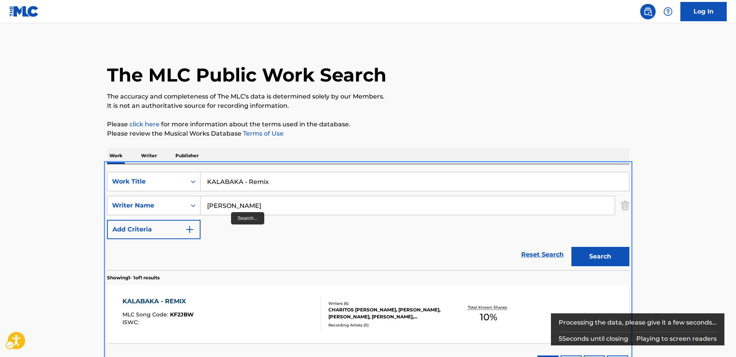
scroll to position [22, 0]
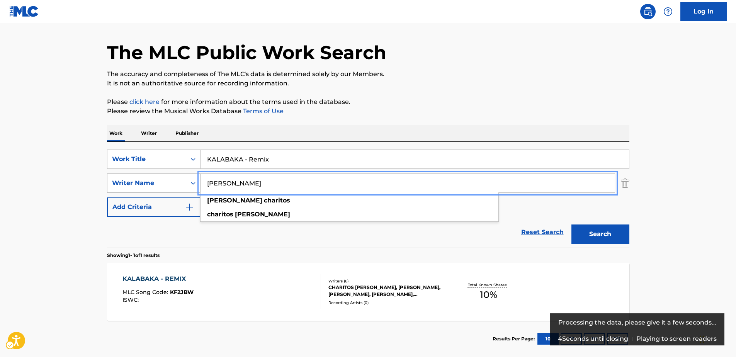
drag, startPoint x: 178, startPoint y: 179, endPoint x: 173, endPoint y: 179, distance: 5.4
click at [173, 179] on div "SearchWithCriteriafce91d03-d7ce-4179-8a28-326355145b78 Writer Name [PERSON_NAME…" at bounding box center [368, 182] width 522 height 19
paste input "iLLEOo"
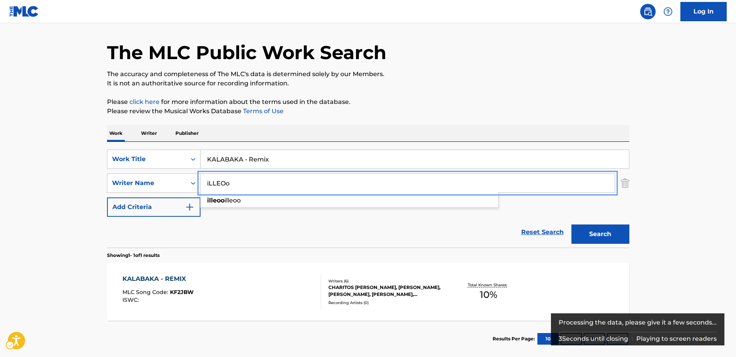
type input "iLLEOo"
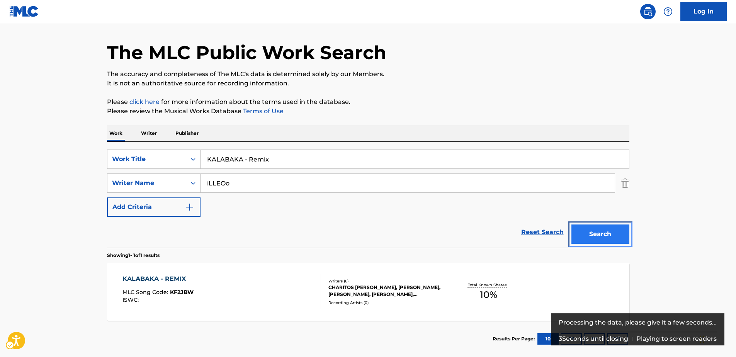
click at [592, 235] on button "Search" at bounding box center [600, 233] width 58 height 19
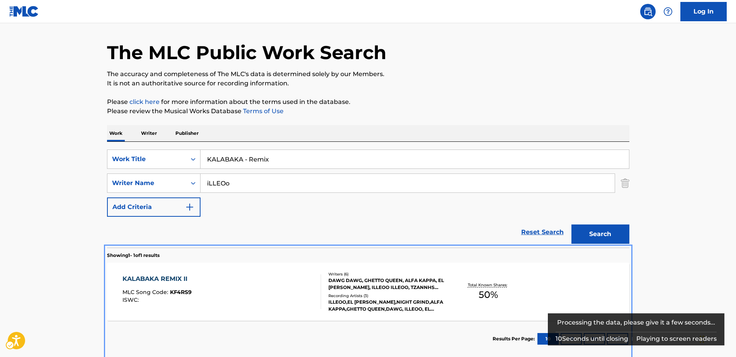
scroll to position [63, 0]
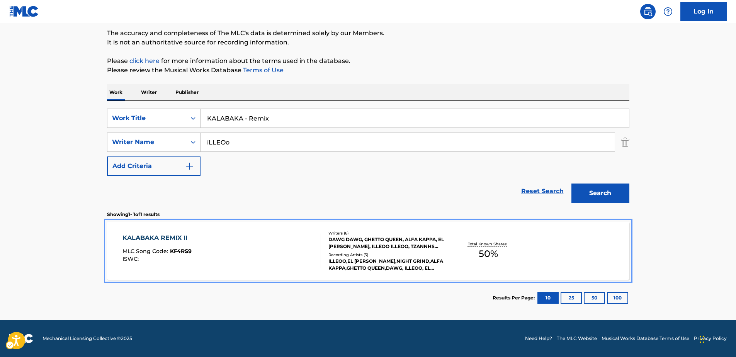
click at [170, 240] on div "KALABAKA REMIX II" at bounding box center [156, 237] width 69 height 9
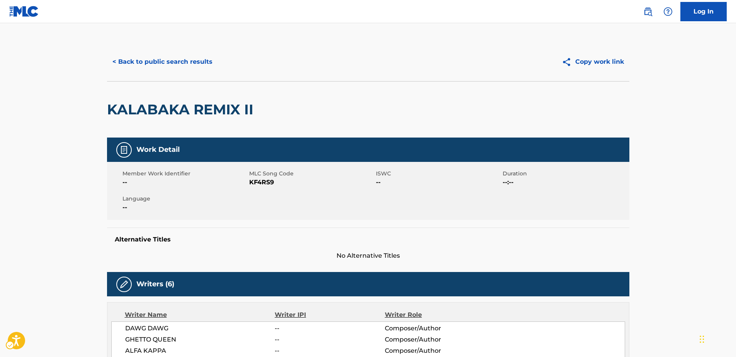
click at [261, 183] on span "MLC Song Code - KF4RS9" at bounding box center [311, 182] width 125 height 9
copy span "KF4RS9"
